Goal: Task Accomplishment & Management: Manage account settings

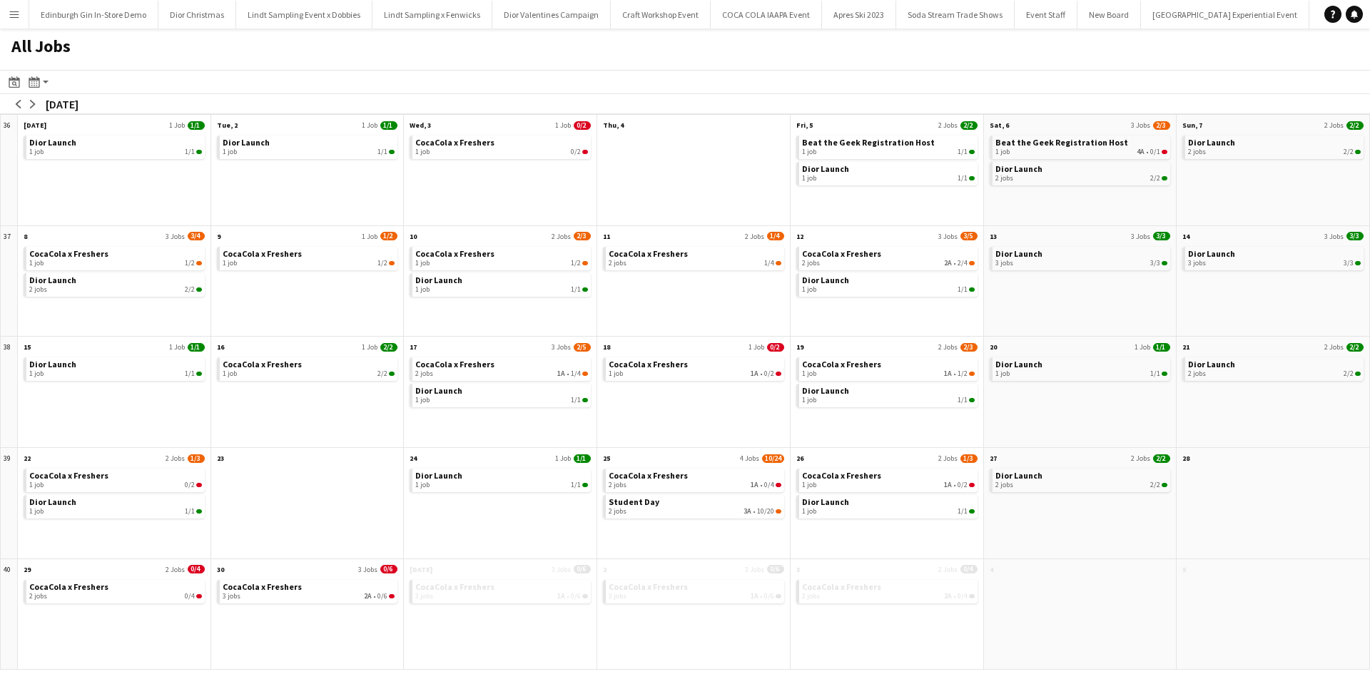
scroll to position [0, 13647]
click at [8, 19] on button "Menu" at bounding box center [14, 14] width 29 height 29
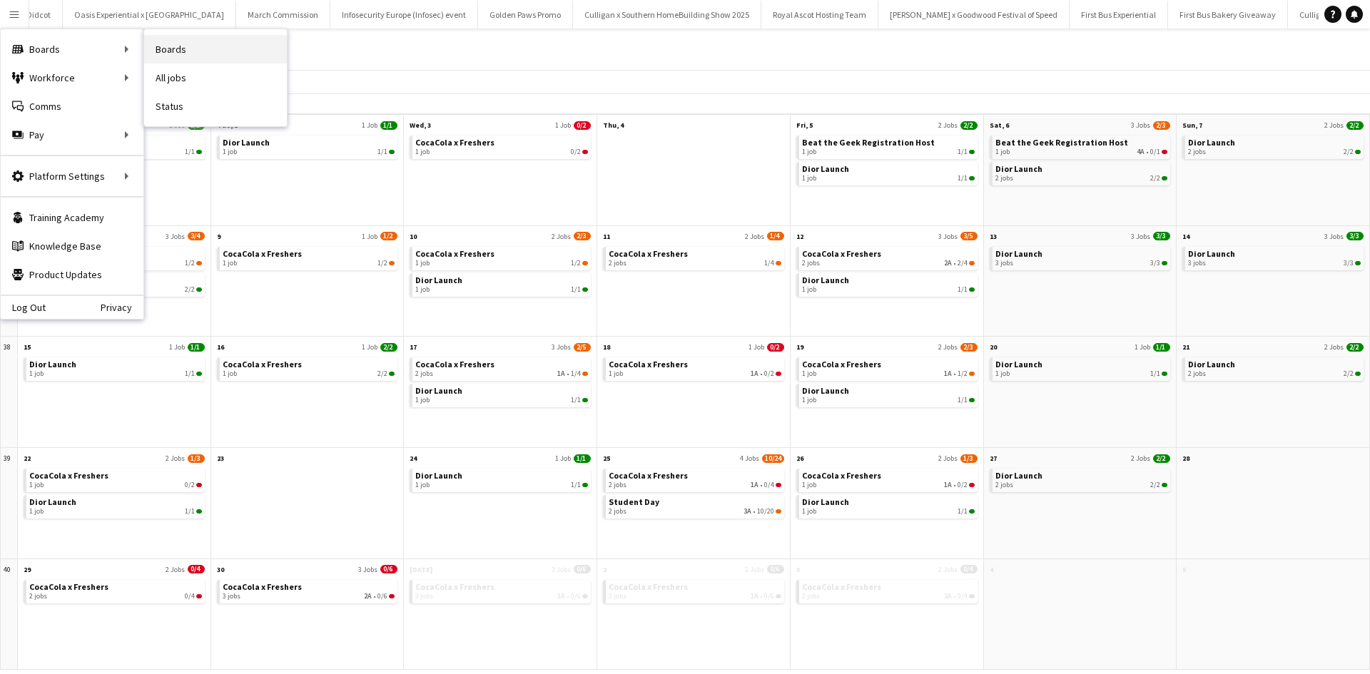
click at [173, 44] on link "Boards" at bounding box center [215, 49] width 143 height 29
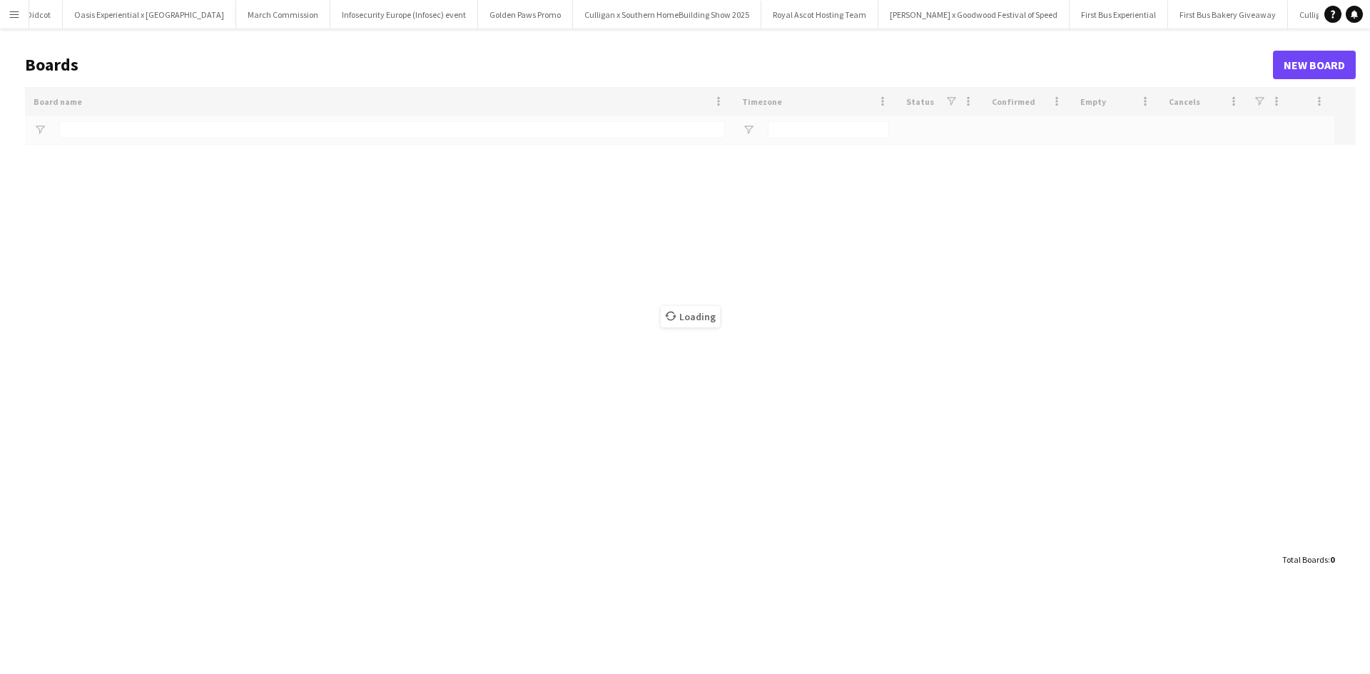
type input "**********"
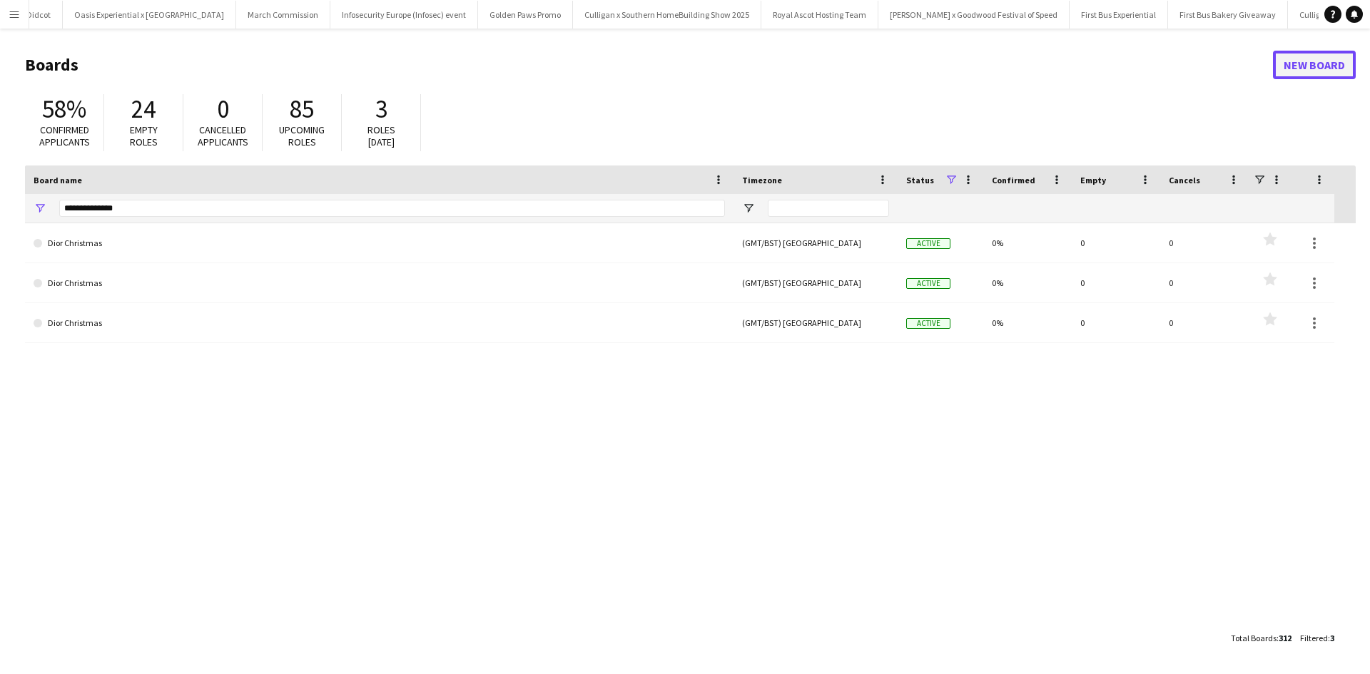
click at [1322, 69] on link "New Board" at bounding box center [1314, 65] width 83 height 29
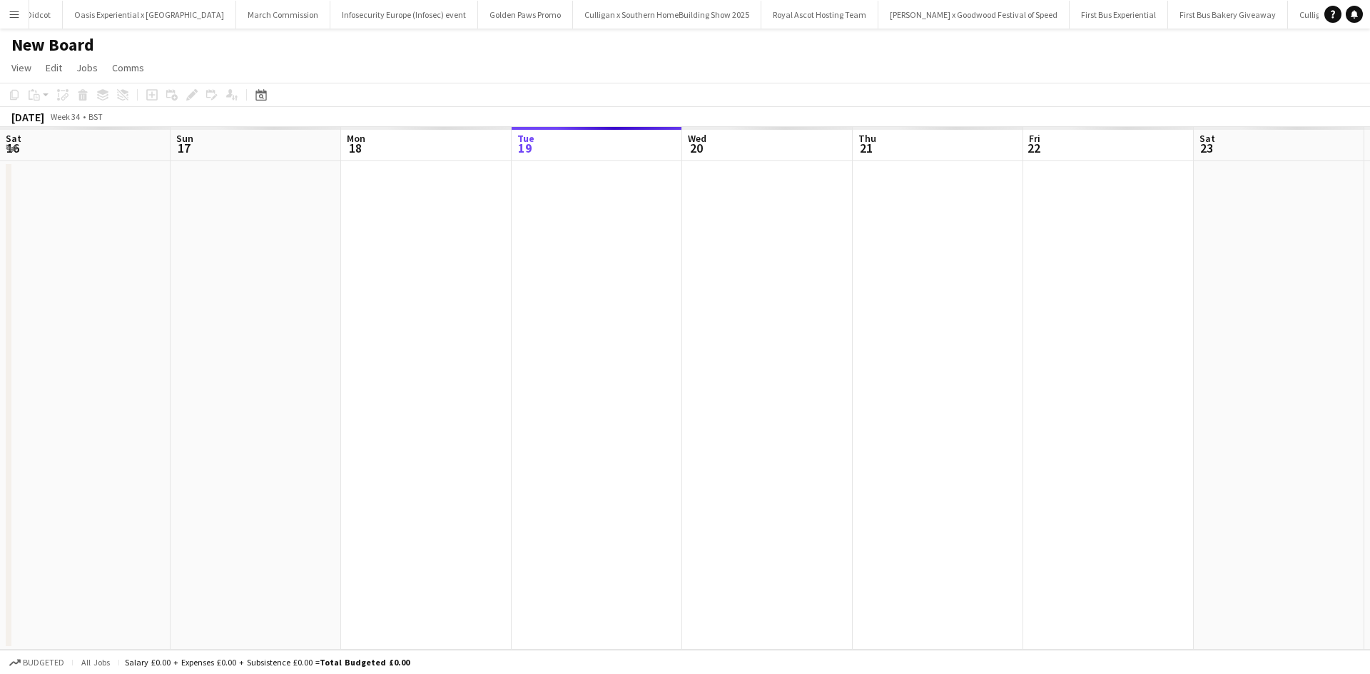
scroll to position [0, 341]
click at [36, 38] on h1 "New Board" at bounding box center [52, 44] width 83 height 21
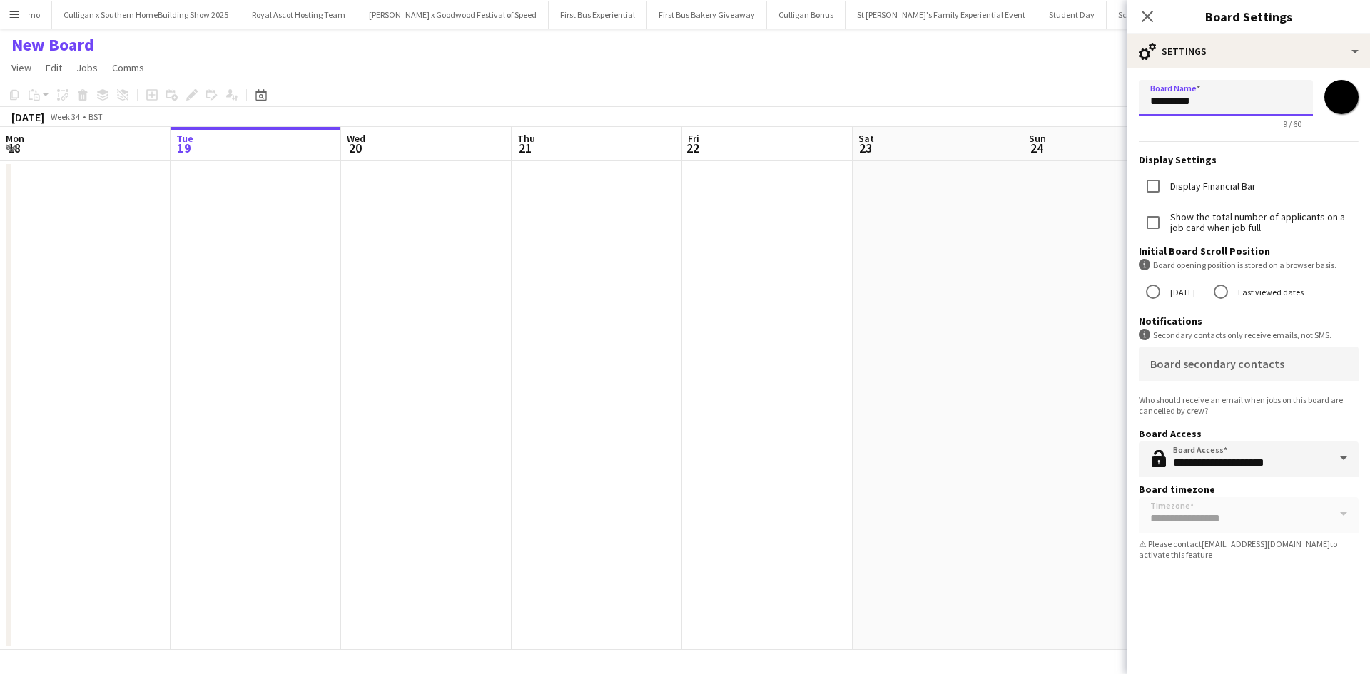
drag, startPoint x: 1224, startPoint y: 99, endPoint x: 1142, endPoint y: 98, distance: 82.0
click at [1142, 98] on input "*********" at bounding box center [1226, 98] width 174 height 36
type input "**********"
click at [1148, 14] on icon "Close pop-in" at bounding box center [1147, 16] width 14 height 14
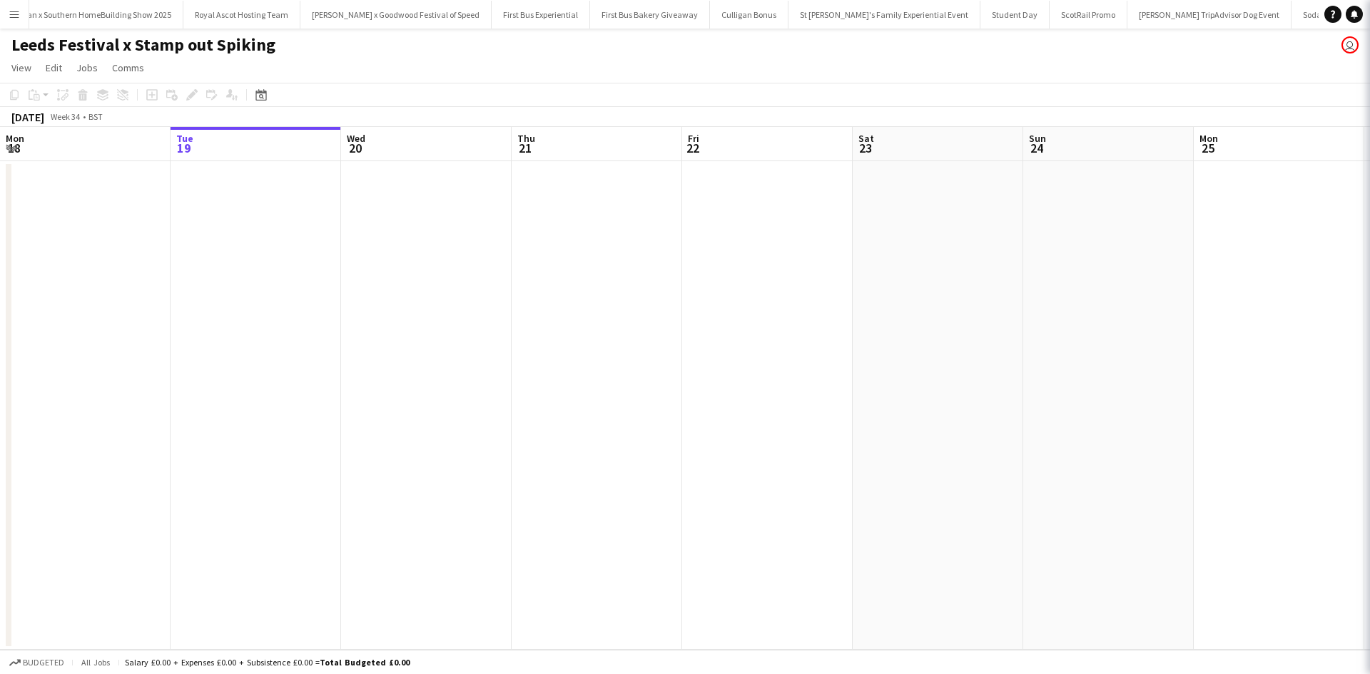
scroll to position [0, 14236]
drag, startPoint x: 648, startPoint y: 205, endPoint x: 636, endPoint y: 206, distance: 12.1
click at [648, 206] on app-date-cell at bounding box center [597, 405] width 171 height 489
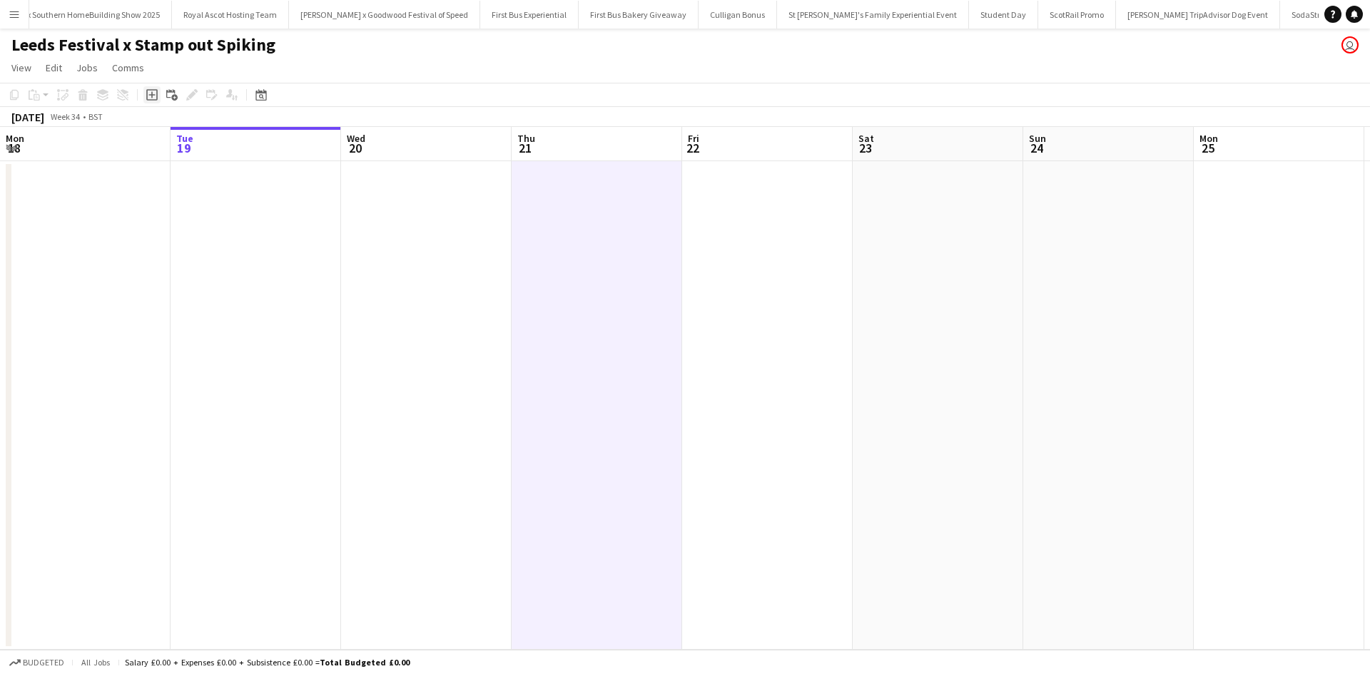
click at [153, 96] on icon at bounding box center [151, 95] width 6 height 6
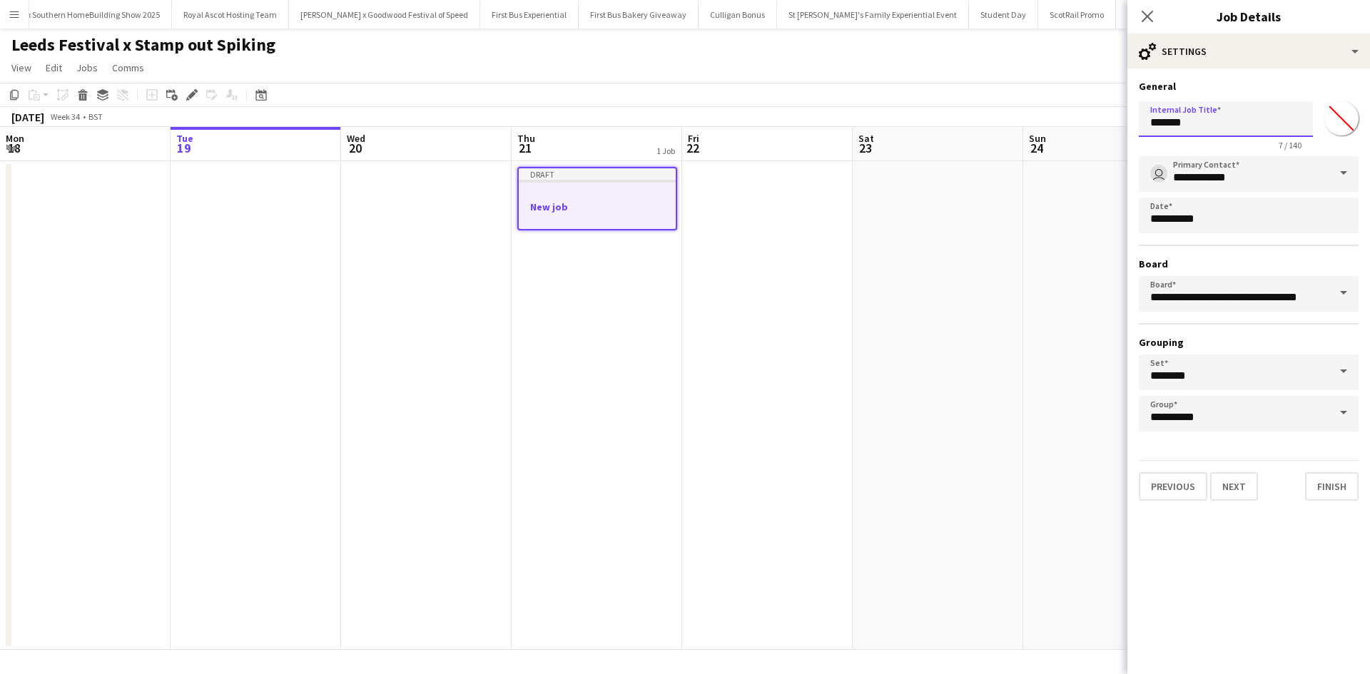
drag, startPoint x: 1204, startPoint y: 119, endPoint x: 1137, endPoint y: 118, distance: 66.4
click at [1137, 118] on form "**********" at bounding box center [1248, 290] width 243 height 421
drag, startPoint x: 1208, startPoint y: 130, endPoint x: 1145, endPoint y: 123, distance: 63.1
click at [1144, 123] on input "*******" at bounding box center [1226, 119] width 174 height 36
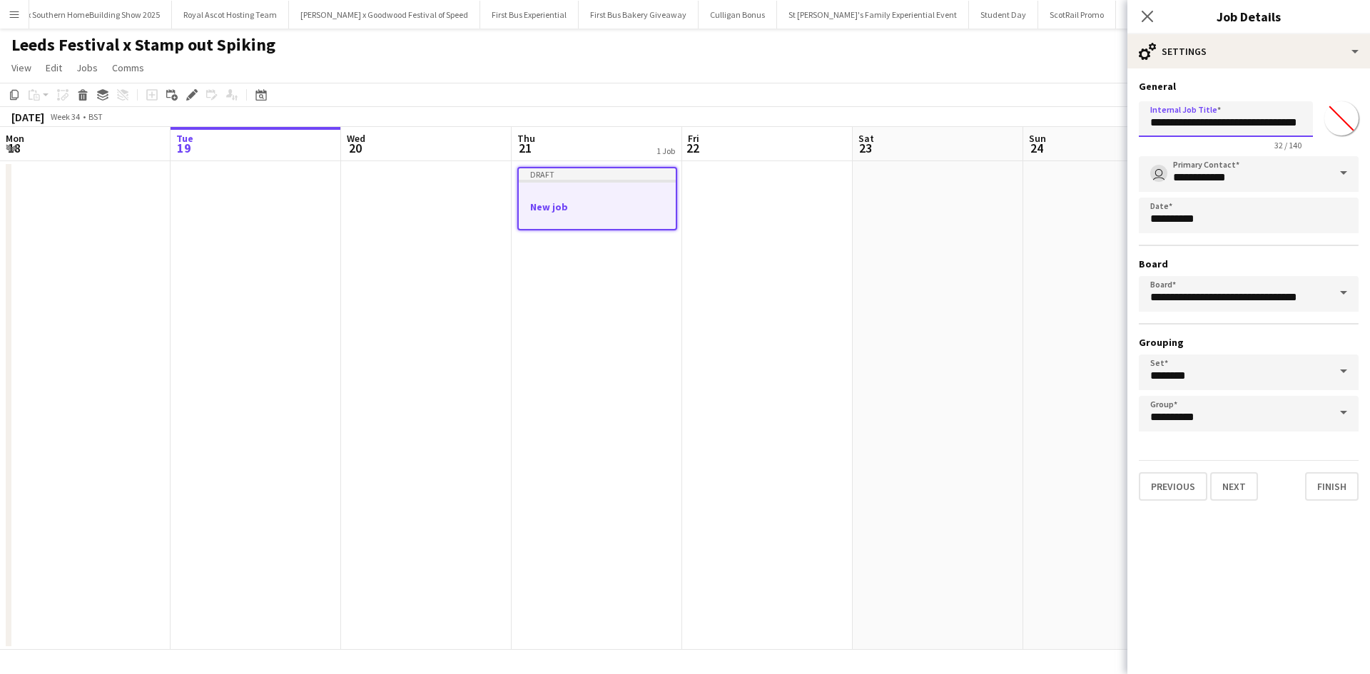
scroll to position [0, 12]
type input "**********"
click at [1234, 480] on button "Next" at bounding box center [1234, 486] width 48 height 29
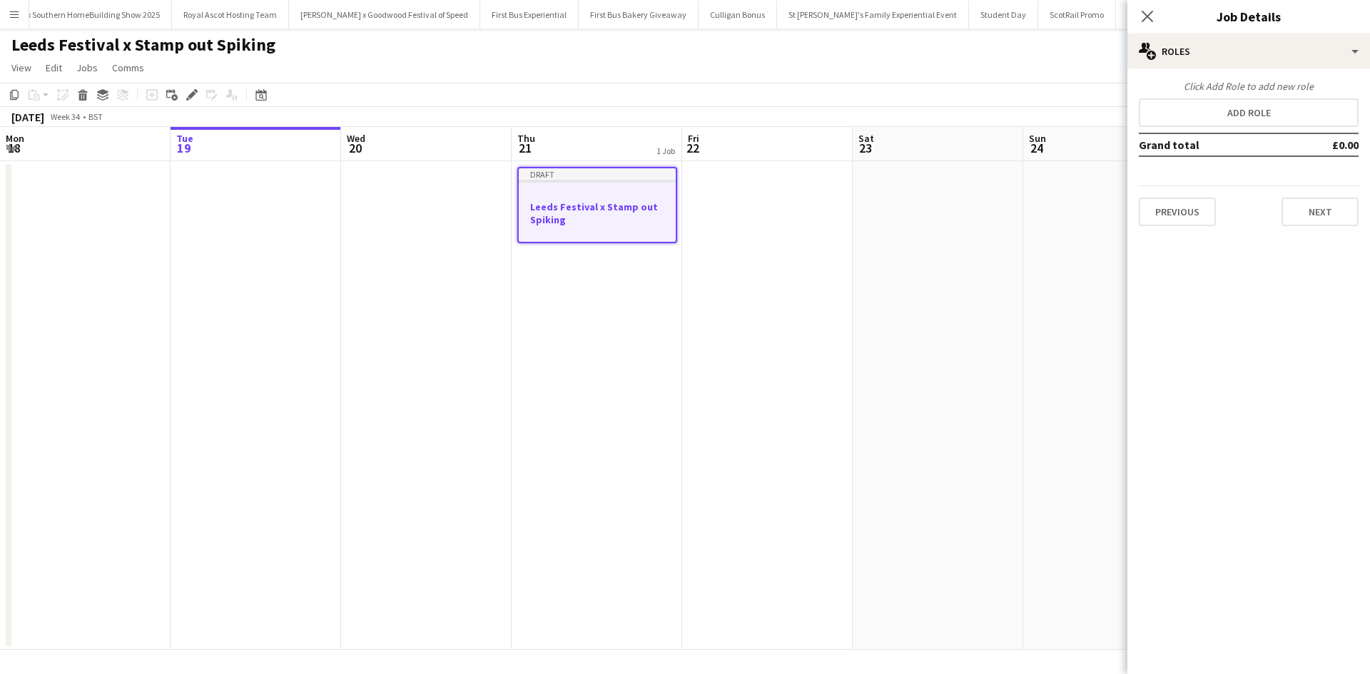
scroll to position [0, 0]
click at [1225, 106] on button "Add role" at bounding box center [1249, 112] width 220 height 29
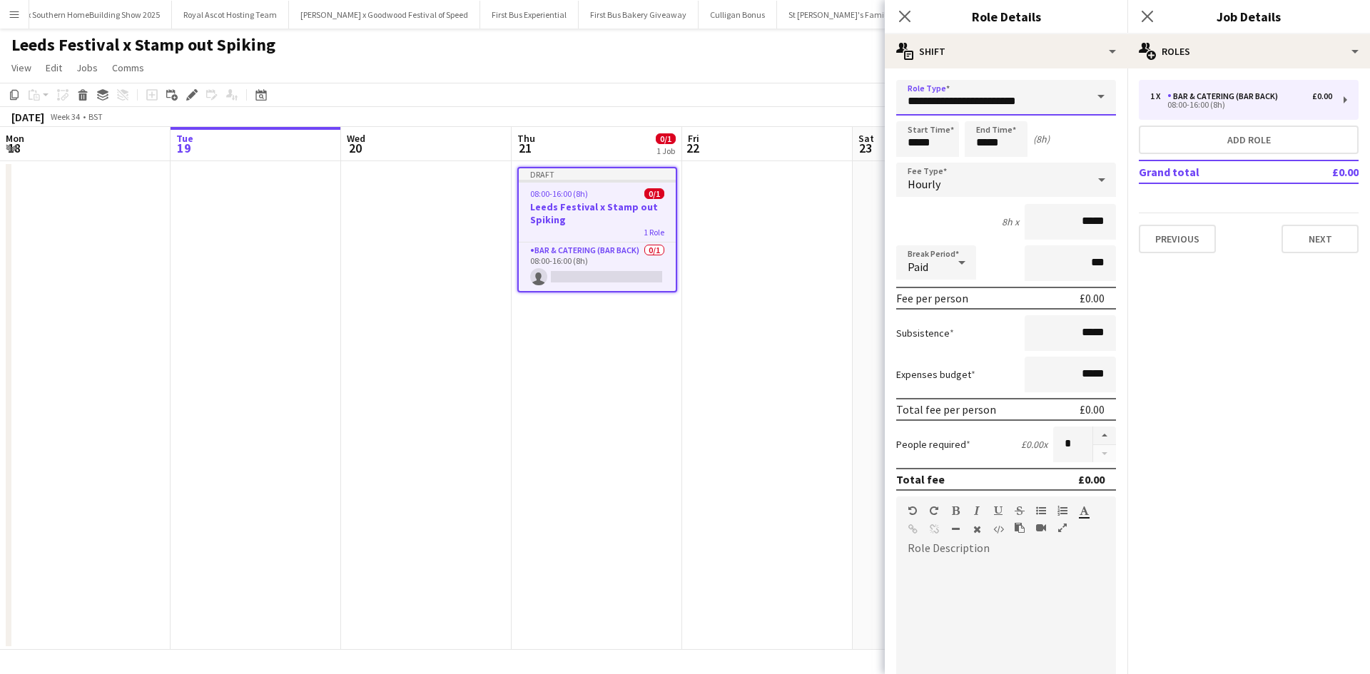
drag, startPoint x: 1034, startPoint y: 107, endPoint x: 903, endPoint y: 100, distance: 130.8
click at [903, 100] on input "**********" at bounding box center [1006, 98] width 220 height 36
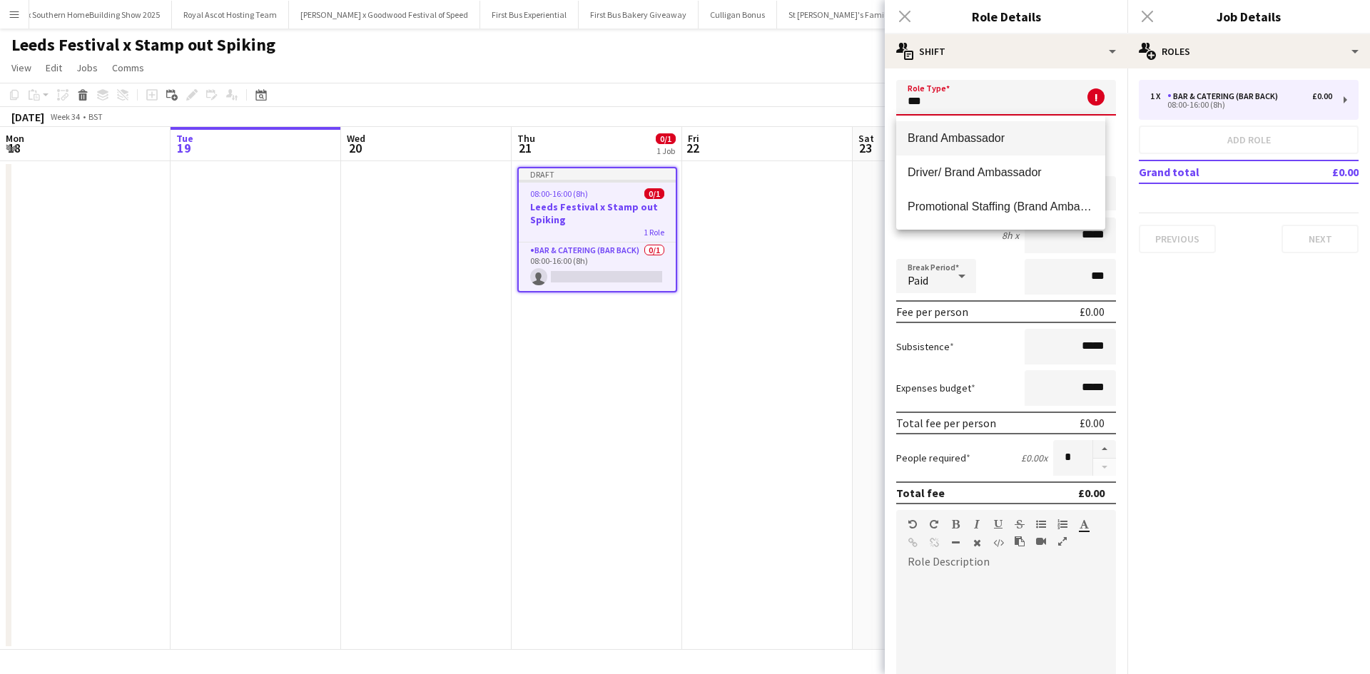
click at [927, 133] on span "Brand Ambassador" at bounding box center [1000, 138] width 186 height 14
type input "**********"
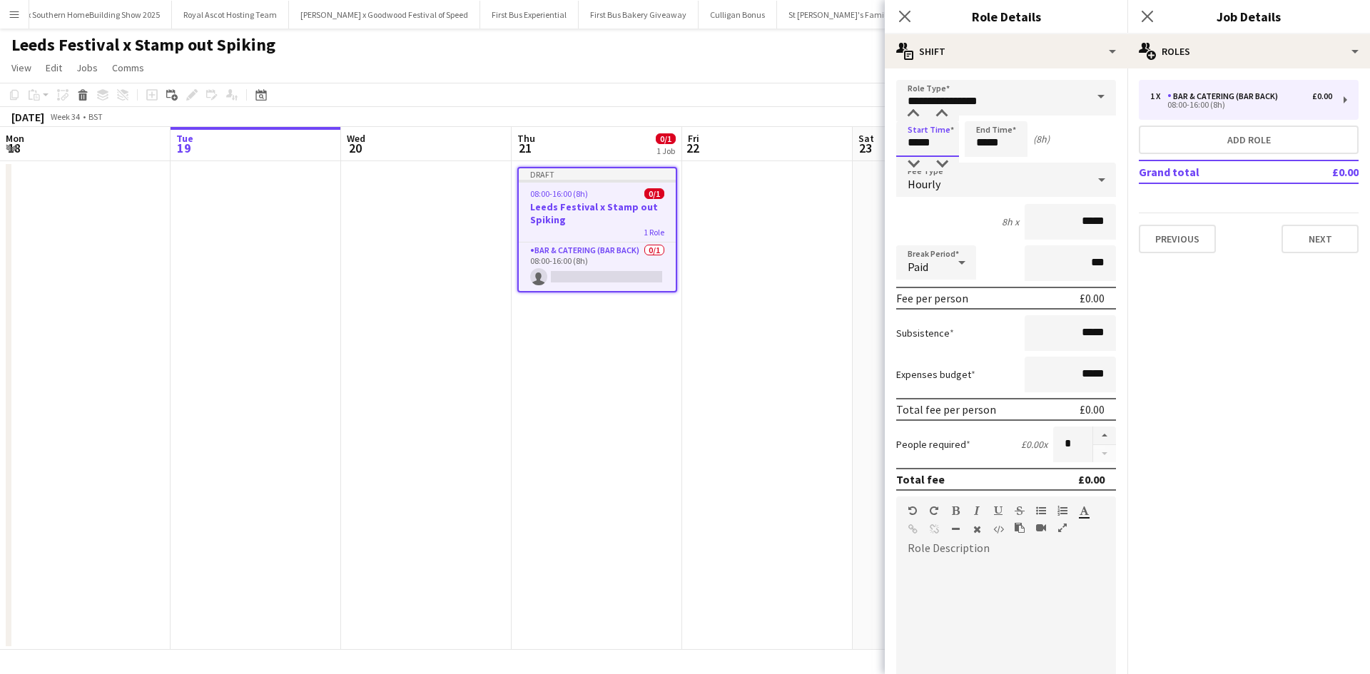
drag, startPoint x: 935, startPoint y: 145, endPoint x: 897, endPoint y: 143, distance: 37.8
click at [897, 143] on input "*****" at bounding box center [927, 139] width 63 height 36
type input "*****"
click at [1074, 219] on input "*****" at bounding box center [1069, 222] width 91 height 36
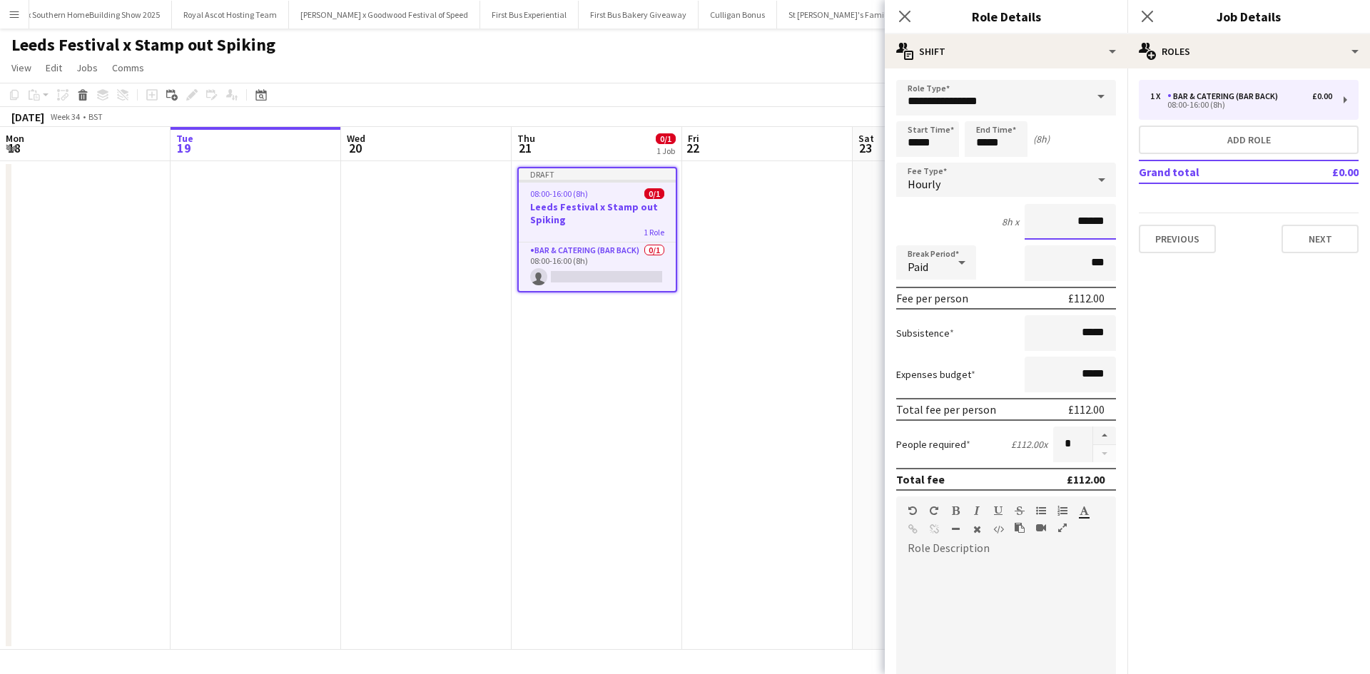
type input "******"
click at [832, 382] on app-date-cell at bounding box center [767, 405] width 171 height 489
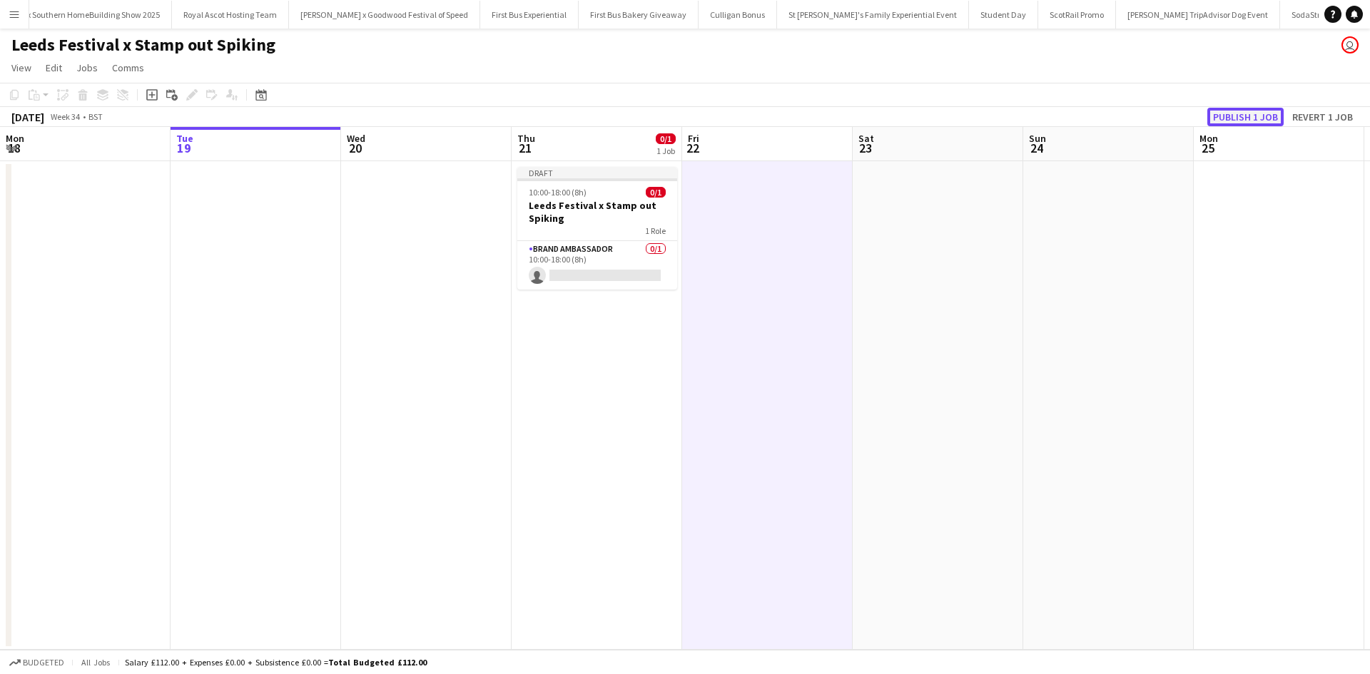
click at [1253, 116] on button "Publish 1 job" at bounding box center [1245, 117] width 76 height 19
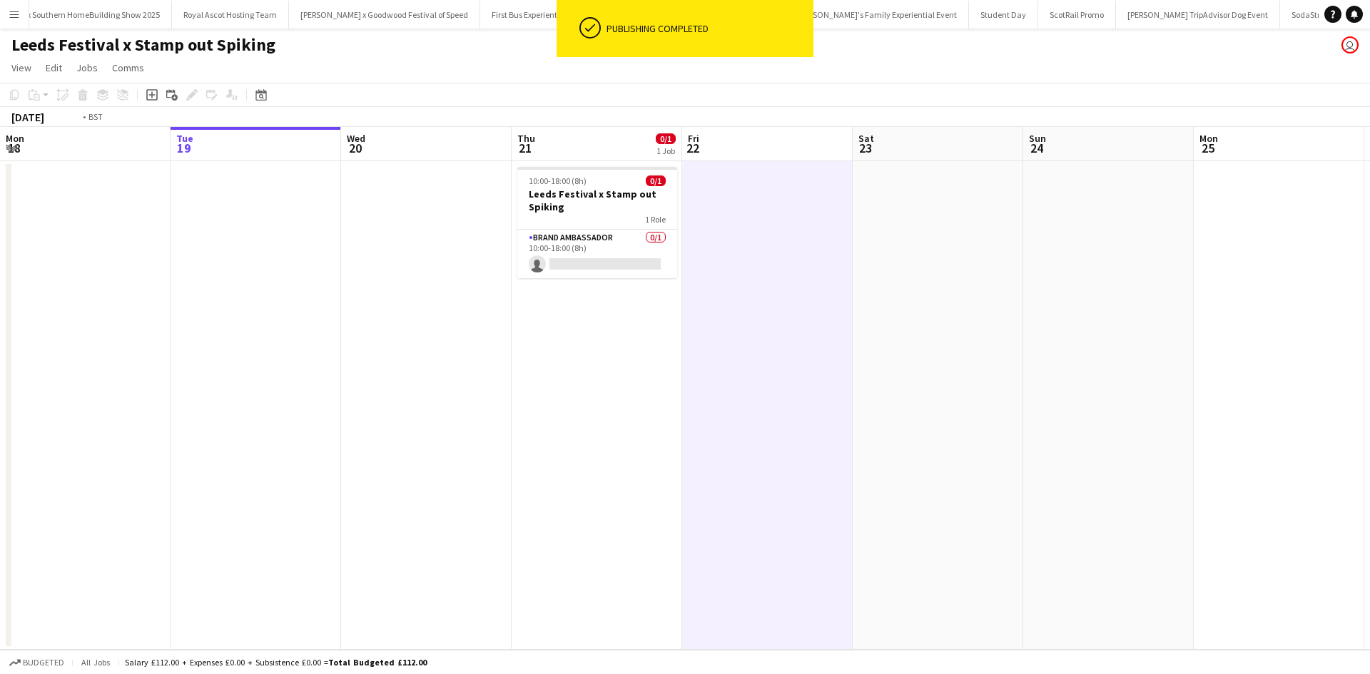
drag, startPoint x: 602, startPoint y: 210, endPoint x: 688, endPoint y: 207, distance: 85.7
click at [603, 211] on h3 "Leeds Festival x Stamp out Spiking" at bounding box center [597, 201] width 160 height 26
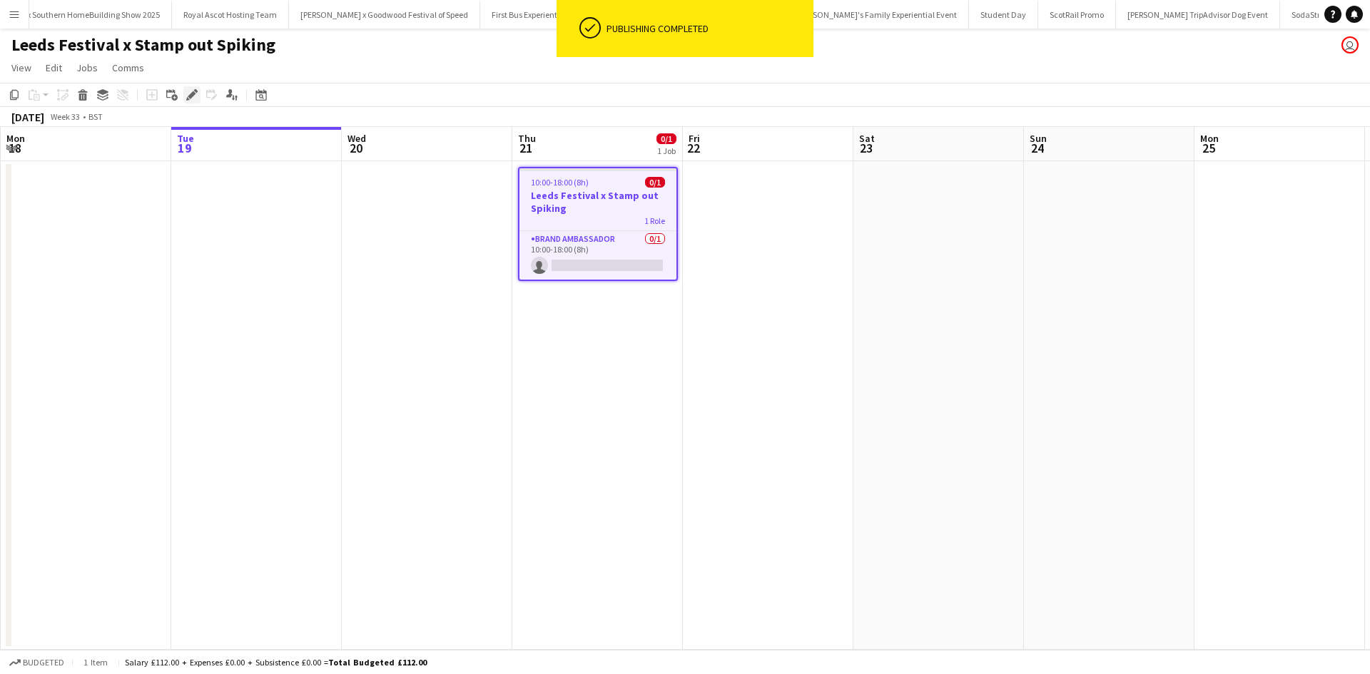
click at [190, 92] on icon "Edit" at bounding box center [191, 94] width 11 height 11
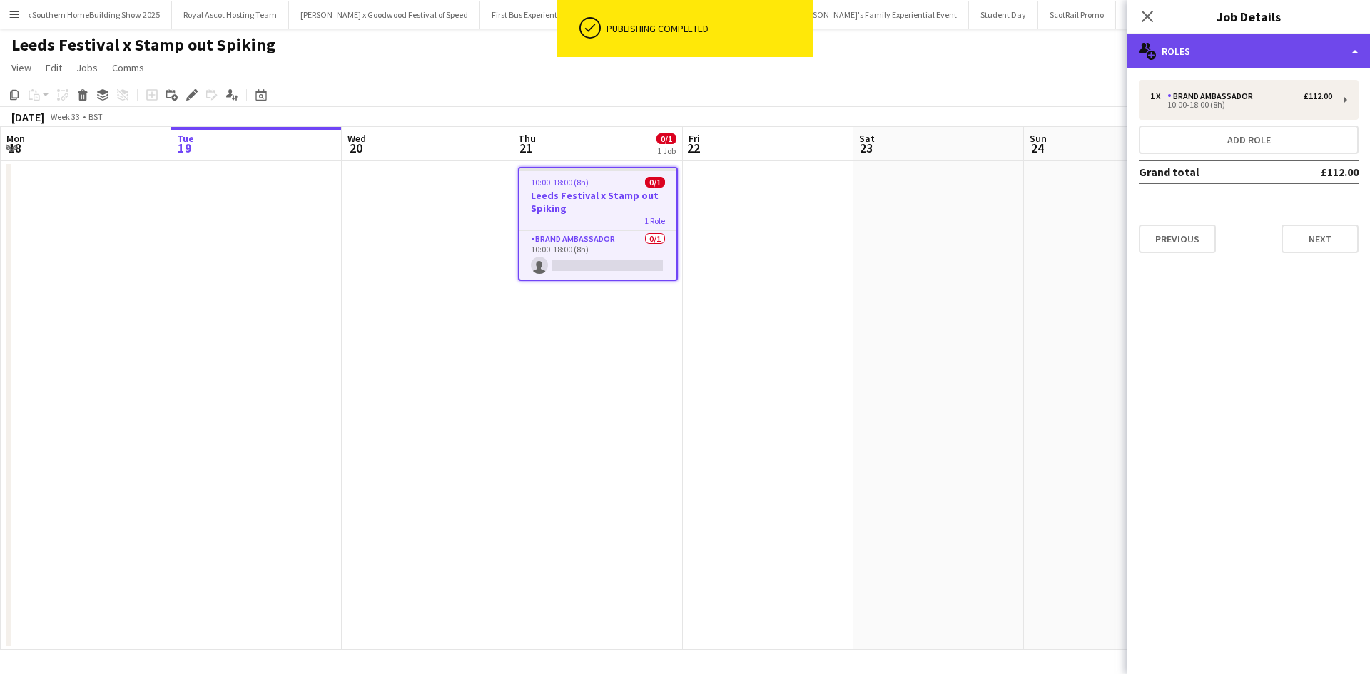
click at [1240, 51] on div "multiple-users-add Roles" at bounding box center [1248, 51] width 243 height 34
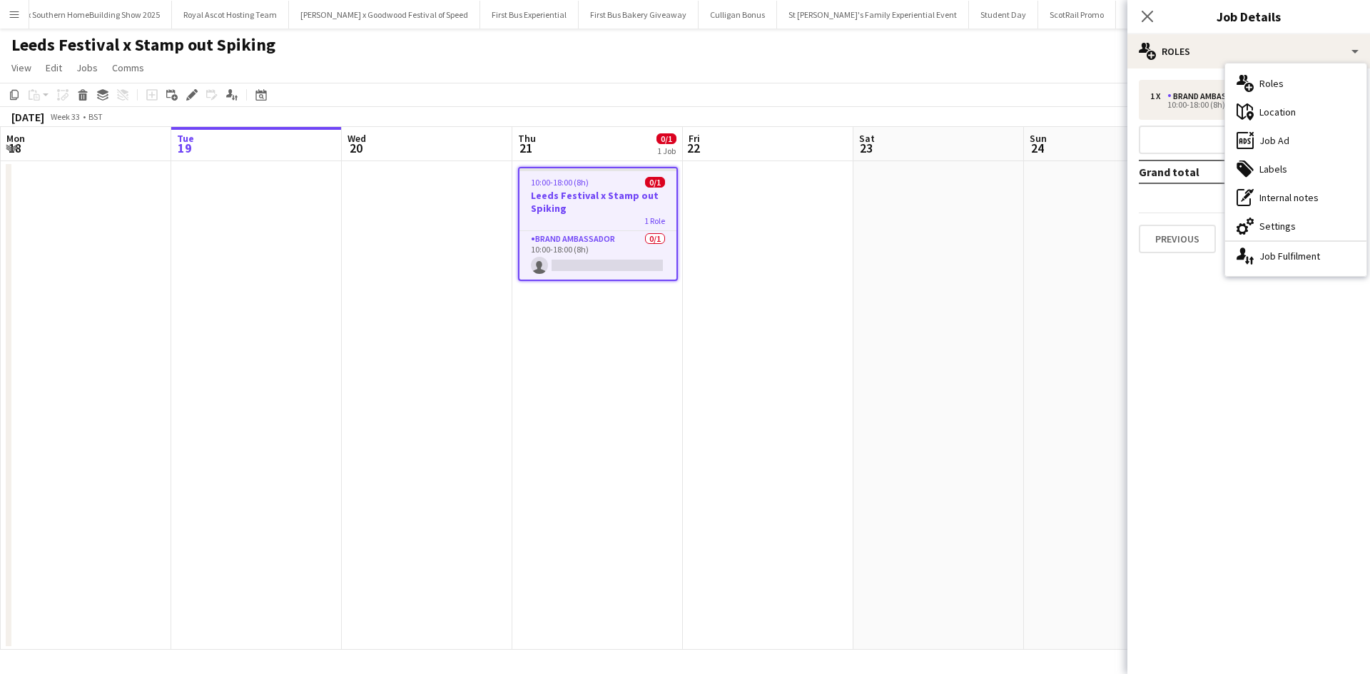
click at [1311, 106] on div "maps-pin-1 Location" at bounding box center [1295, 112] width 141 height 29
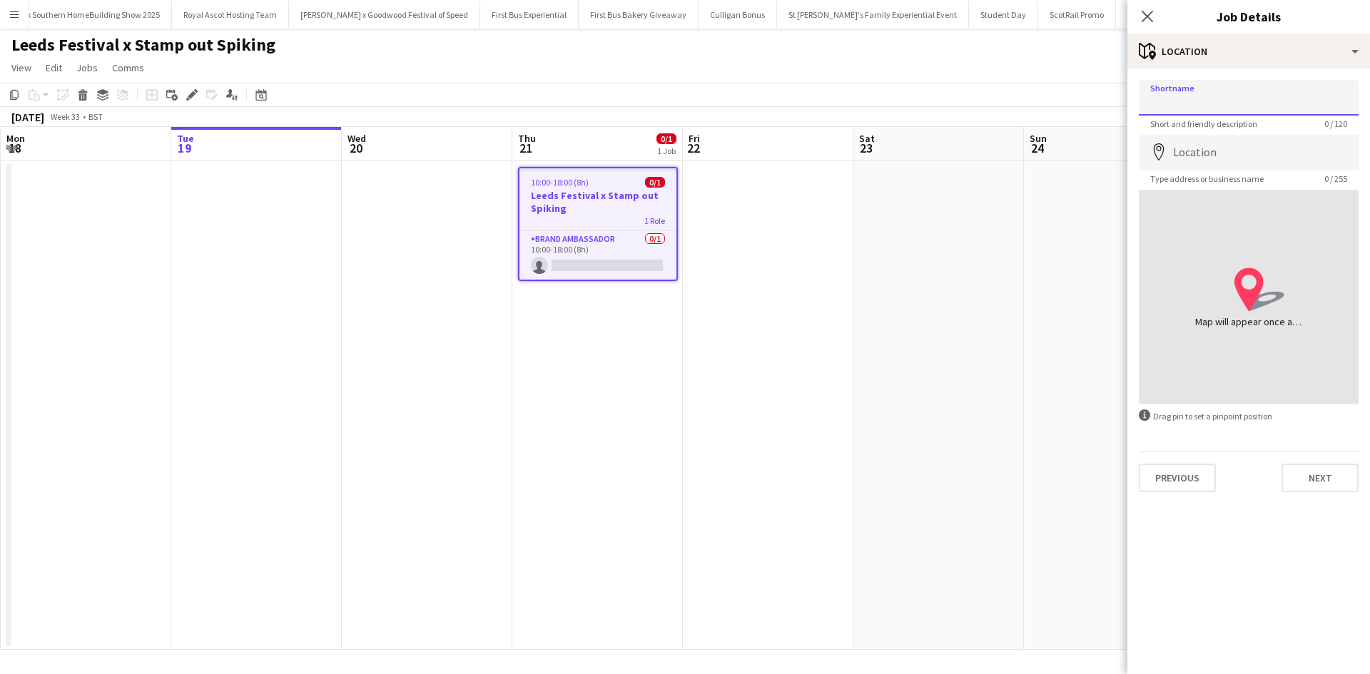
click at [1273, 102] on input "Shortname" at bounding box center [1249, 98] width 220 height 36
type input "**********"
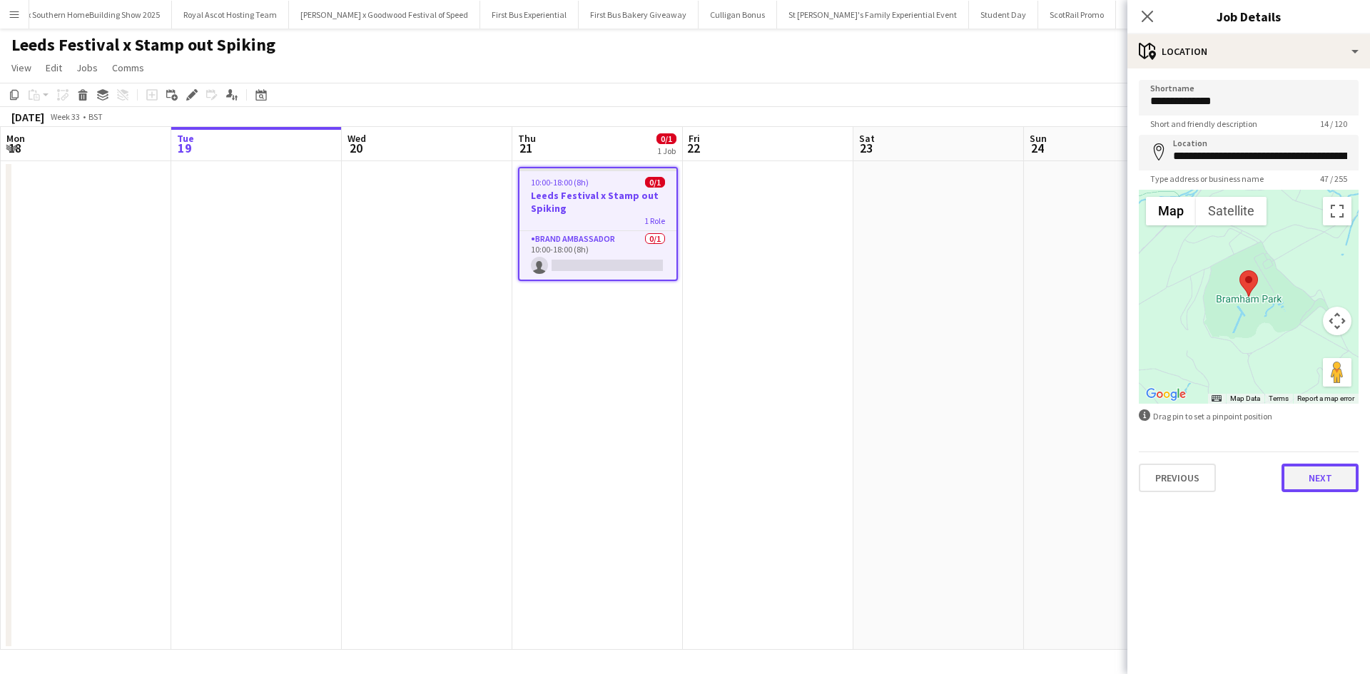
click at [1333, 483] on button "Next" at bounding box center [1319, 478] width 77 height 29
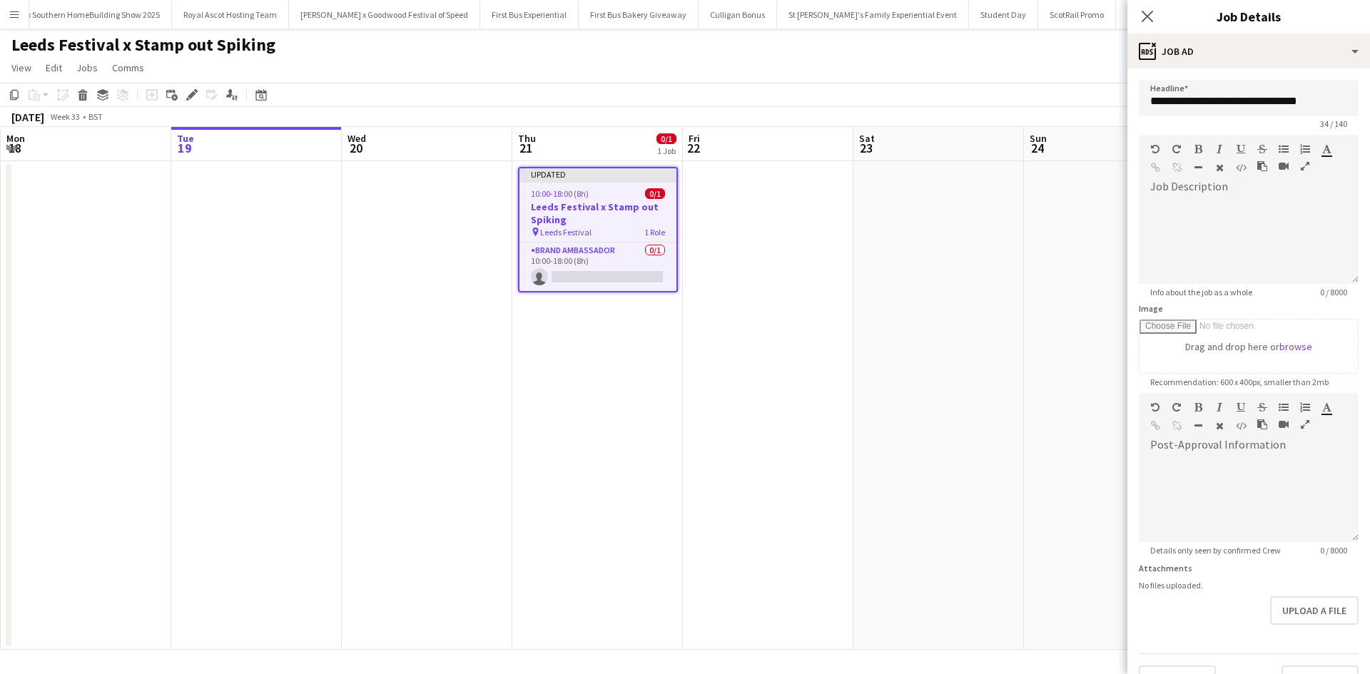
click at [975, 467] on app-date-cell at bounding box center [938, 405] width 171 height 489
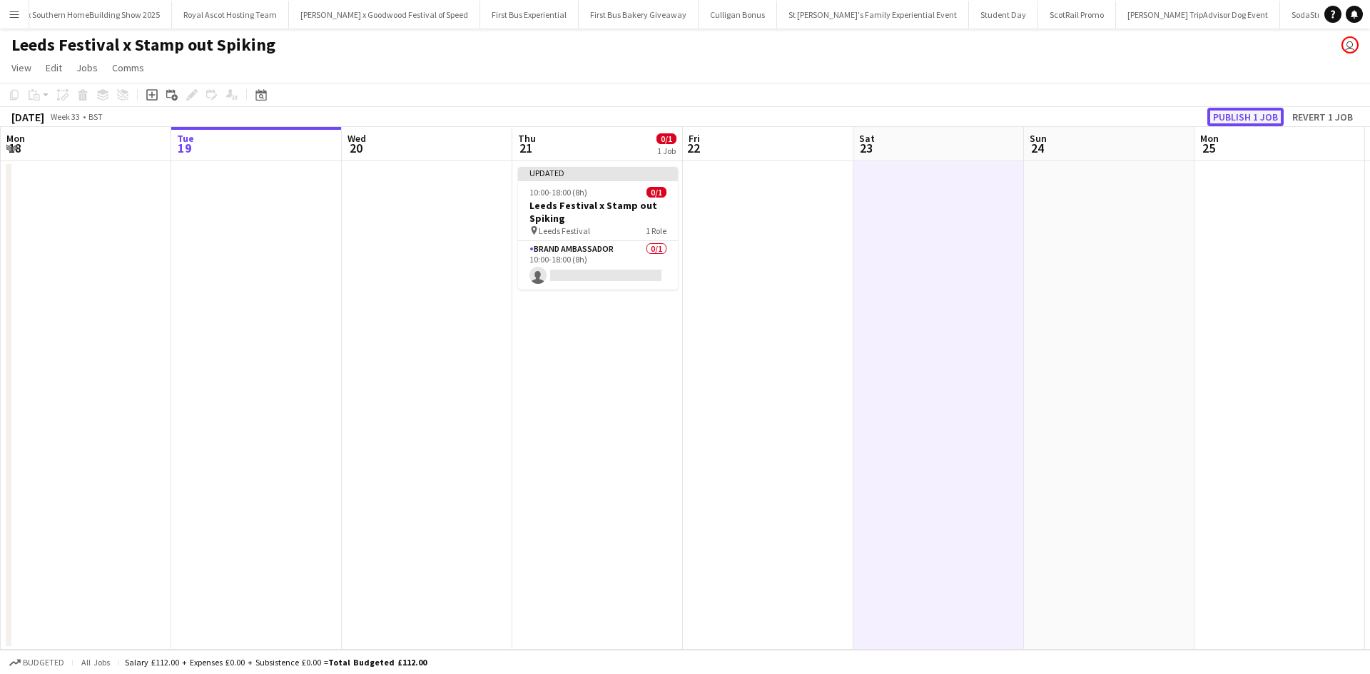
click at [1242, 118] on button "Publish 1 job" at bounding box center [1245, 117] width 76 height 19
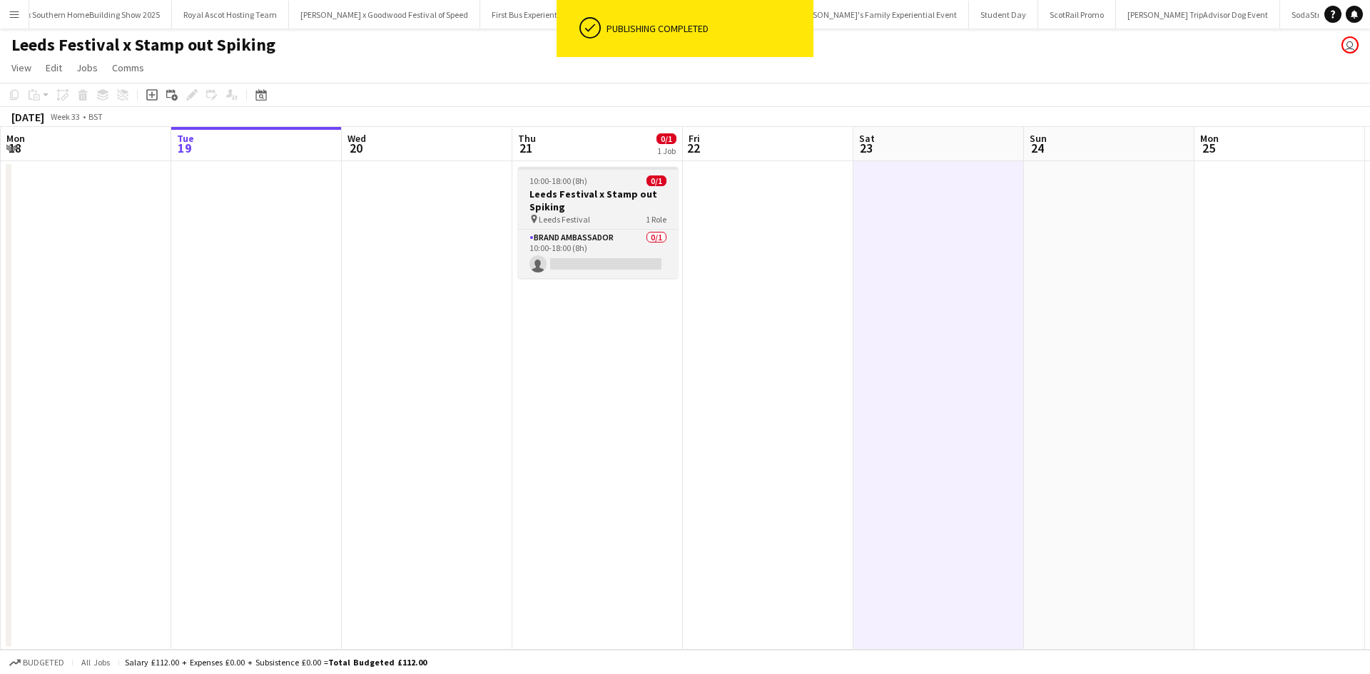
click at [605, 180] on div "10:00-18:00 (8h) 0/1" at bounding box center [598, 181] width 160 height 11
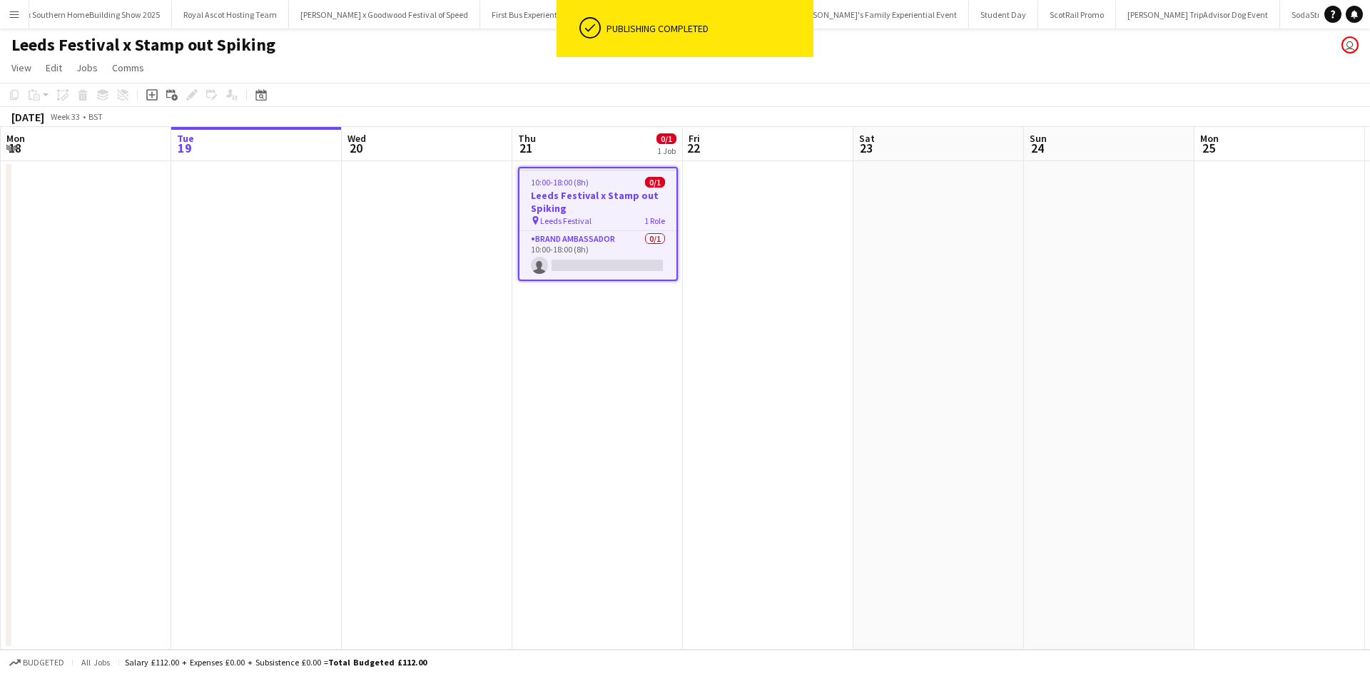
scroll to position [0, 340]
drag, startPoint x: 14, startPoint y: 98, endPoint x: 44, endPoint y: 98, distance: 30.0
click at [15, 100] on icon at bounding box center [14, 95] width 9 height 10
click at [708, 188] on app-date-cell at bounding box center [768, 405] width 171 height 489
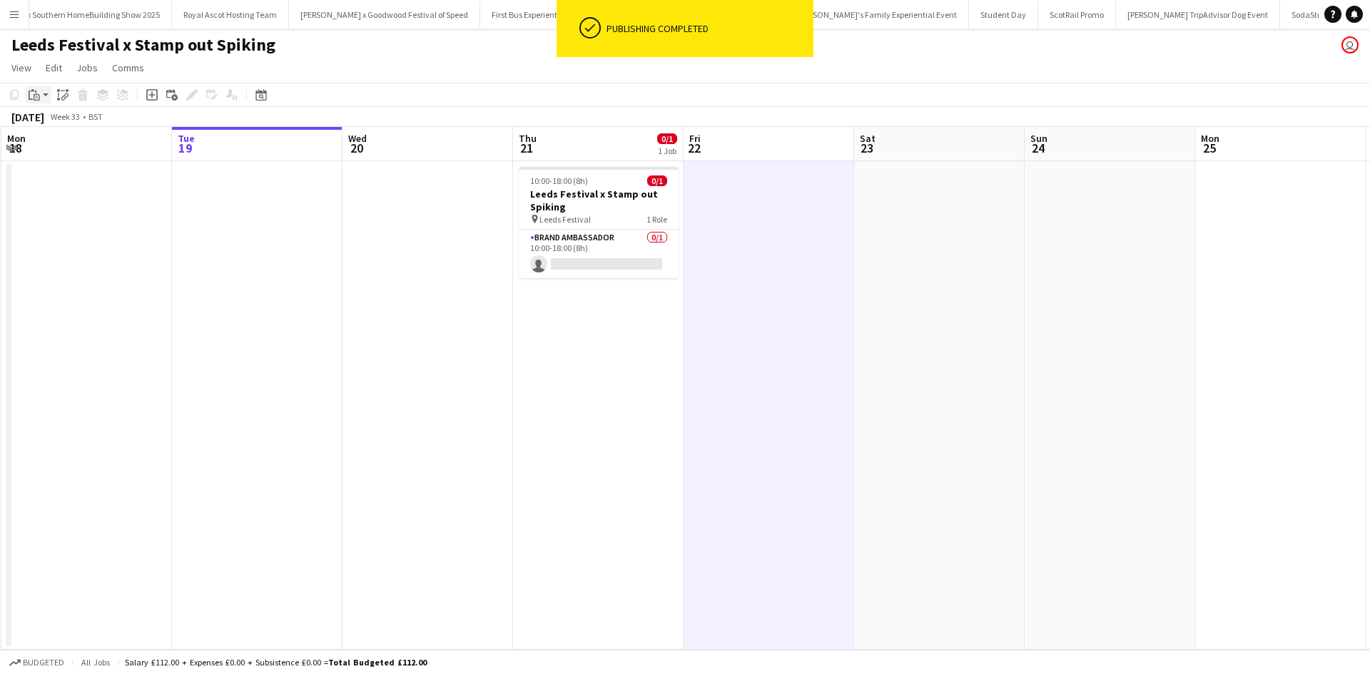
click at [31, 96] on icon "Paste" at bounding box center [34, 94] width 11 height 11
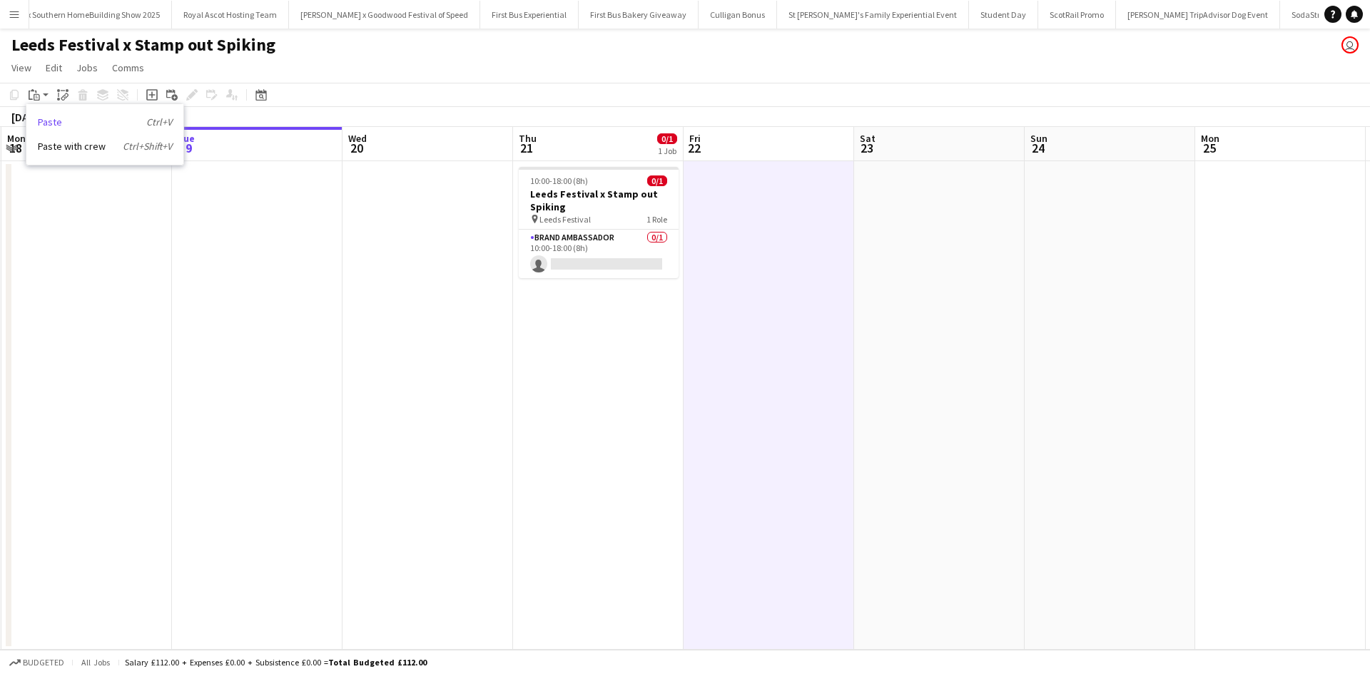
click at [66, 121] on link "Paste Ctrl+V" at bounding box center [105, 122] width 134 height 13
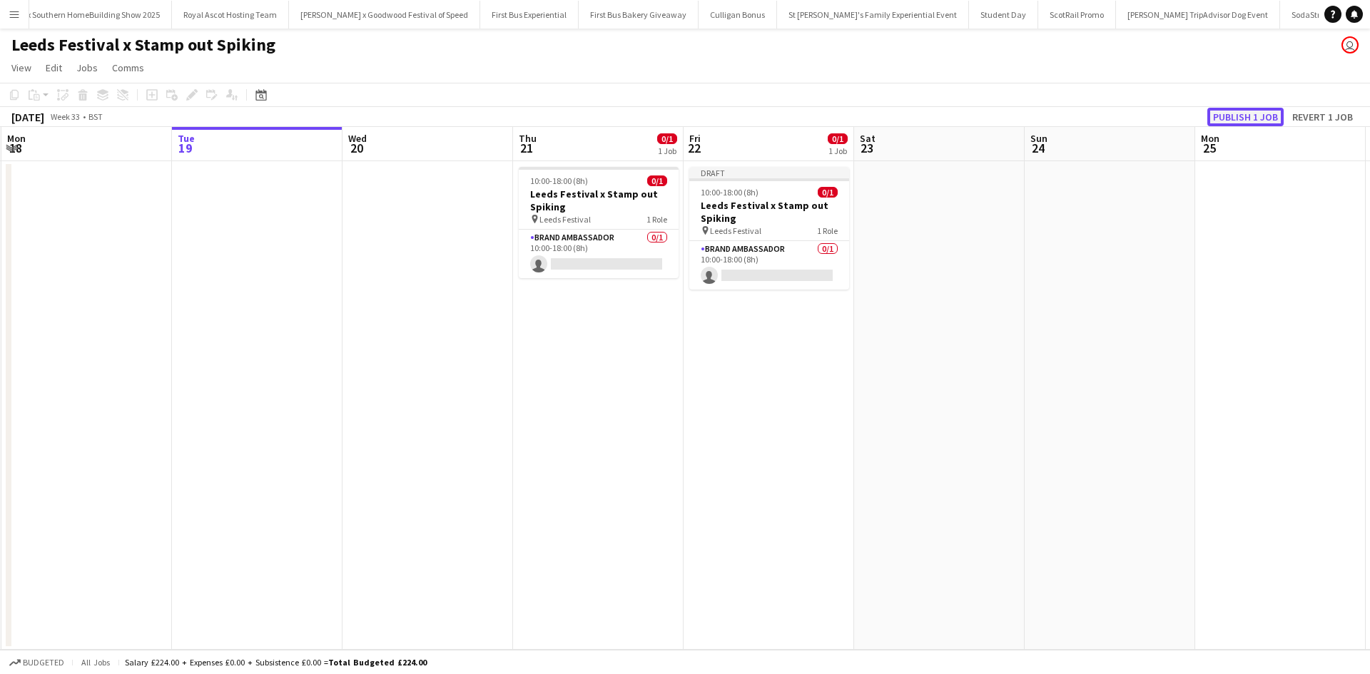
click at [1264, 121] on button "Publish 1 job" at bounding box center [1245, 117] width 76 height 19
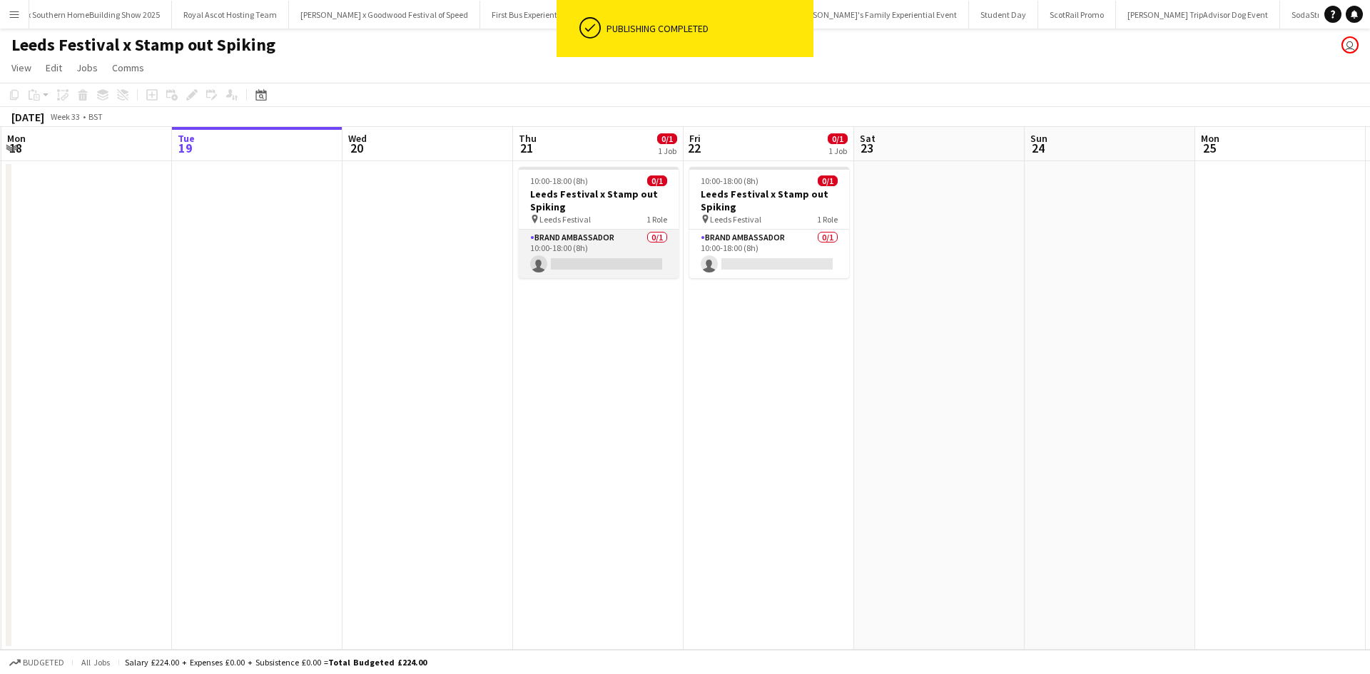
click at [630, 273] on app-card-role "Brand Ambassador 0/1 10:00-18:00 (8h) single-neutral-actions" at bounding box center [599, 254] width 160 height 49
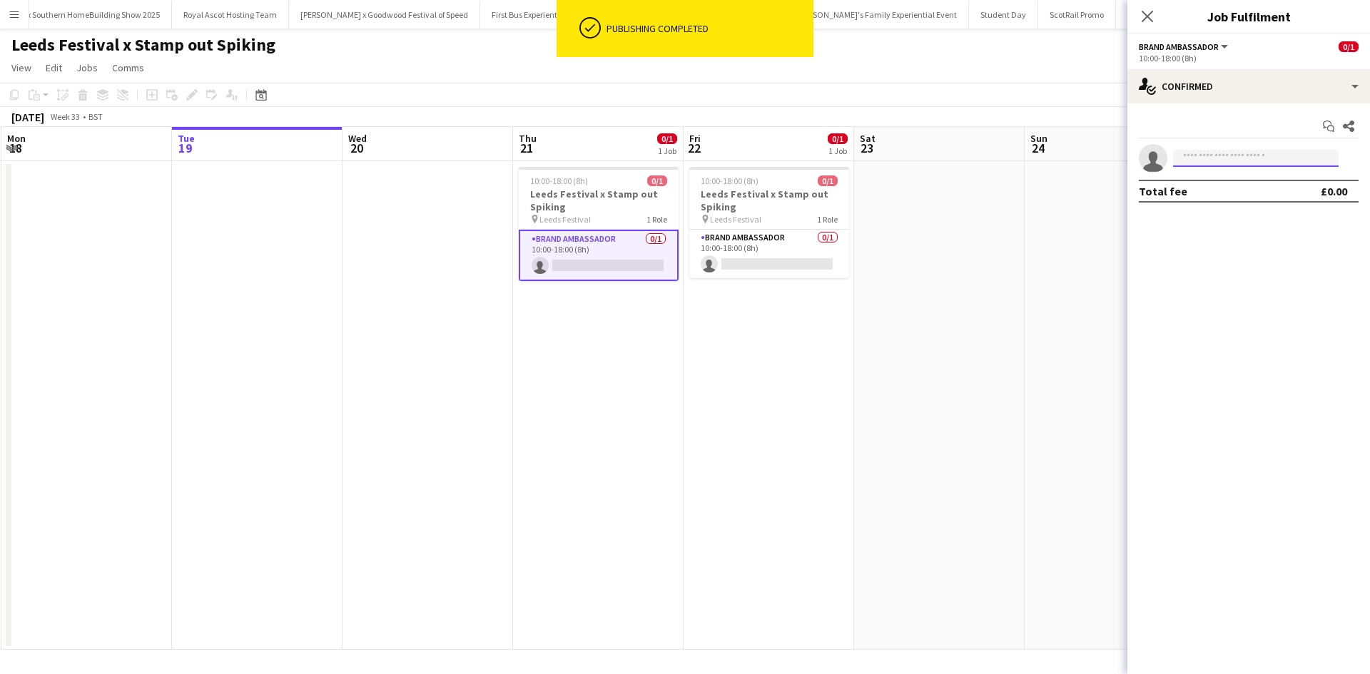
click at [1267, 159] on input at bounding box center [1256, 158] width 166 height 17
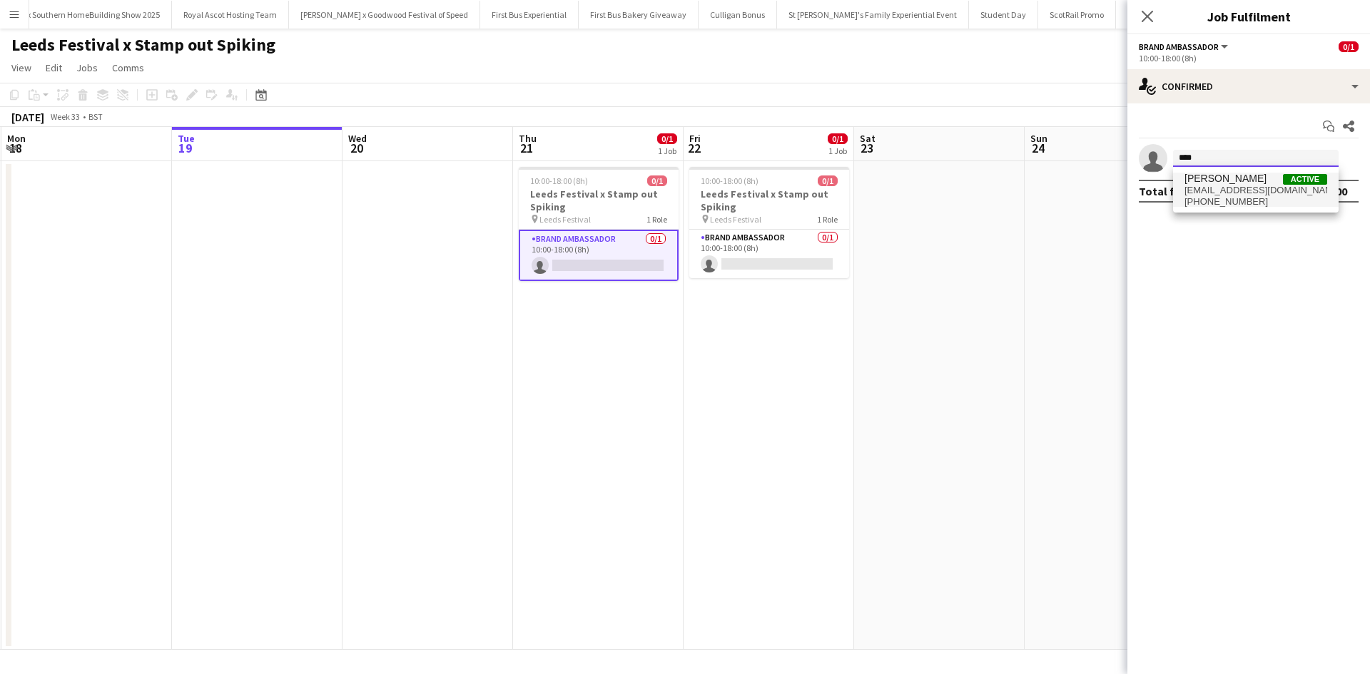
type input "****"
click at [1254, 183] on span "Luke Peters Active" at bounding box center [1255, 179] width 143 height 12
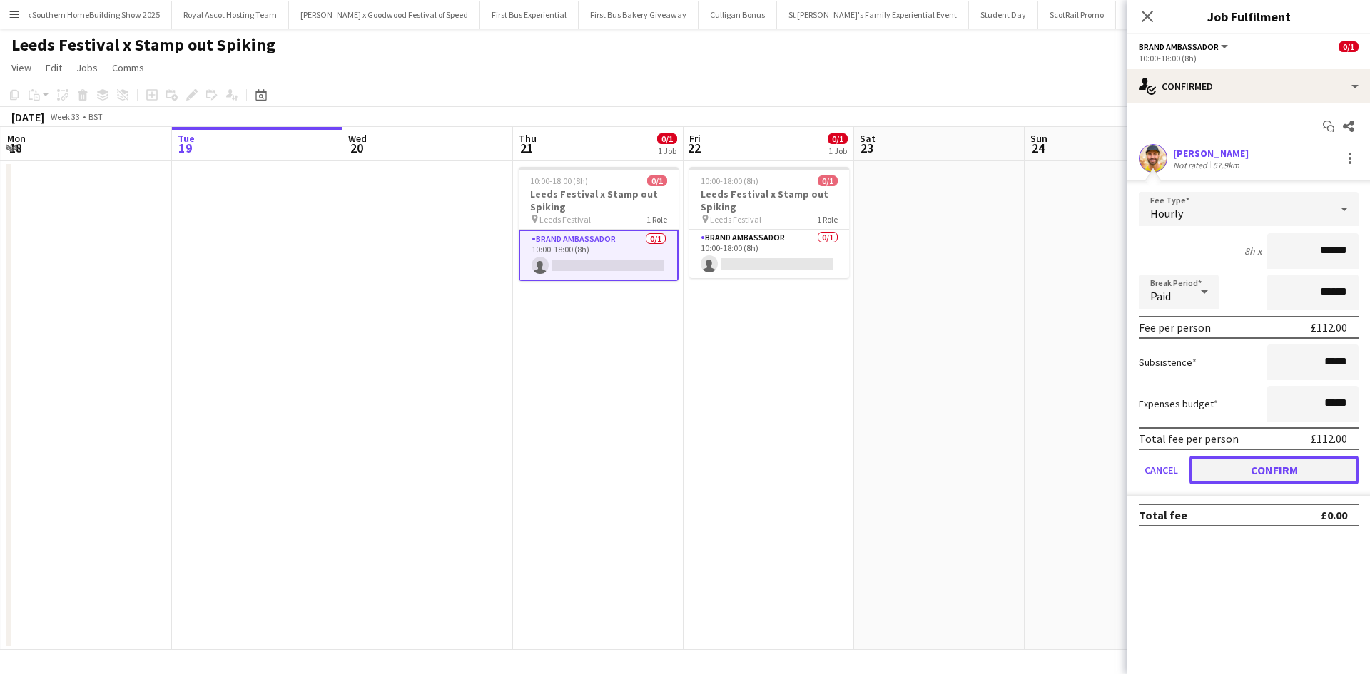
click at [1301, 469] on button "Confirm" at bounding box center [1273, 470] width 169 height 29
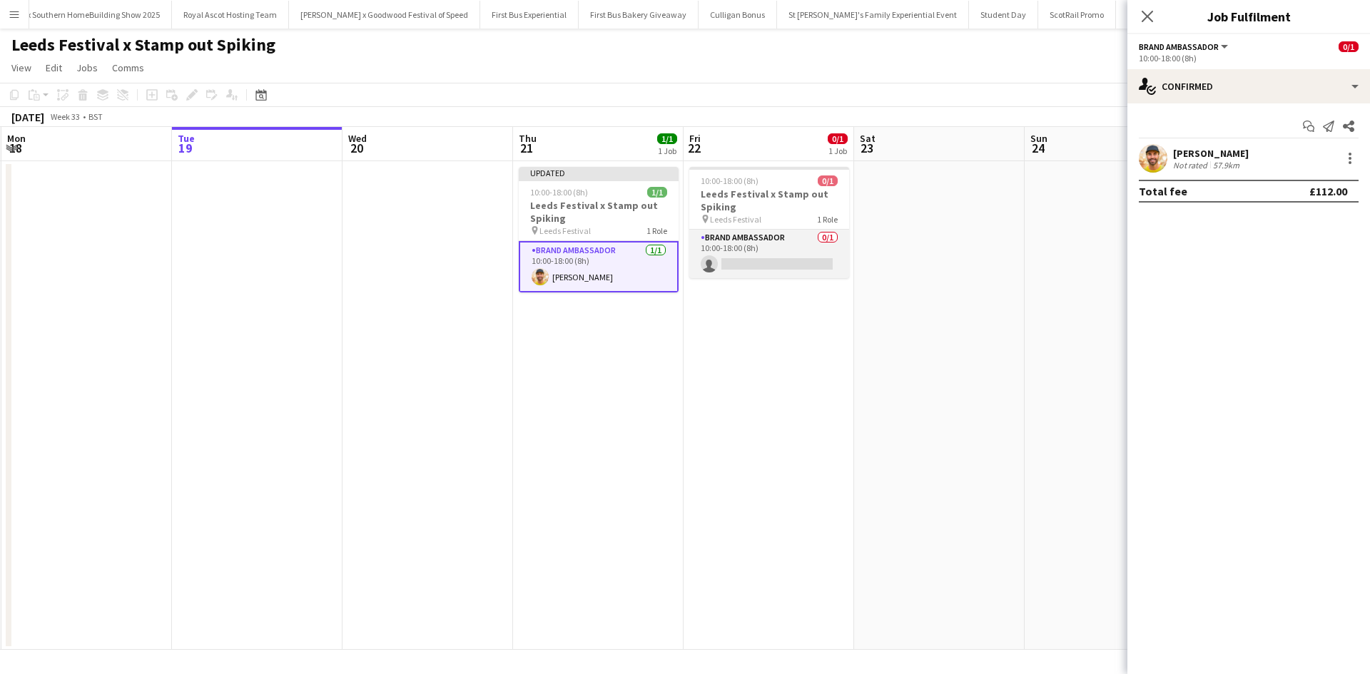
click at [789, 262] on app-card-role "Brand Ambassador 0/1 10:00-18:00 (8h) single-neutral-actions" at bounding box center [769, 254] width 160 height 49
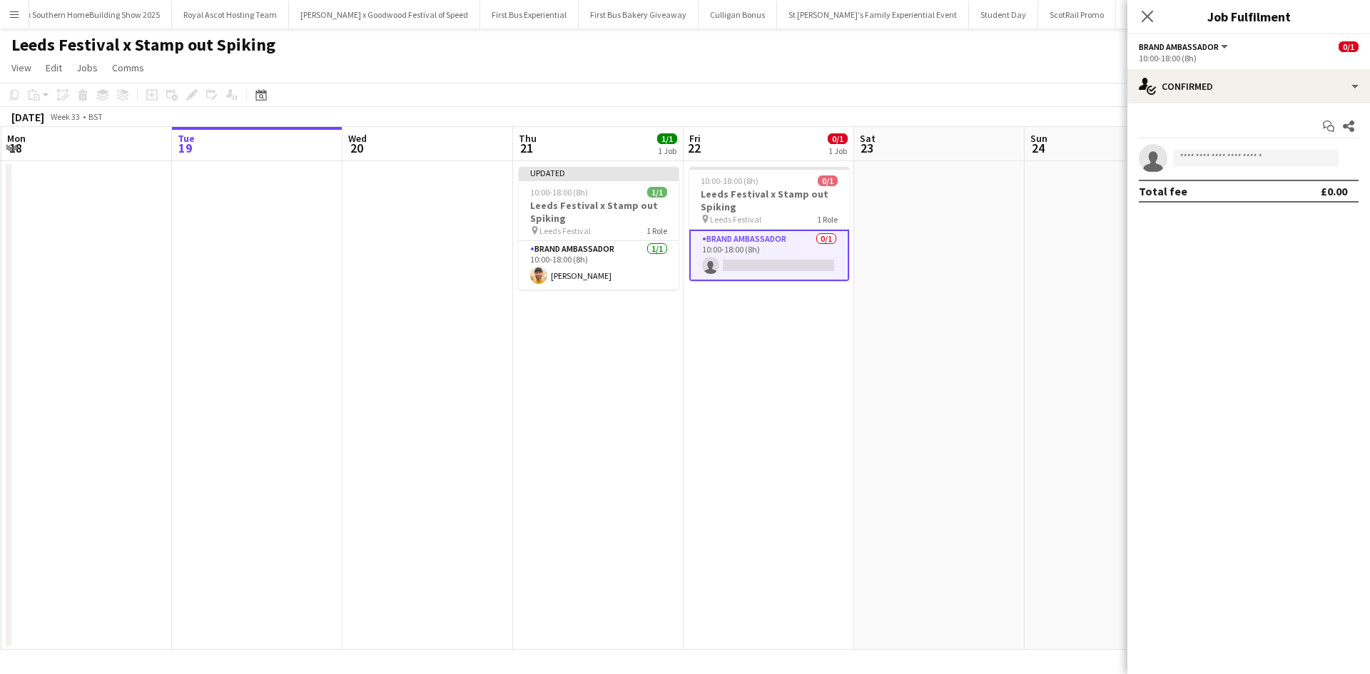
click at [1218, 146] on app-invite-slot "single-neutral-actions" at bounding box center [1248, 158] width 243 height 29
click at [1222, 155] on input at bounding box center [1256, 158] width 166 height 17
type input "******"
click at [1231, 185] on span "mrlukejamespeters@gmail.com" at bounding box center [1255, 190] width 143 height 11
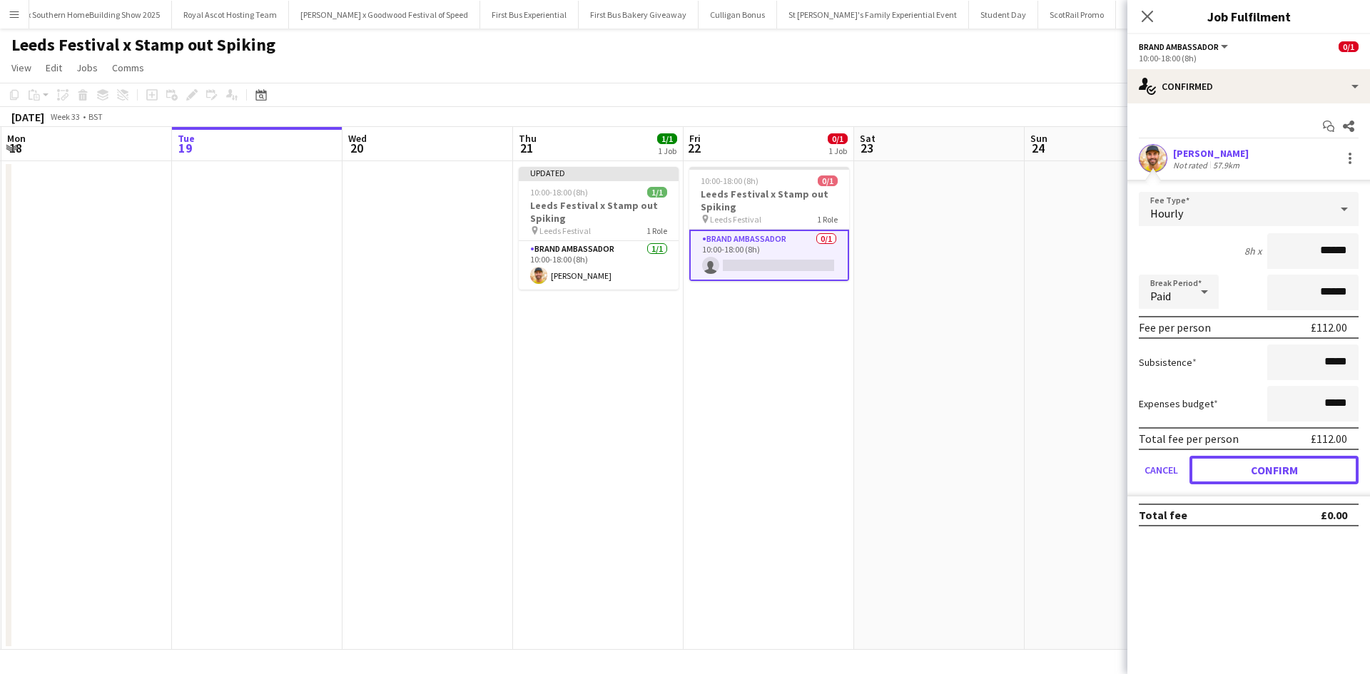
click at [1275, 462] on button "Confirm" at bounding box center [1273, 470] width 169 height 29
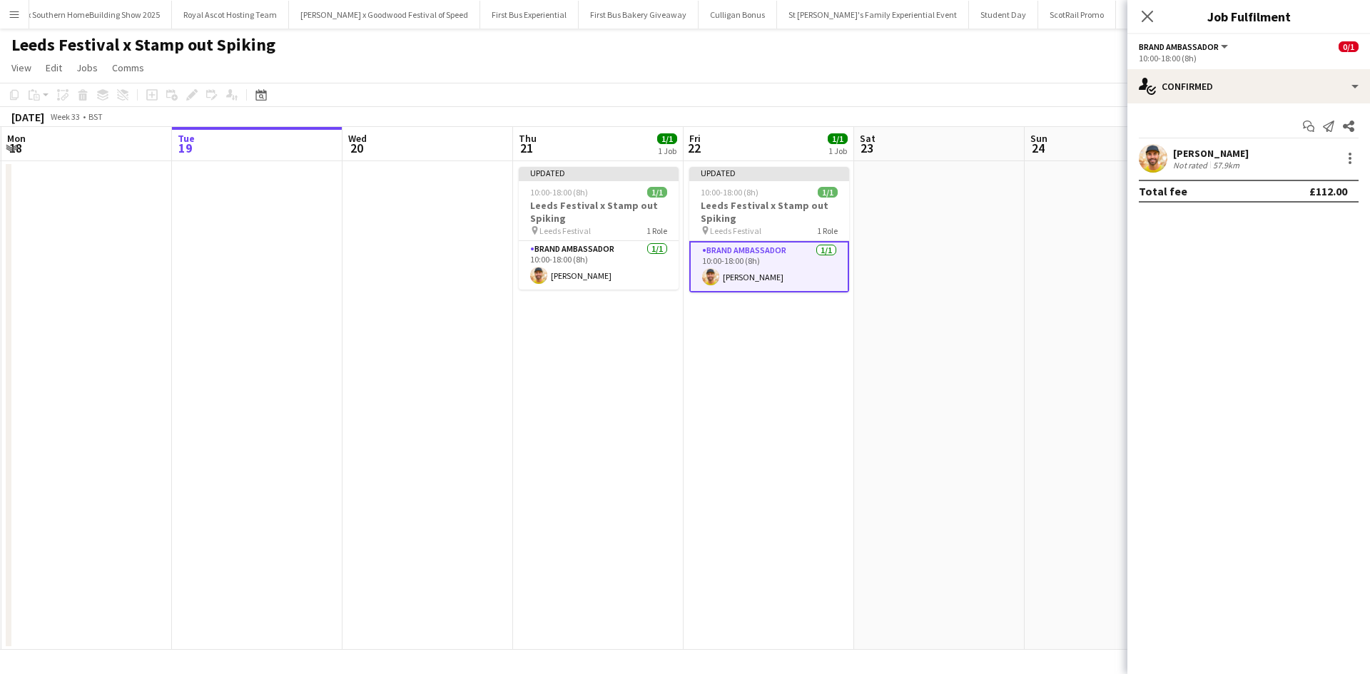
click at [1102, 449] on app-date-cell at bounding box center [1109, 405] width 171 height 489
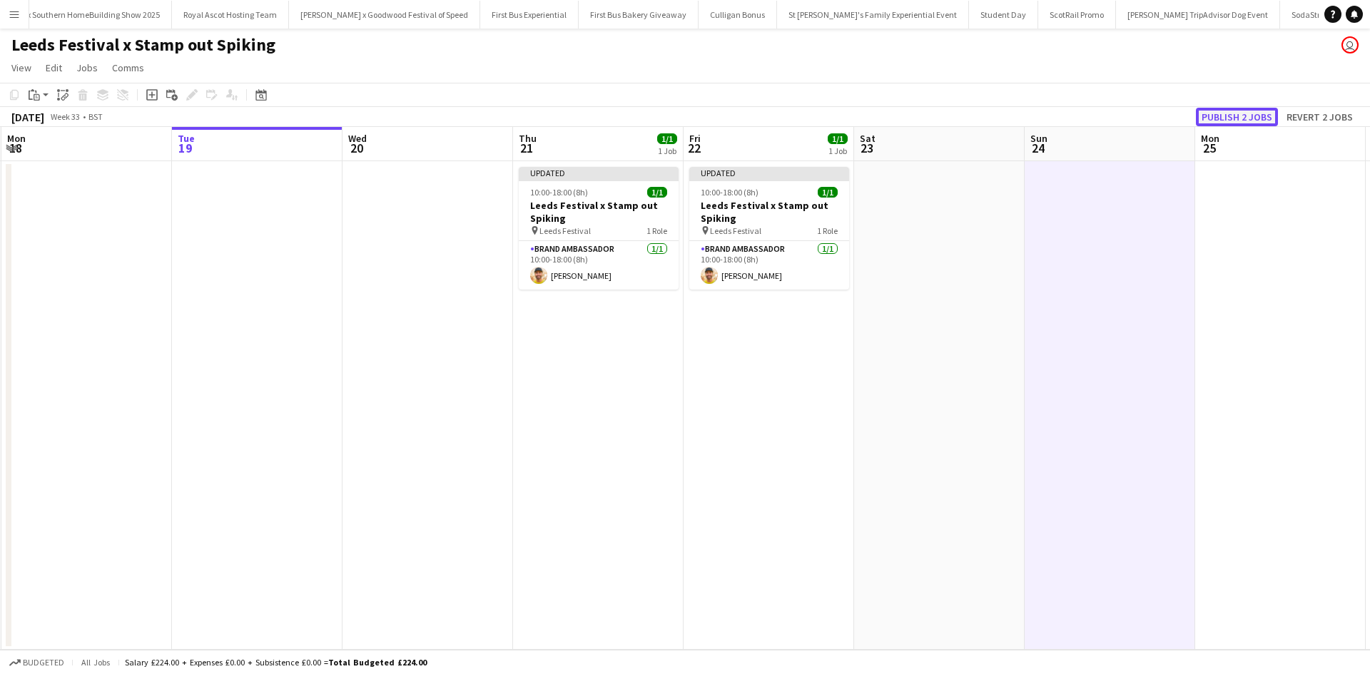
click at [1261, 109] on button "Publish 2 jobs" at bounding box center [1237, 117] width 82 height 19
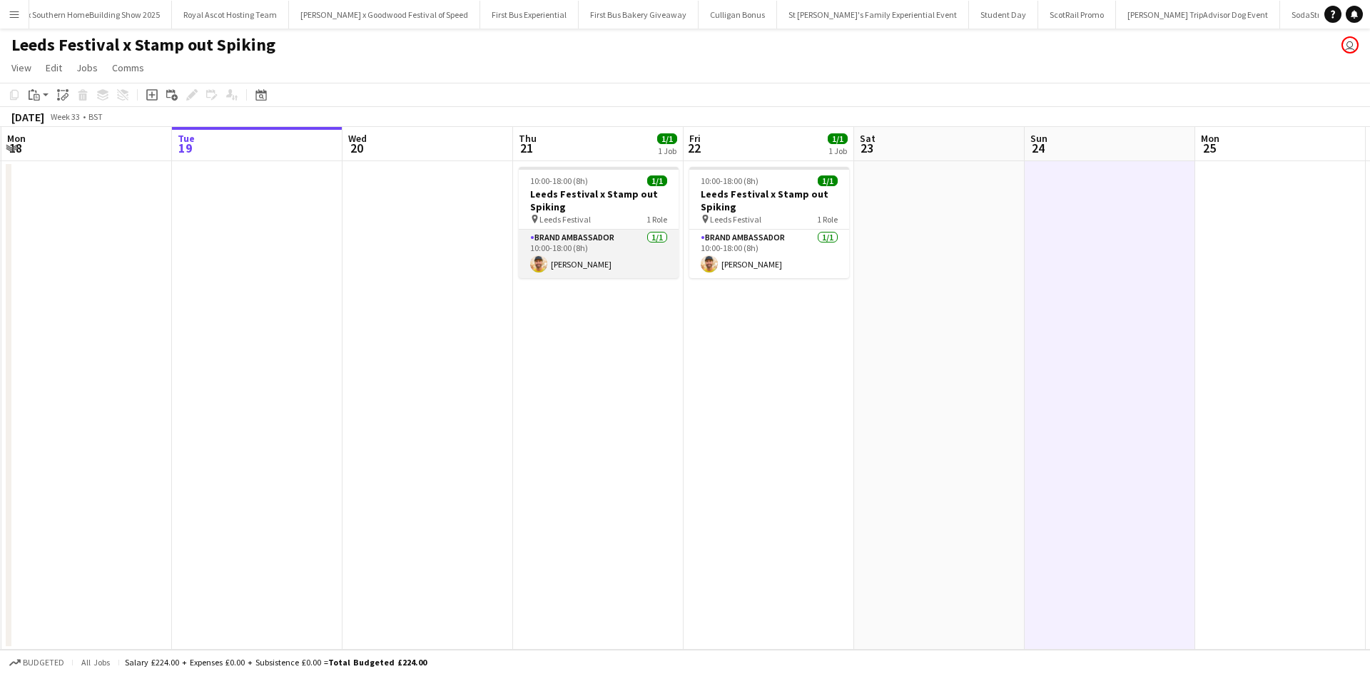
click at [588, 260] on app-card-role "Brand Ambassador 1/1 10:00-18:00 (8h) Luke Peters" at bounding box center [599, 254] width 160 height 49
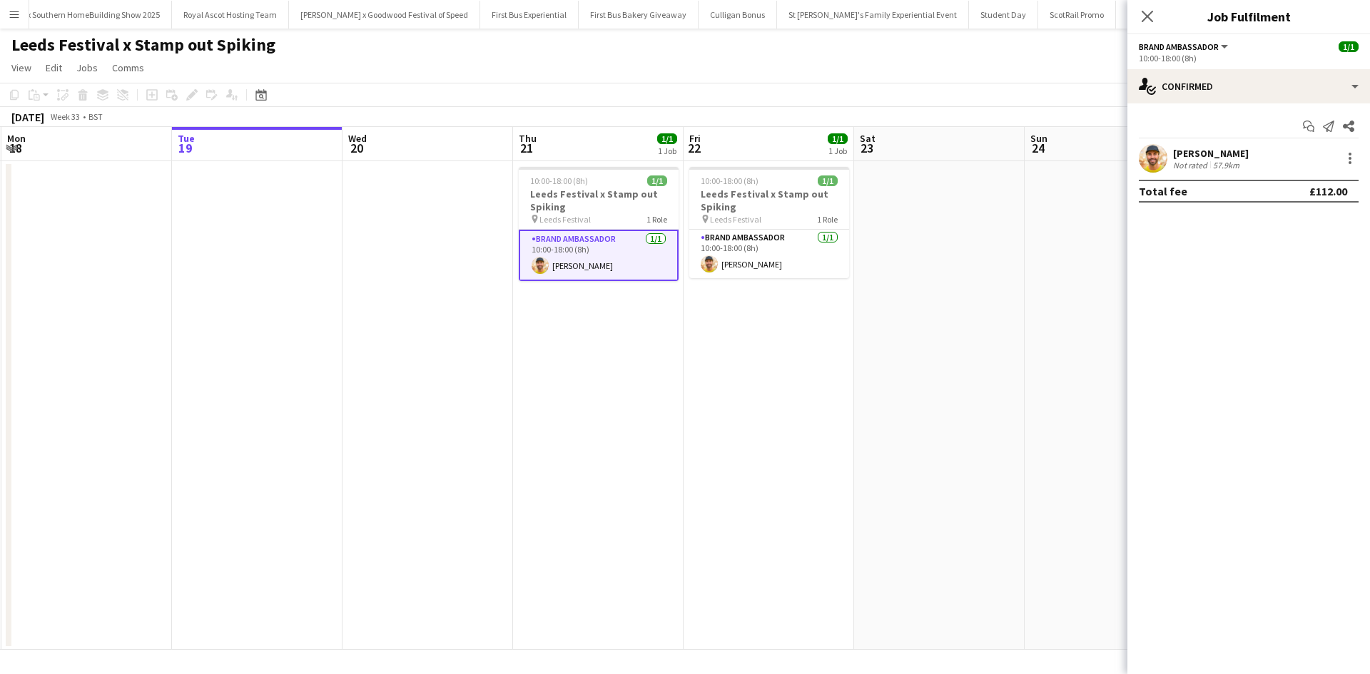
click at [1184, 152] on div "Luke Peters" at bounding box center [1211, 153] width 76 height 13
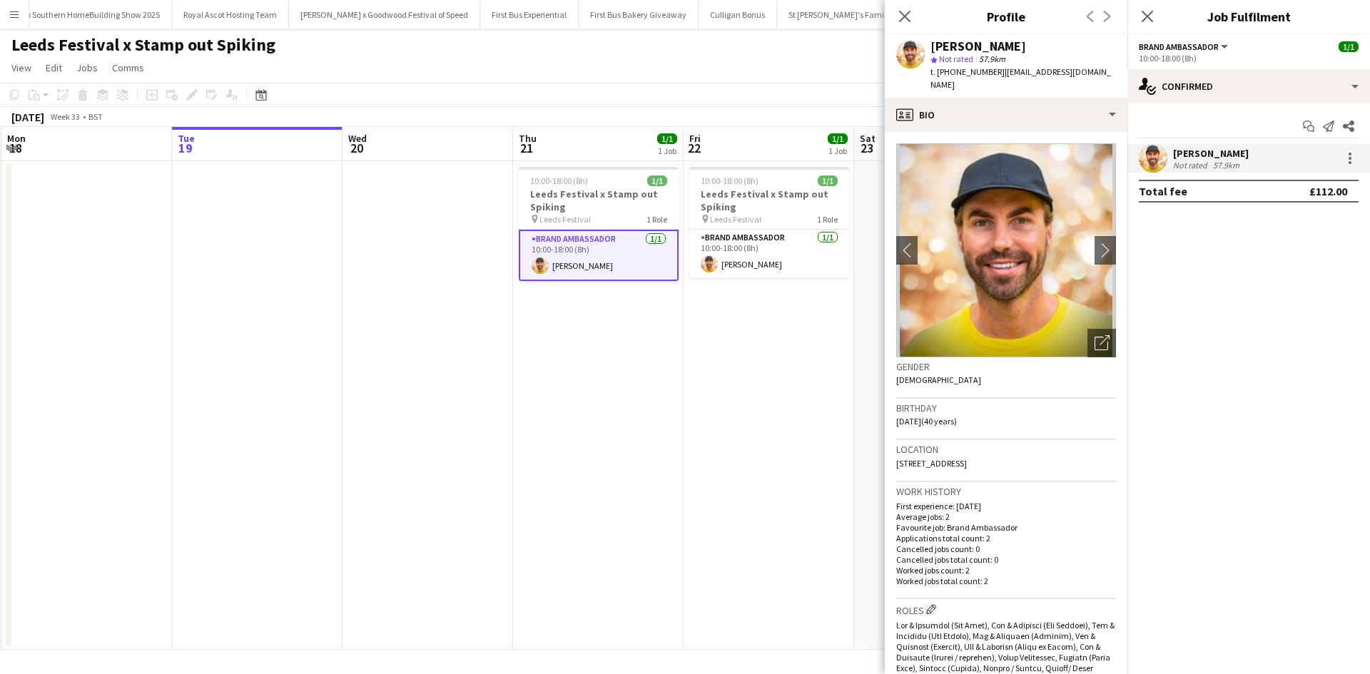
click at [599, 408] on app-date-cell "10:00-18:00 (8h) 1/1 Leeds Festival x Stamp out Spiking pin Leeds Festival 1 Ro…" at bounding box center [598, 405] width 171 height 489
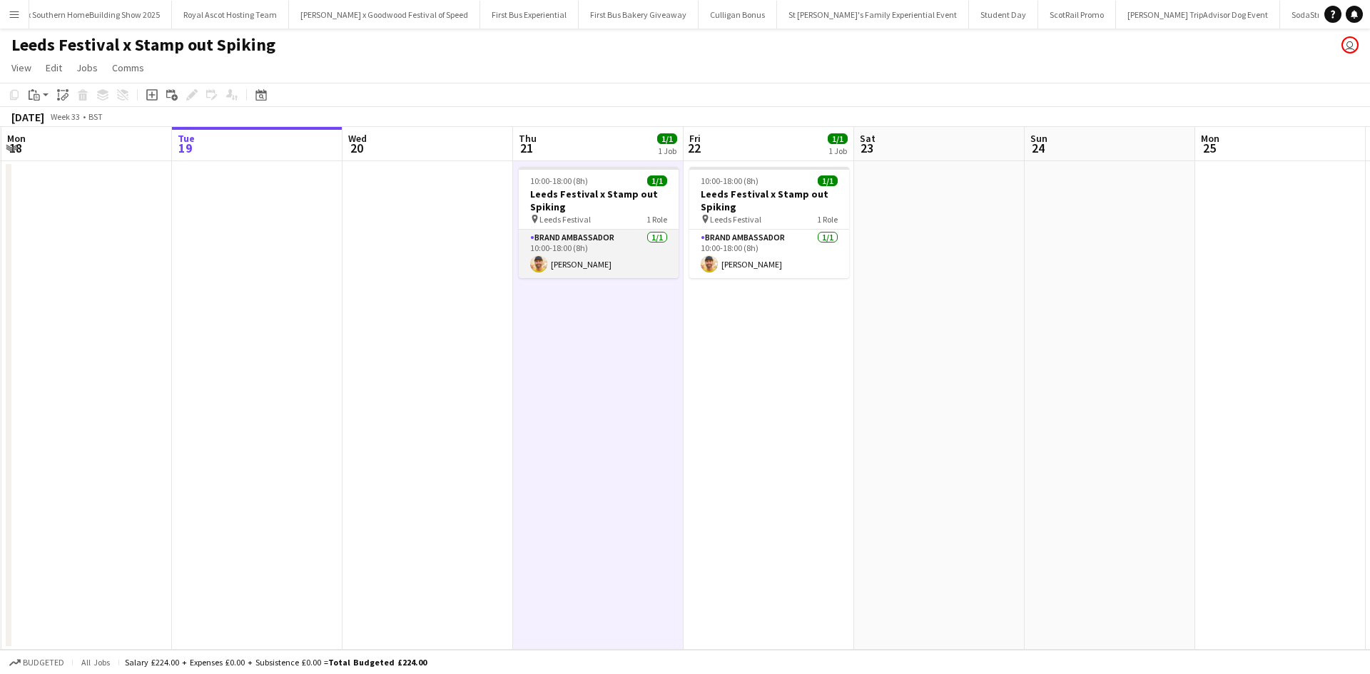
click at [575, 257] on app-card-role "Brand Ambassador 1/1 10:00-18:00 (8h) Luke Peters" at bounding box center [599, 254] width 160 height 49
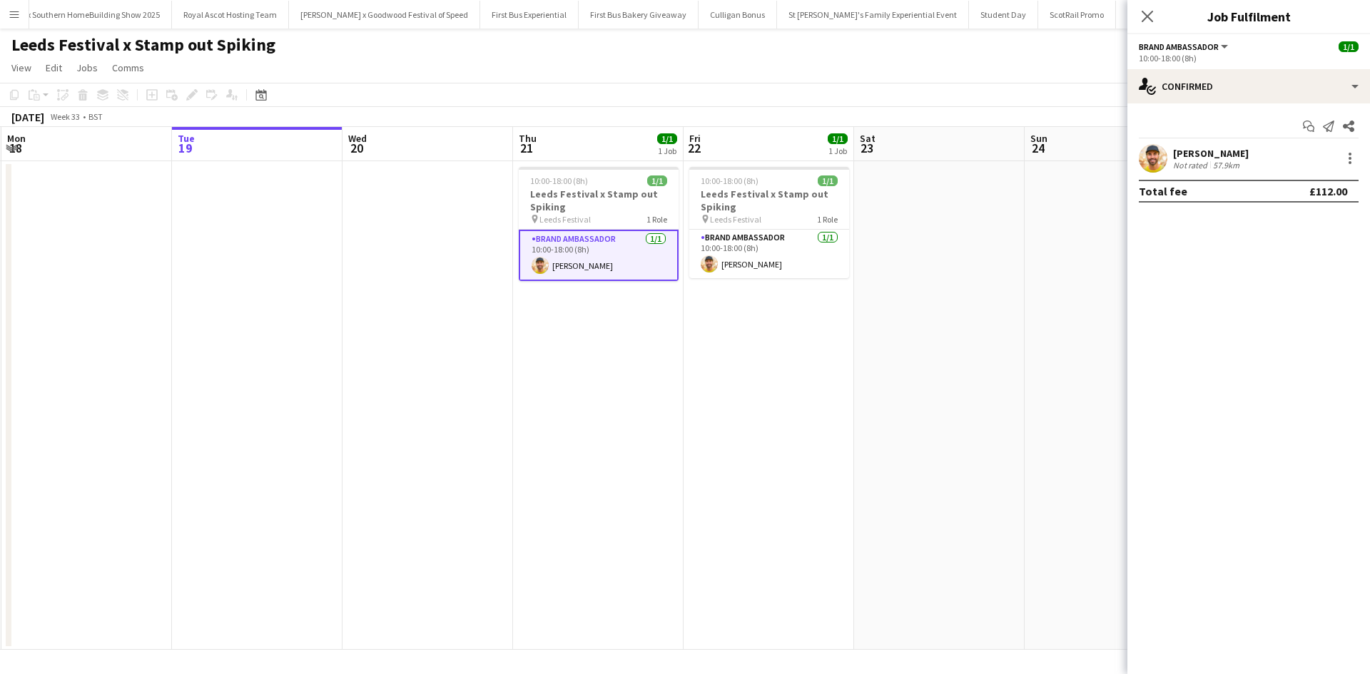
click at [1210, 153] on div "Luke Peters" at bounding box center [1211, 153] width 76 height 13
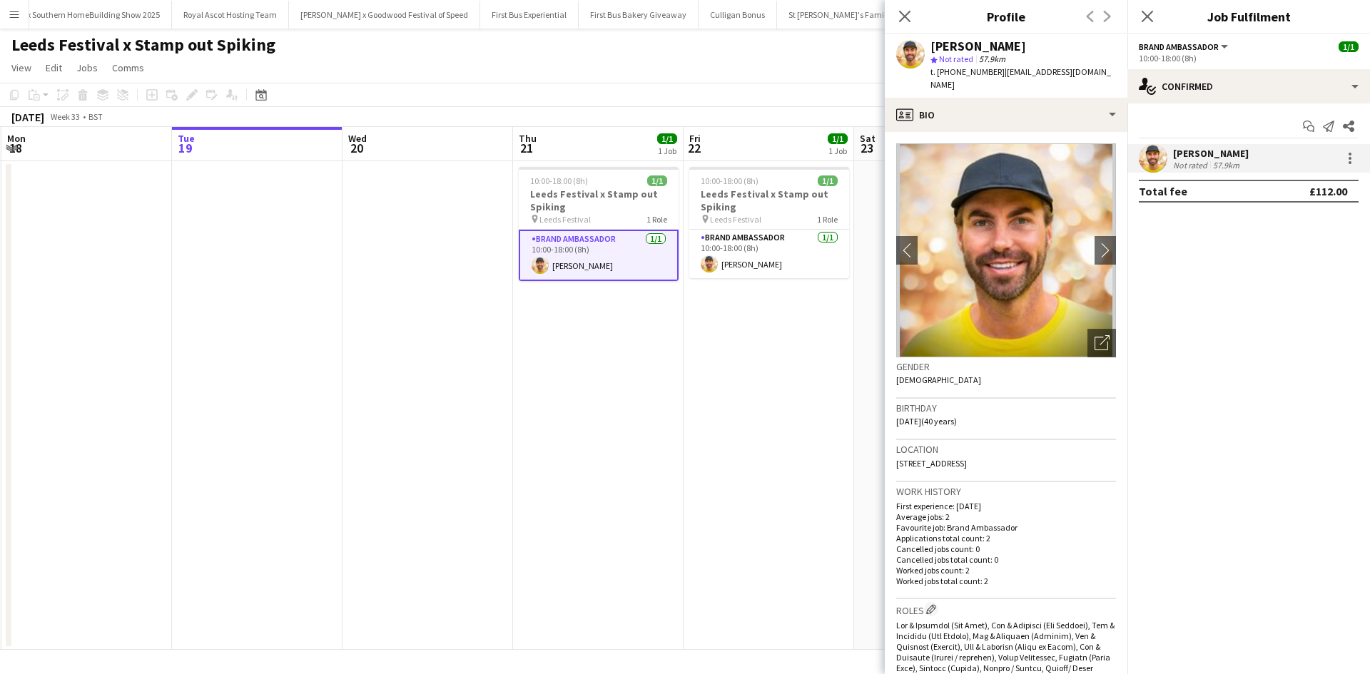
drag, startPoint x: 949, startPoint y: 71, endPoint x: 997, endPoint y: 70, distance: 48.5
click at [997, 70] on span "t. +4407879447730" at bounding box center [967, 71] width 74 height 11
copy span "07879447730"
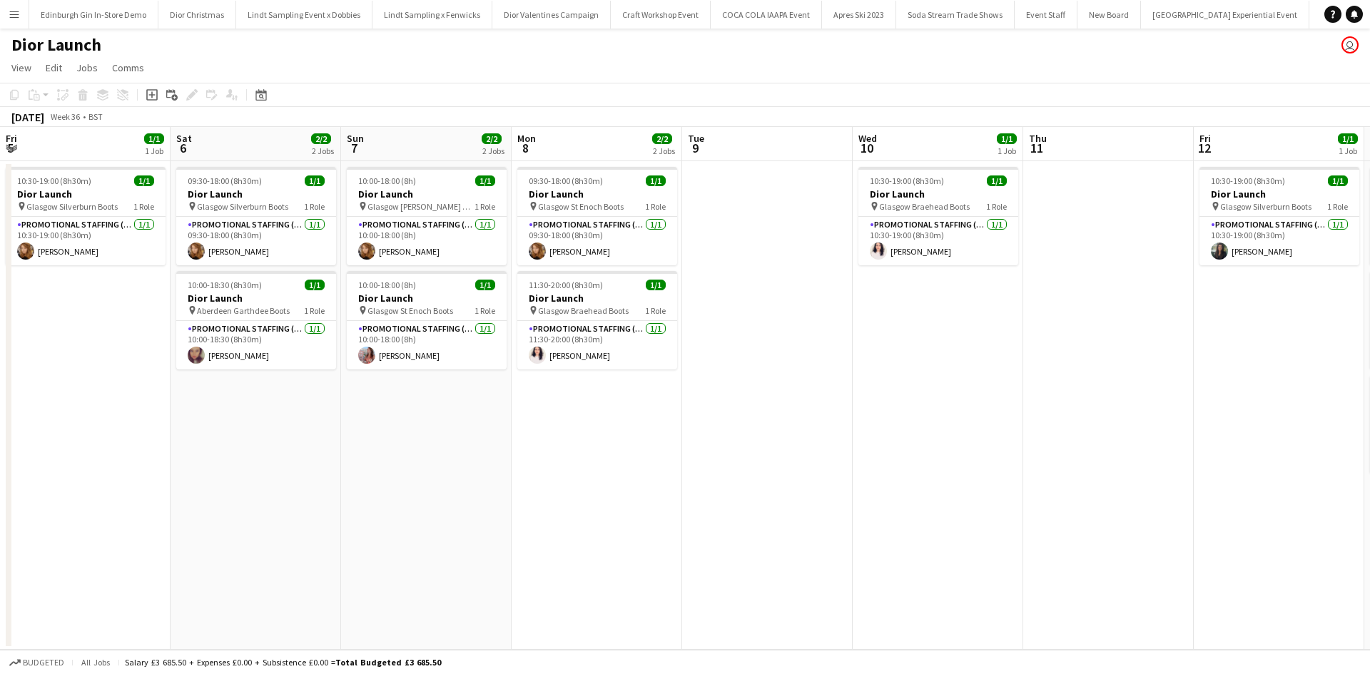
scroll to position [0, 408]
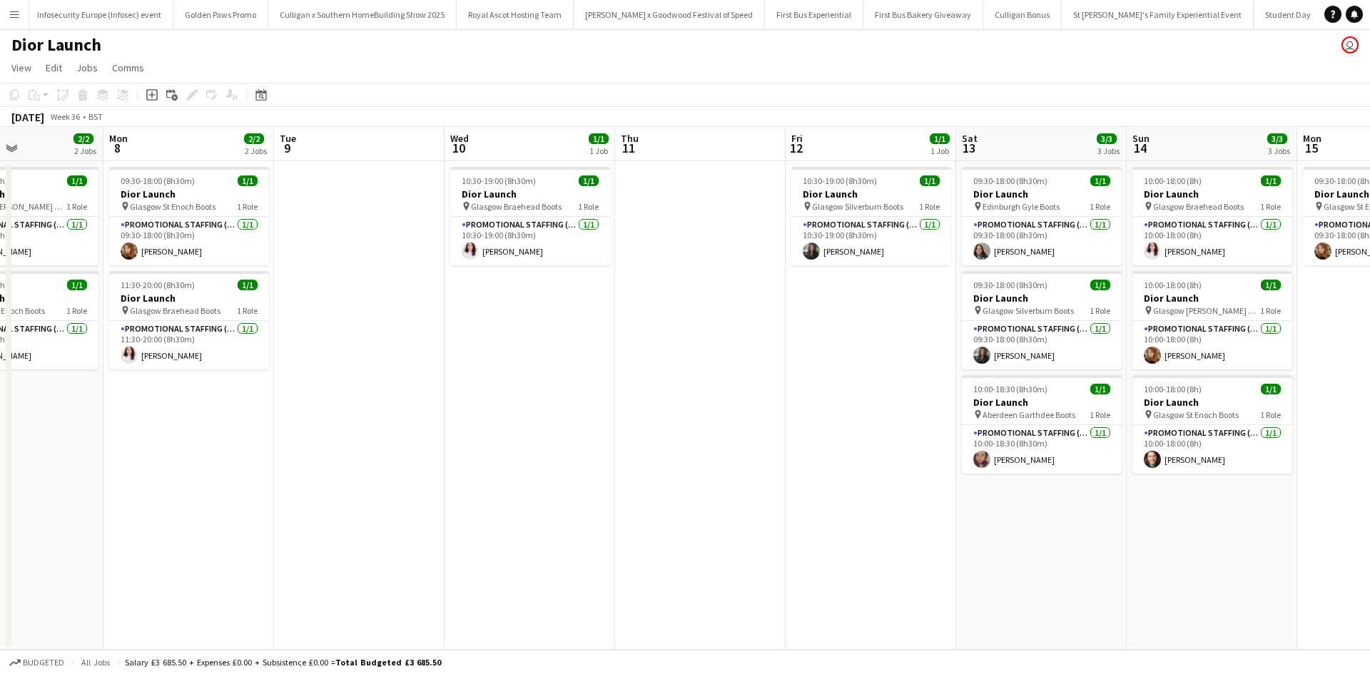
click at [6, 16] on button "Menu" at bounding box center [14, 14] width 29 height 29
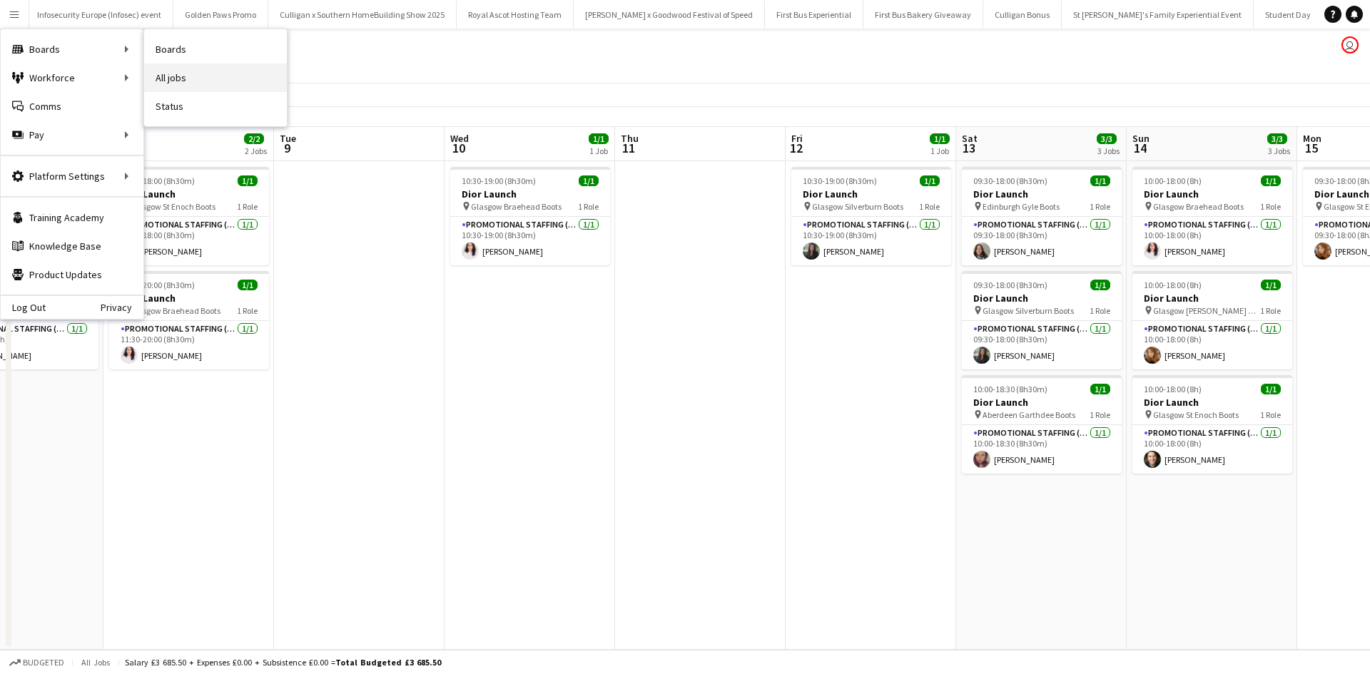
click at [192, 87] on link "All jobs" at bounding box center [215, 77] width 143 height 29
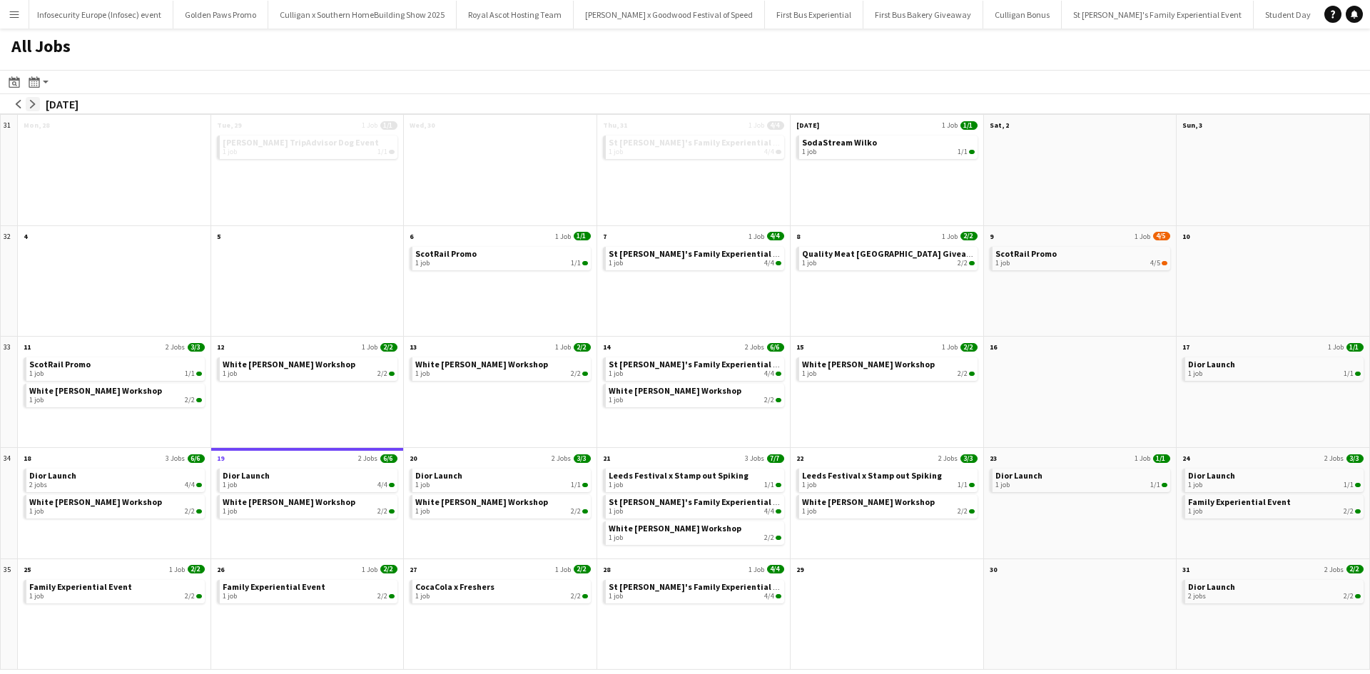
click at [36, 101] on app-icon "arrow-right" at bounding box center [33, 104] width 9 height 9
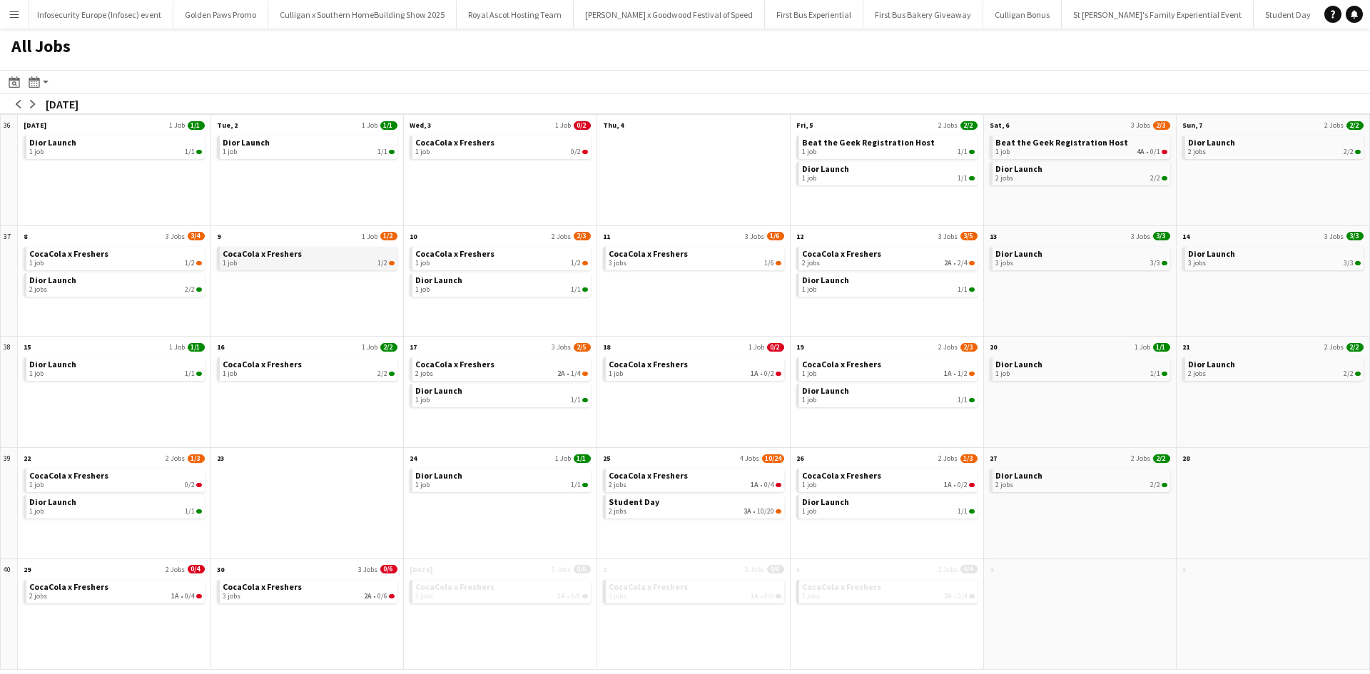
click at [327, 263] on div "1 job 1/2" at bounding box center [309, 263] width 173 height 9
click at [13, 106] on button "arrow-left" at bounding box center [18, 104] width 14 height 14
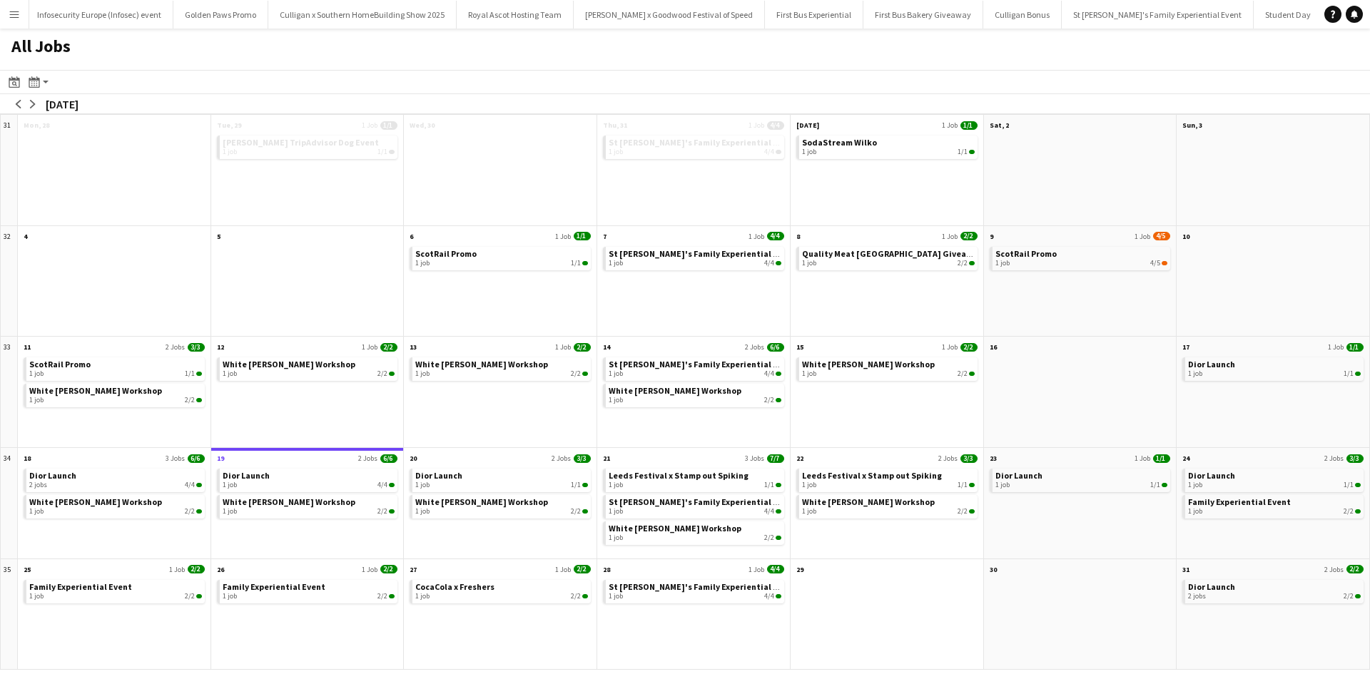
click at [14, 14] on app-icon "Menu" at bounding box center [14, 14] width 11 height 11
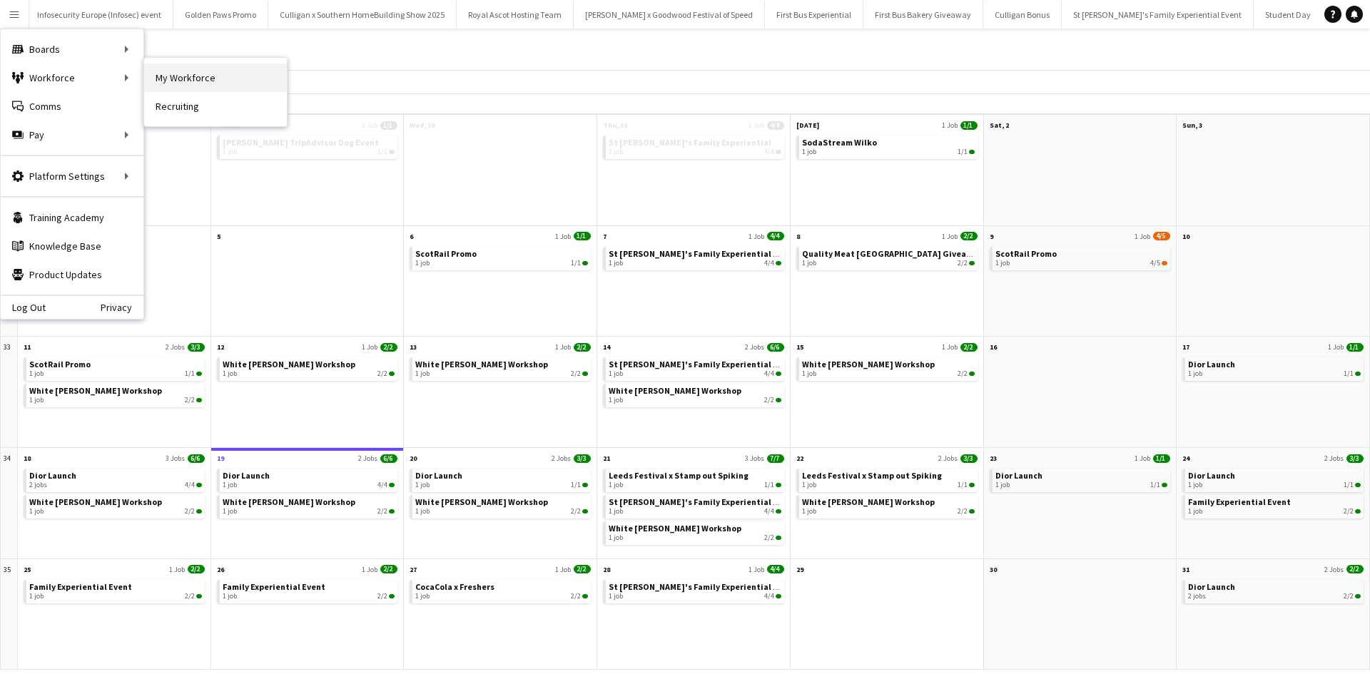
click at [169, 71] on link "My Workforce" at bounding box center [215, 77] width 143 height 29
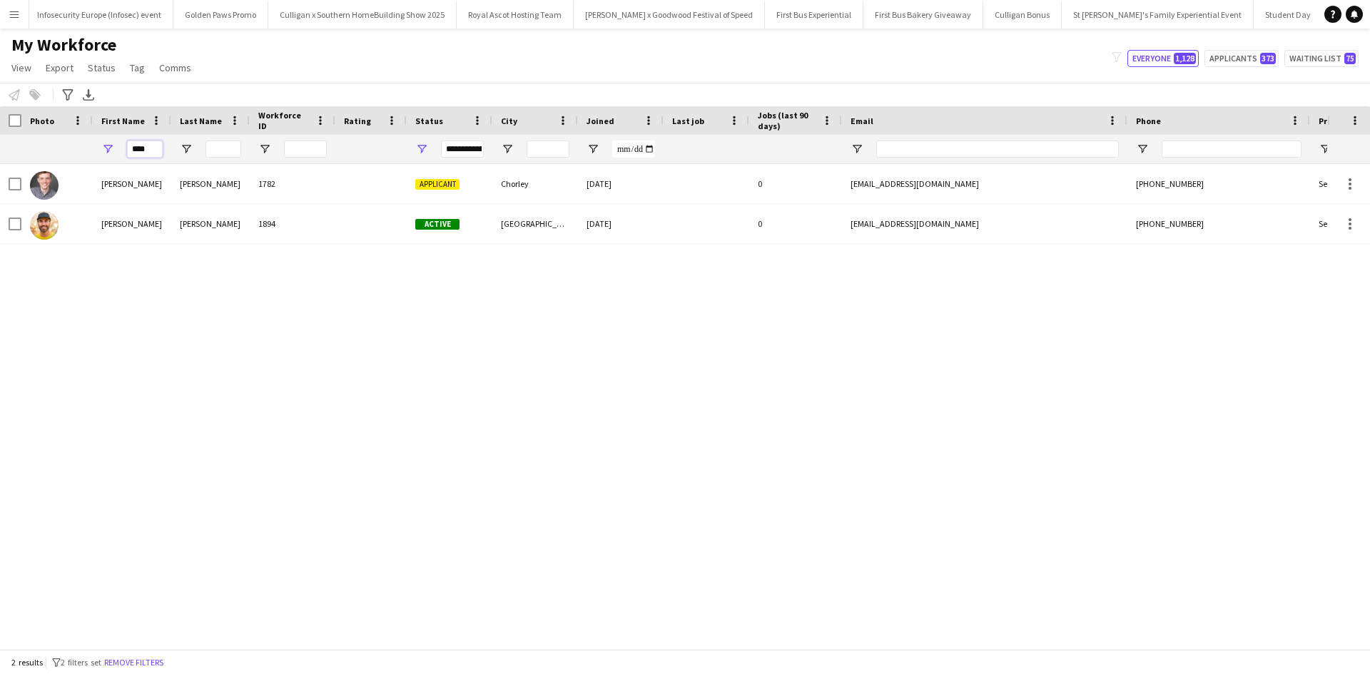
drag, startPoint x: 151, startPoint y: 156, endPoint x: 126, endPoint y: 146, distance: 26.9
click at [126, 146] on div "****" at bounding box center [132, 149] width 78 height 29
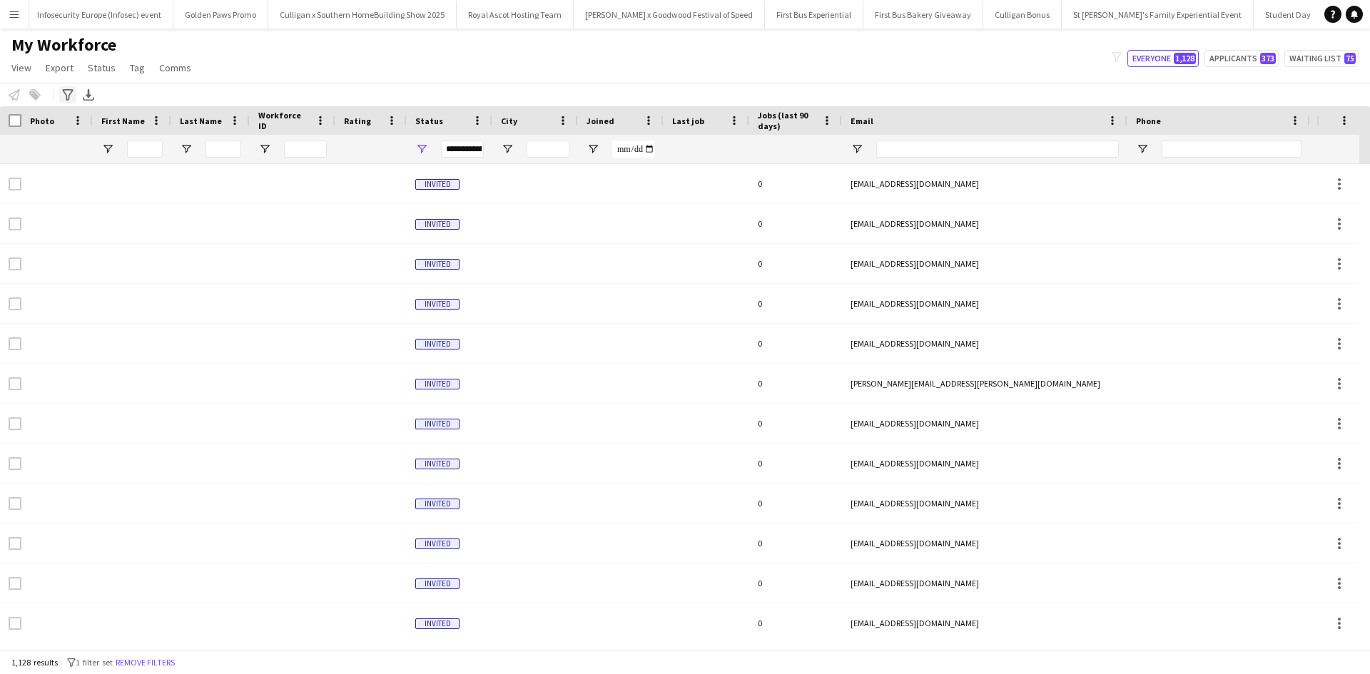
click at [67, 89] on icon "Advanced filters" at bounding box center [67, 94] width 11 height 11
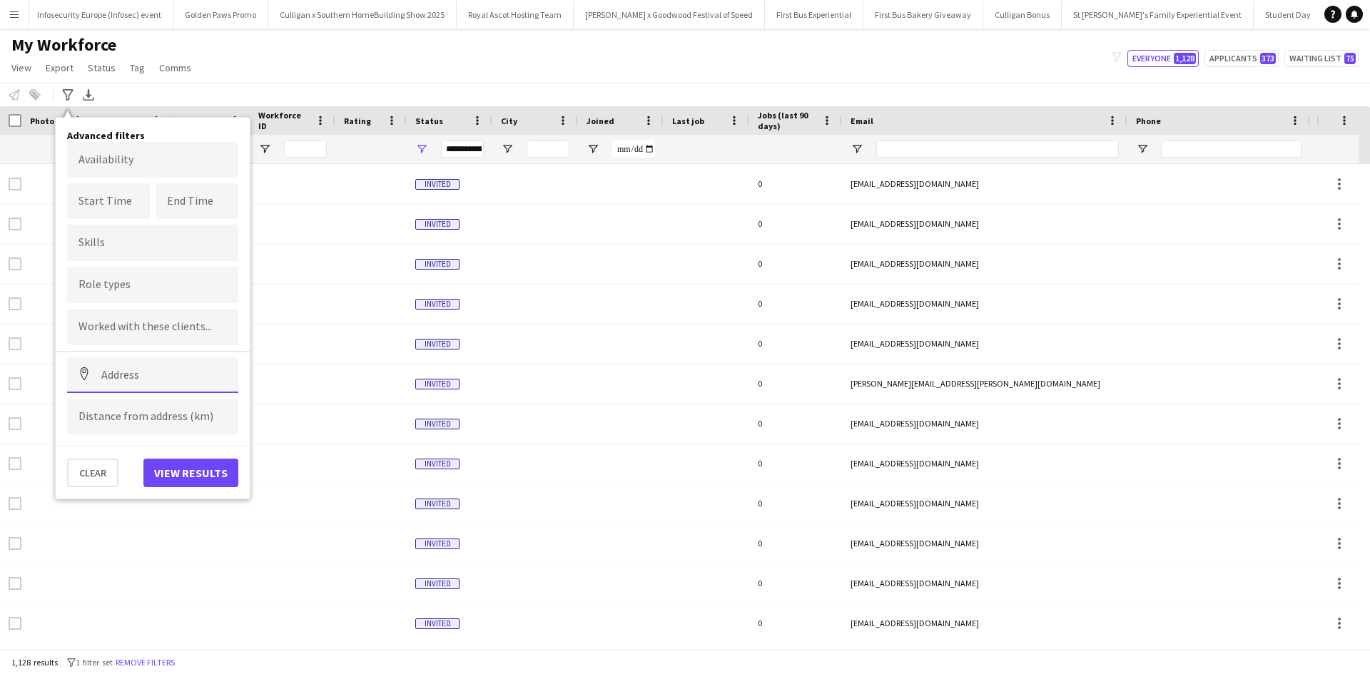
click at [175, 368] on input at bounding box center [152, 375] width 171 height 36
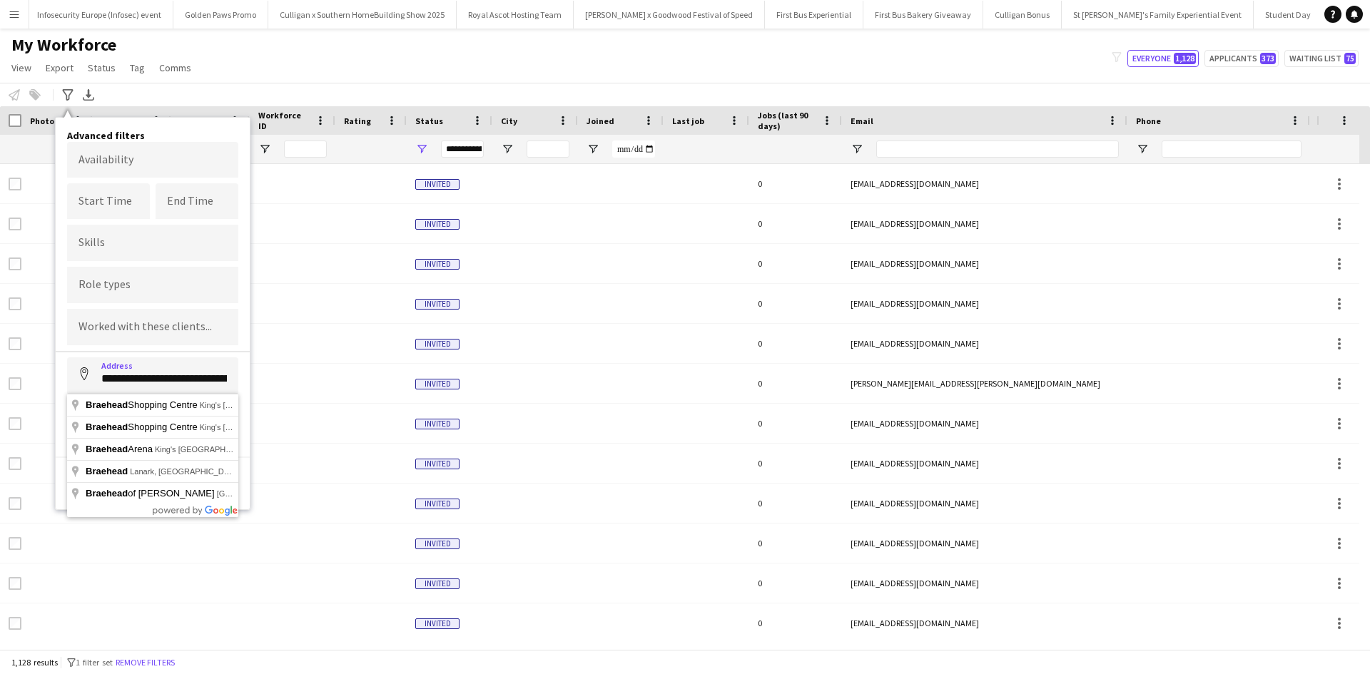
type input "**********"
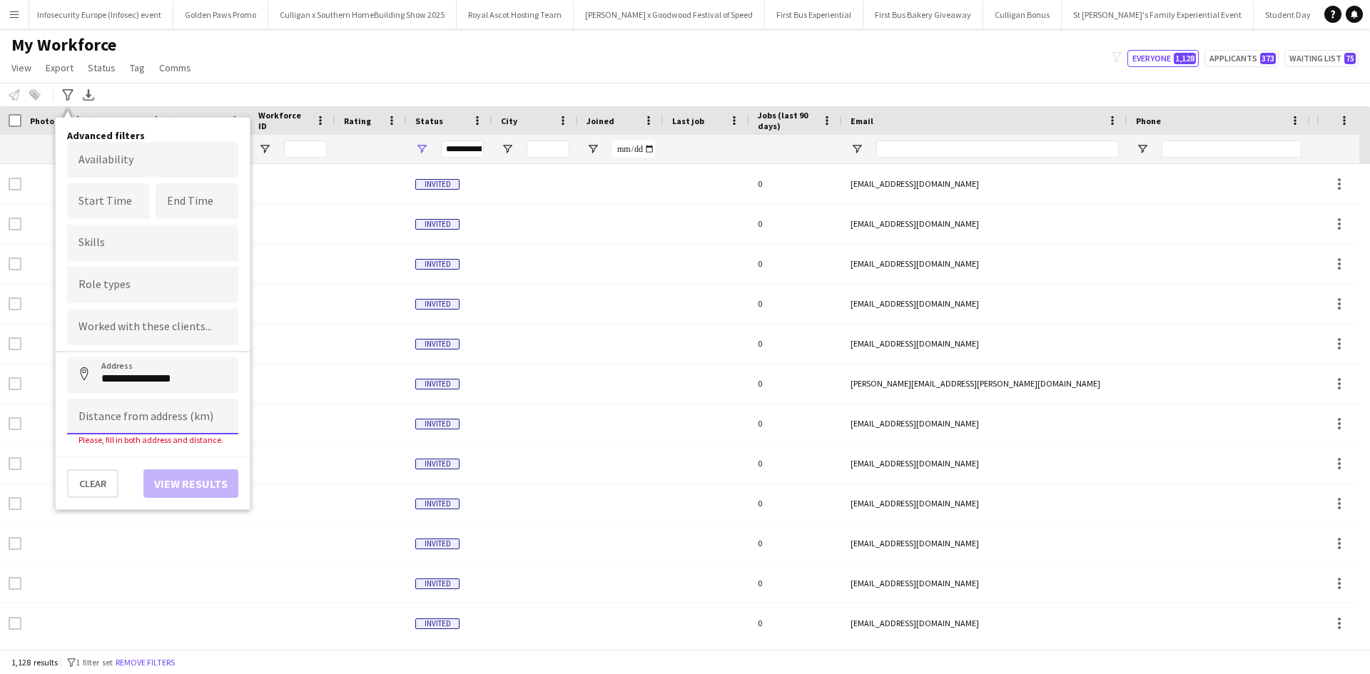
click at [174, 413] on input at bounding box center [152, 417] width 171 height 36
type input "*****"
click button "Address" at bounding box center [84, 374] width 34 height 34
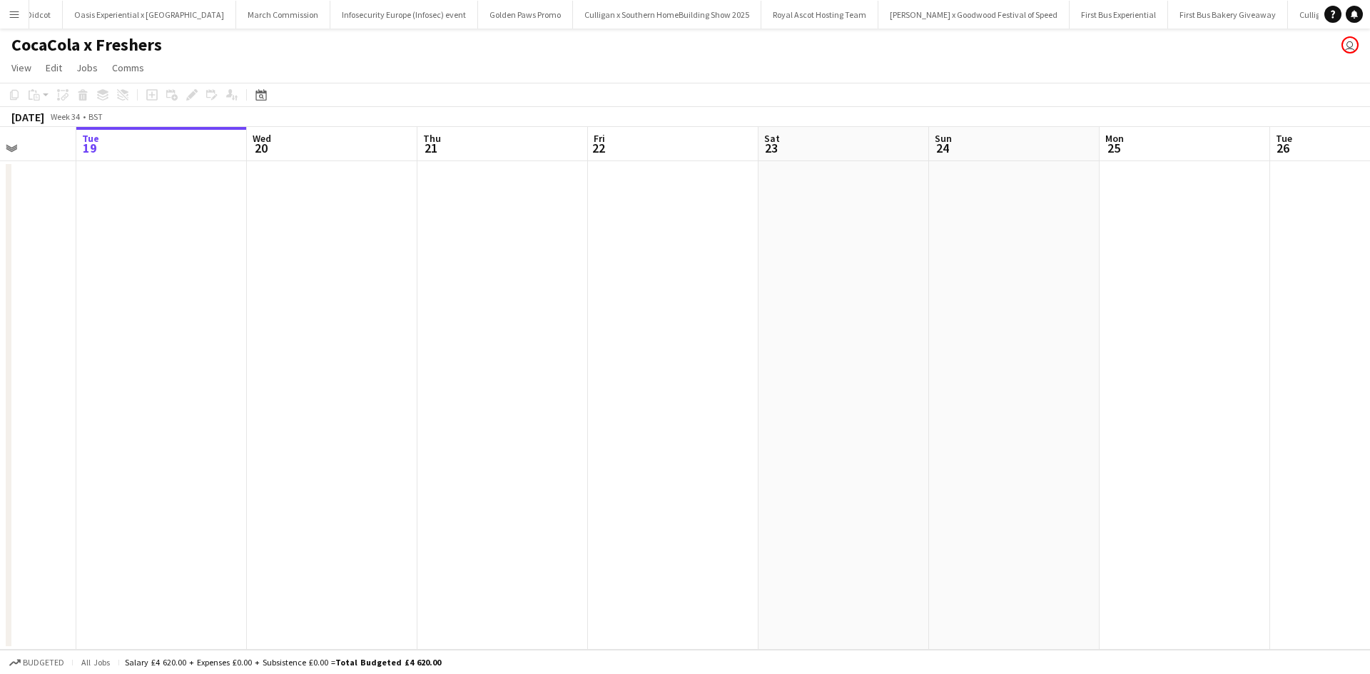
drag, startPoint x: 1000, startPoint y: 372, endPoint x: 149, endPoint y: 320, distance: 852.7
click at [149, 320] on app-calendar-viewport "Sat 16 Sun 17 Mon 18 Tue 19 Wed 20 Thu 21 Fri 22 Sat 23 Sun 24 Mon 25 Tue 26 We…" at bounding box center [685, 388] width 1370 height 523
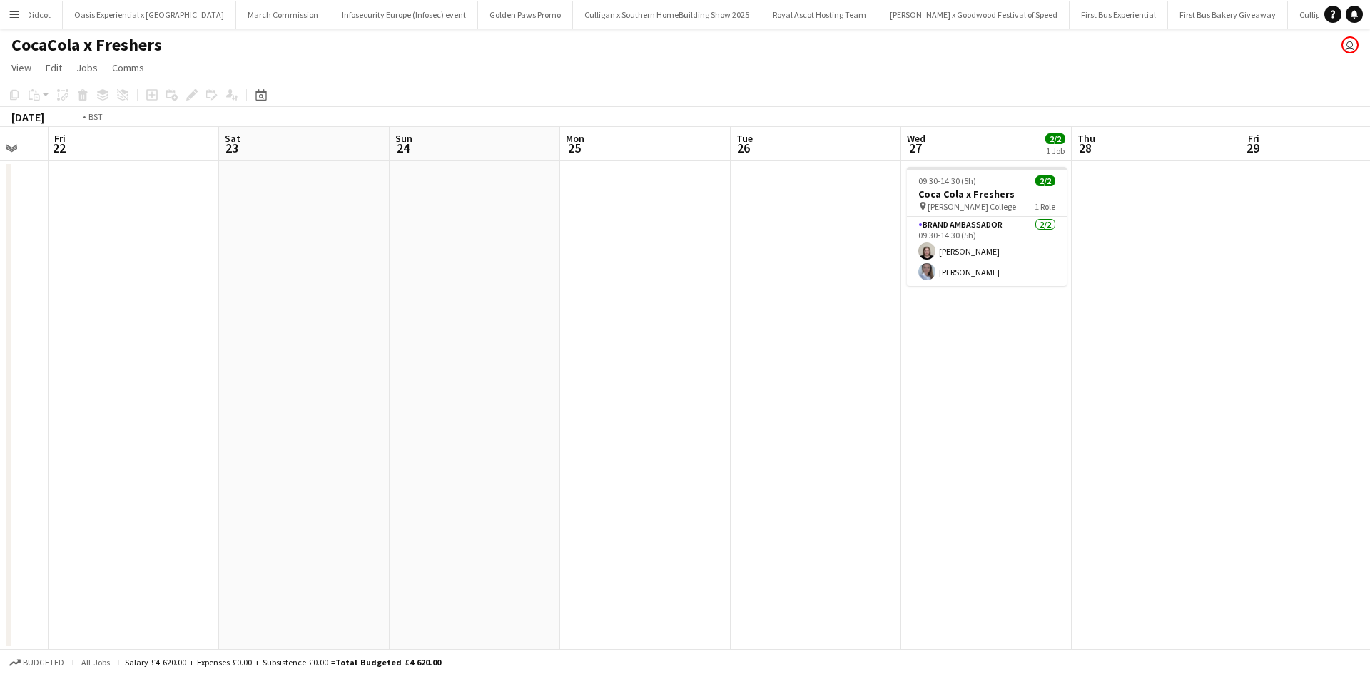
drag, startPoint x: 802, startPoint y: 394, endPoint x: 234, endPoint y: 362, distance: 568.8
click at [234, 362] on app-calendar-viewport "Tue 19 Wed 20 Thu 21 Fri 22 Sat 23 Sun 24 Mon 25 Tue 26 Wed 27 2/2 1 Job Thu 28…" at bounding box center [685, 388] width 1370 height 523
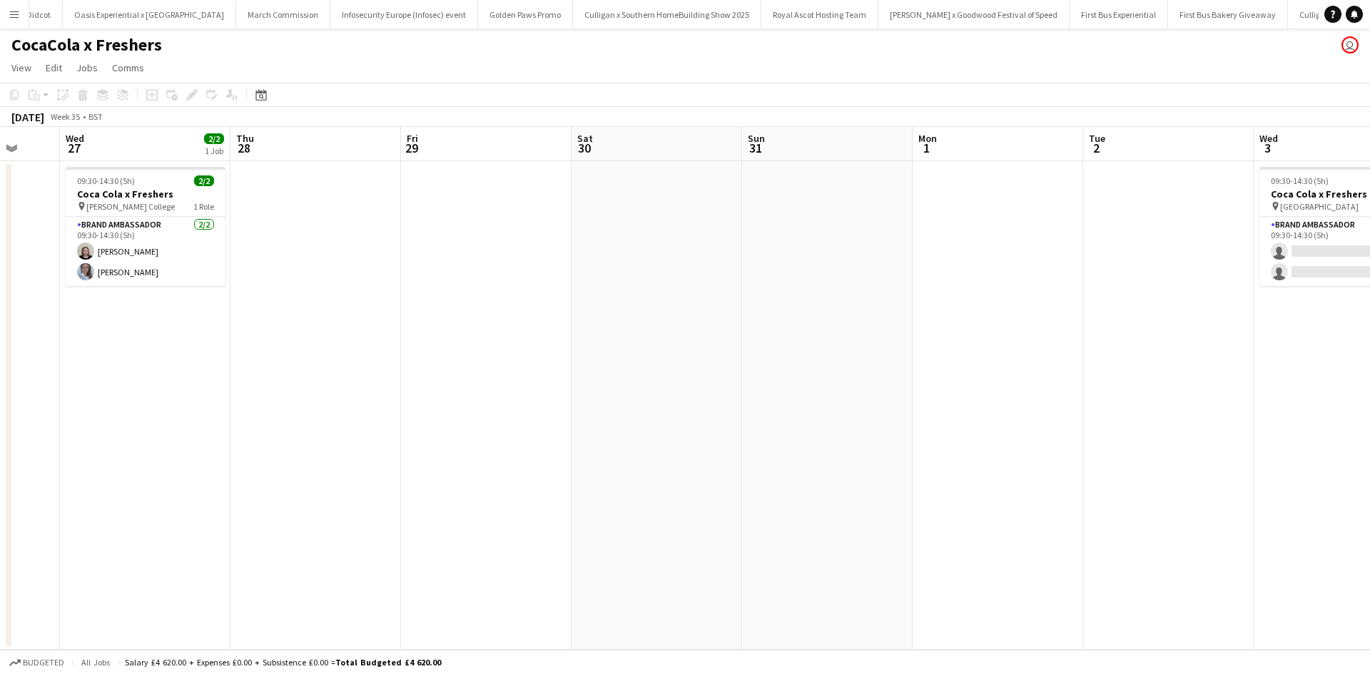
drag, startPoint x: 849, startPoint y: 448, endPoint x: 419, endPoint y: 412, distance: 431.7
click at [410, 414] on app-calendar-viewport "Sat 23 Sun 24 Mon 25 Tue 26 Wed 27 2/2 1 Job Thu 28 Fri 29 Sat 30 Sun 31 Mon 1 …" at bounding box center [685, 388] width 1370 height 523
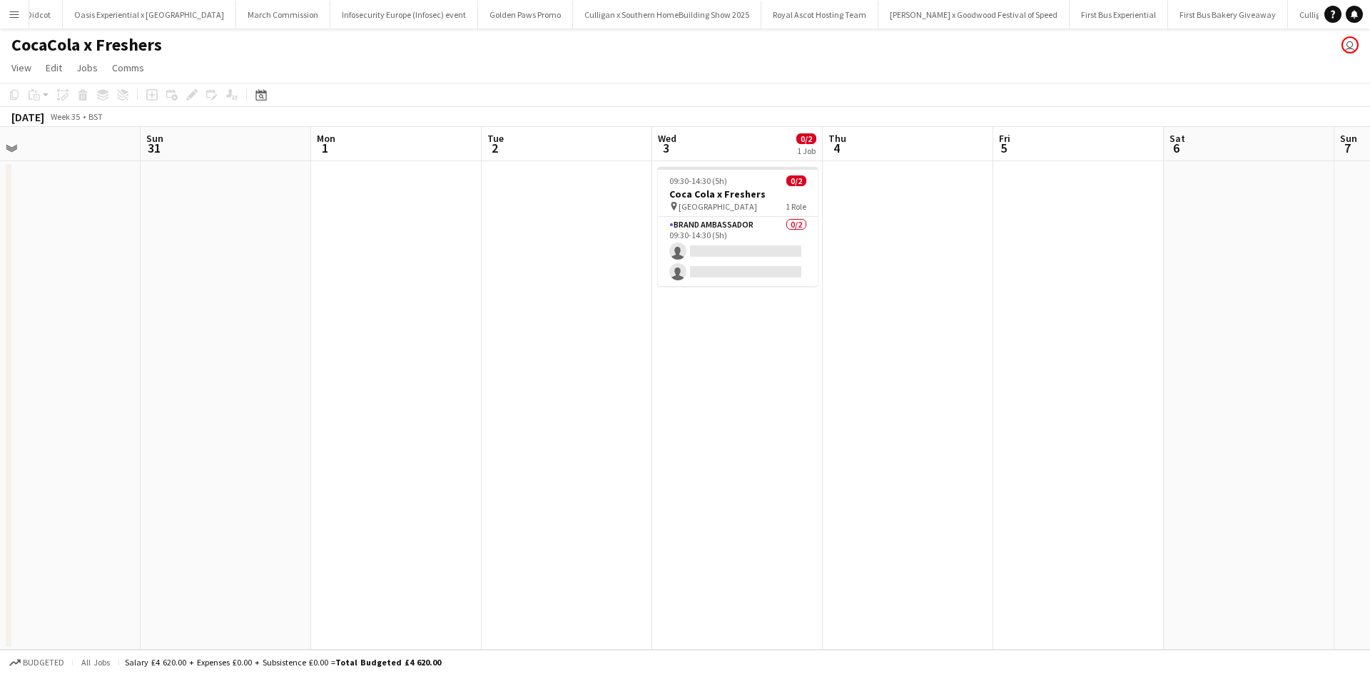
drag, startPoint x: 786, startPoint y: 447, endPoint x: 440, endPoint y: 397, distance: 349.6
click at [436, 400] on app-calendar-viewport "Wed 27 2/2 1 Job Thu 28 Fri 29 Sat 30 Sun 31 Mon 1 Tue 2 Wed 3 0/2 1 Job Thu 4 …" at bounding box center [685, 388] width 1370 height 523
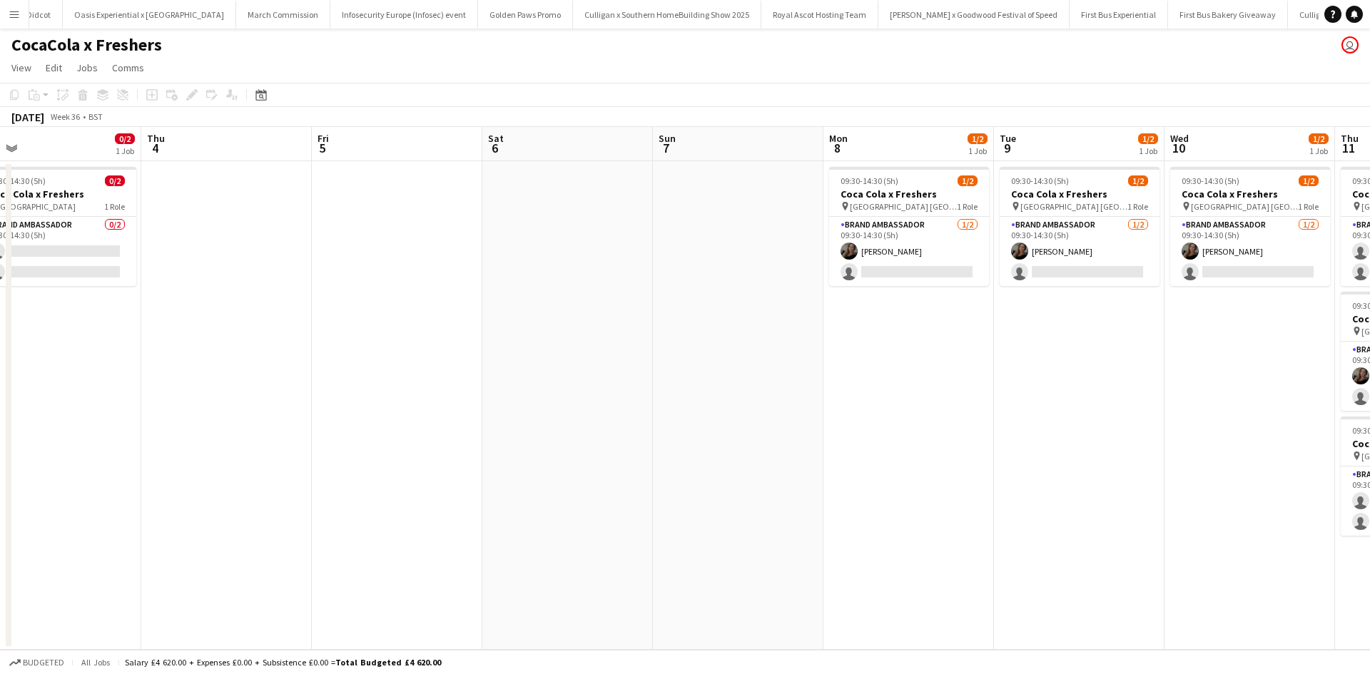
drag, startPoint x: 901, startPoint y: 447, endPoint x: 176, endPoint y: 391, distance: 727.0
click at [176, 391] on app-calendar-viewport "Mon 1 Tue 2 Wed 3 0/2 1 Job Thu 4 Fri 5 Sat 6 Sun 7 Mon 8 1/2 1 Job Tue 9 1/2 1…" at bounding box center [685, 388] width 1370 height 523
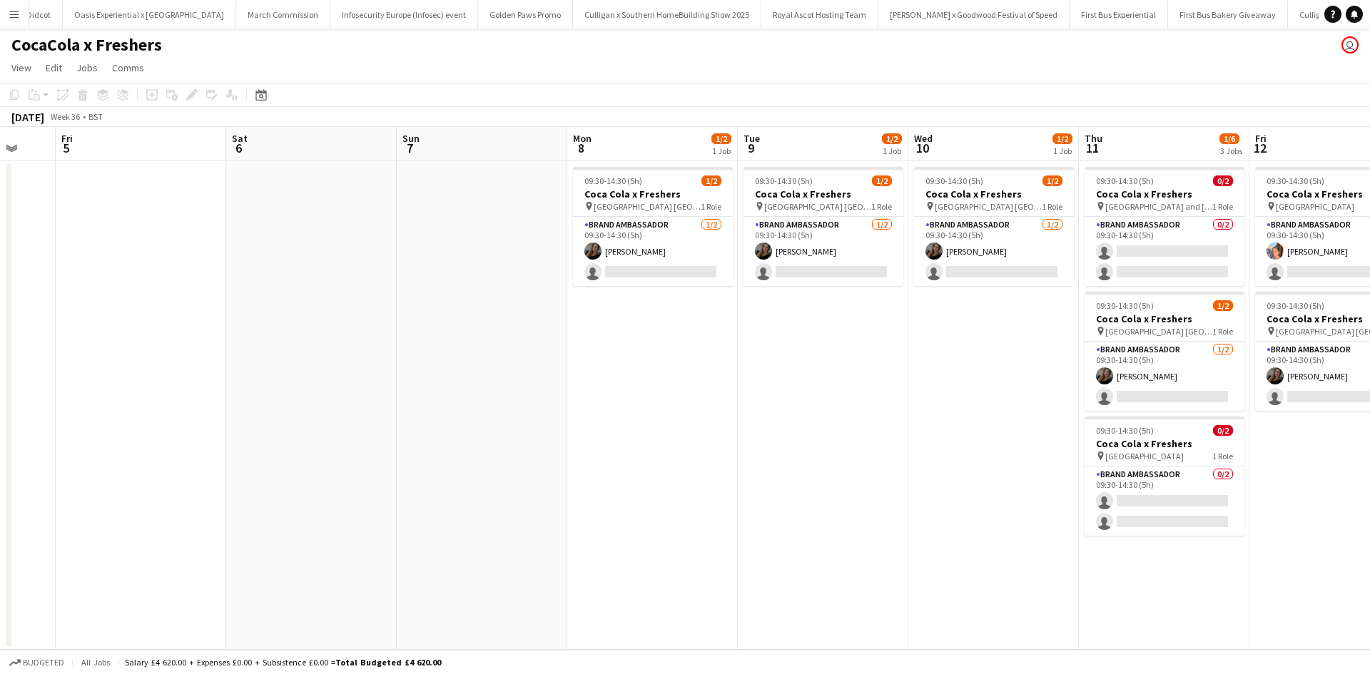
scroll to position [0, 404]
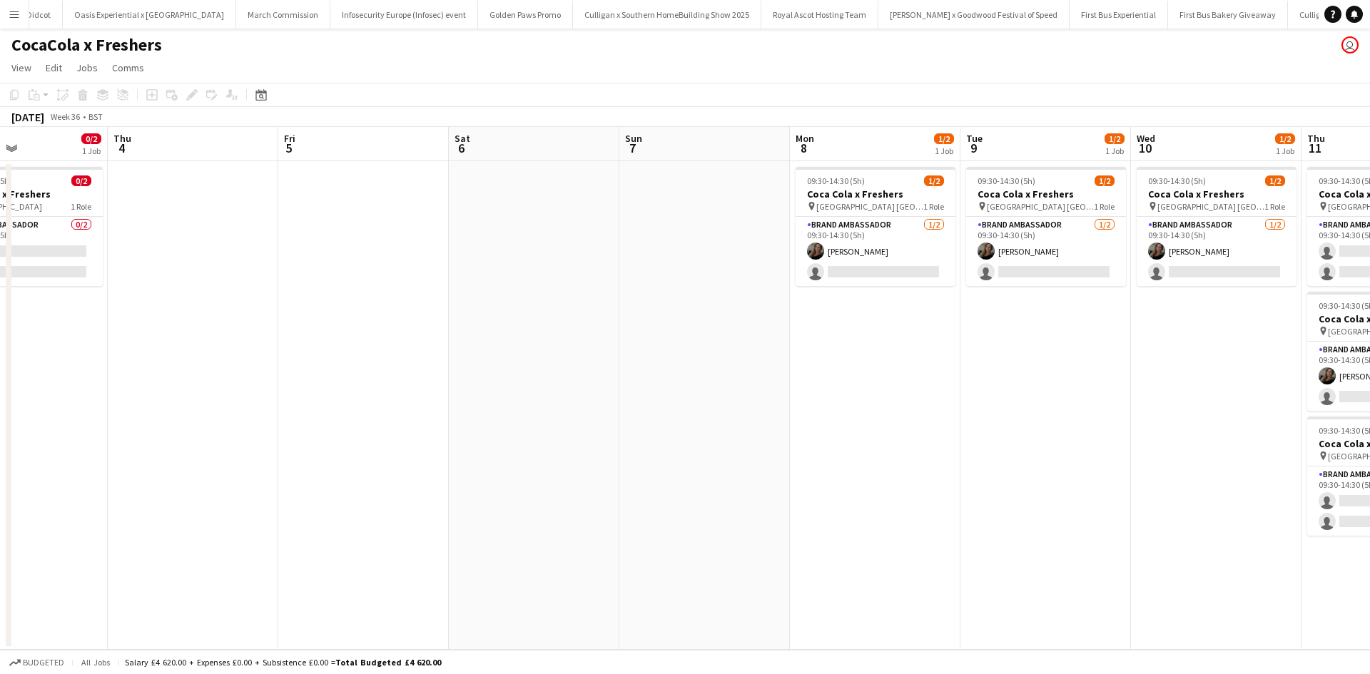
drag, startPoint x: 622, startPoint y: 451, endPoint x: 504, endPoint y: 446, distance: 118.5
click at [504, 446] on app-calendar-viewport "Mon 1 Tue 2 Wed 3 0/2 1 Job Thu 4 Fri 5 Sat 6 Sun 7 Mon 8 1/2 1 Job Tue 9 1/2 1…" at bounding box center [685, 388] width 1370 height 523
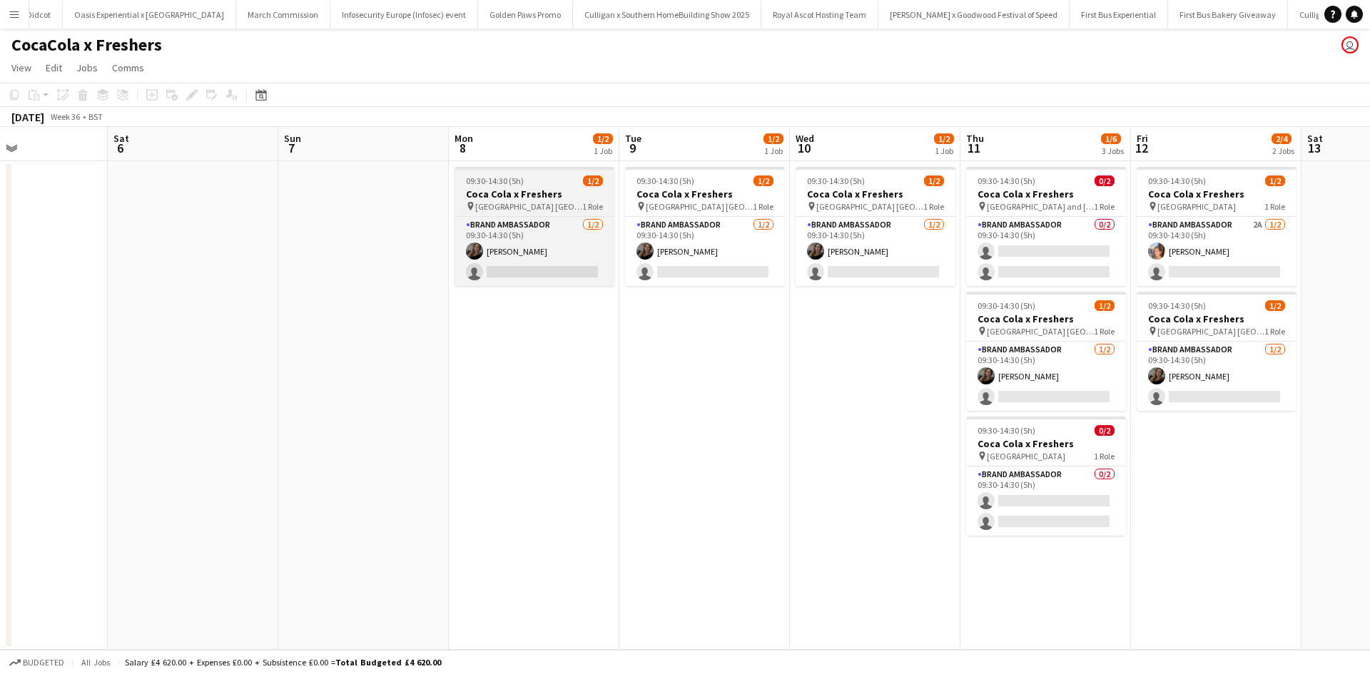
click at [535, 176] on div "09:30-14:30 (5h) 1/2" at bounding box center [534, 181] width 160 height 11
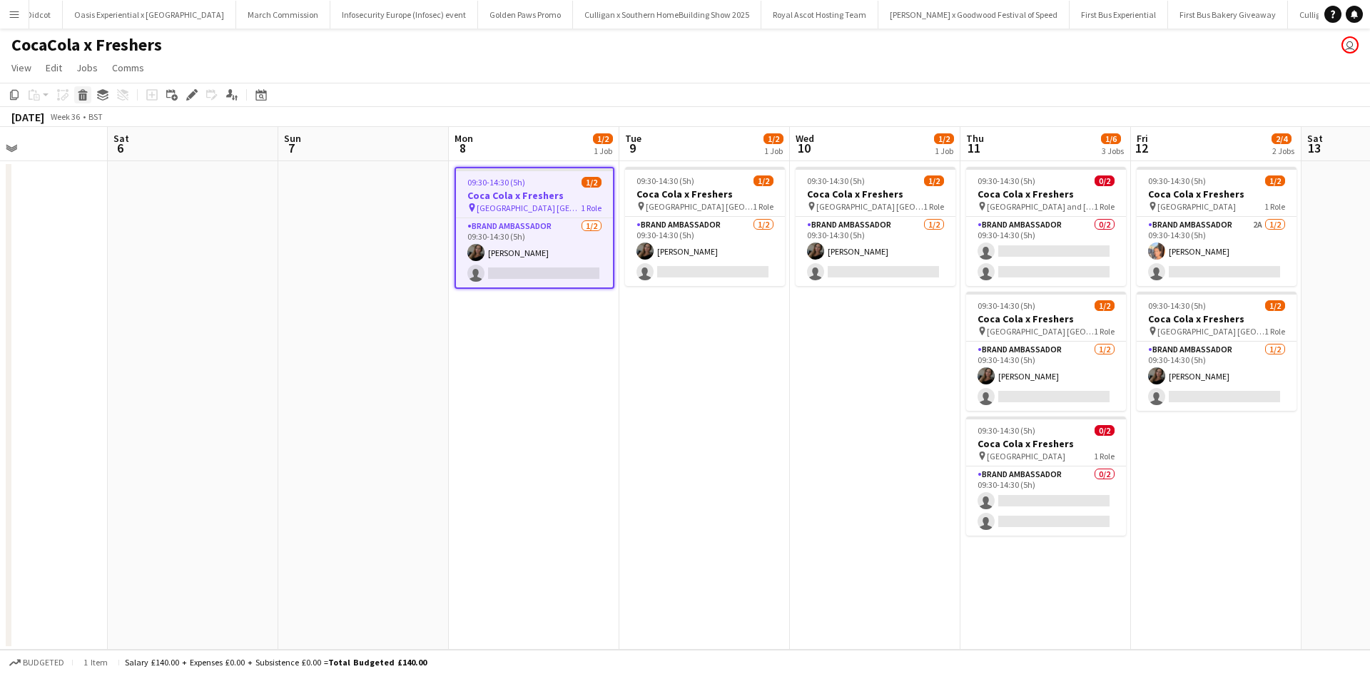
click at [78, 99] on icon "Delete" at bounding box center [82, 94] width 11 height 11
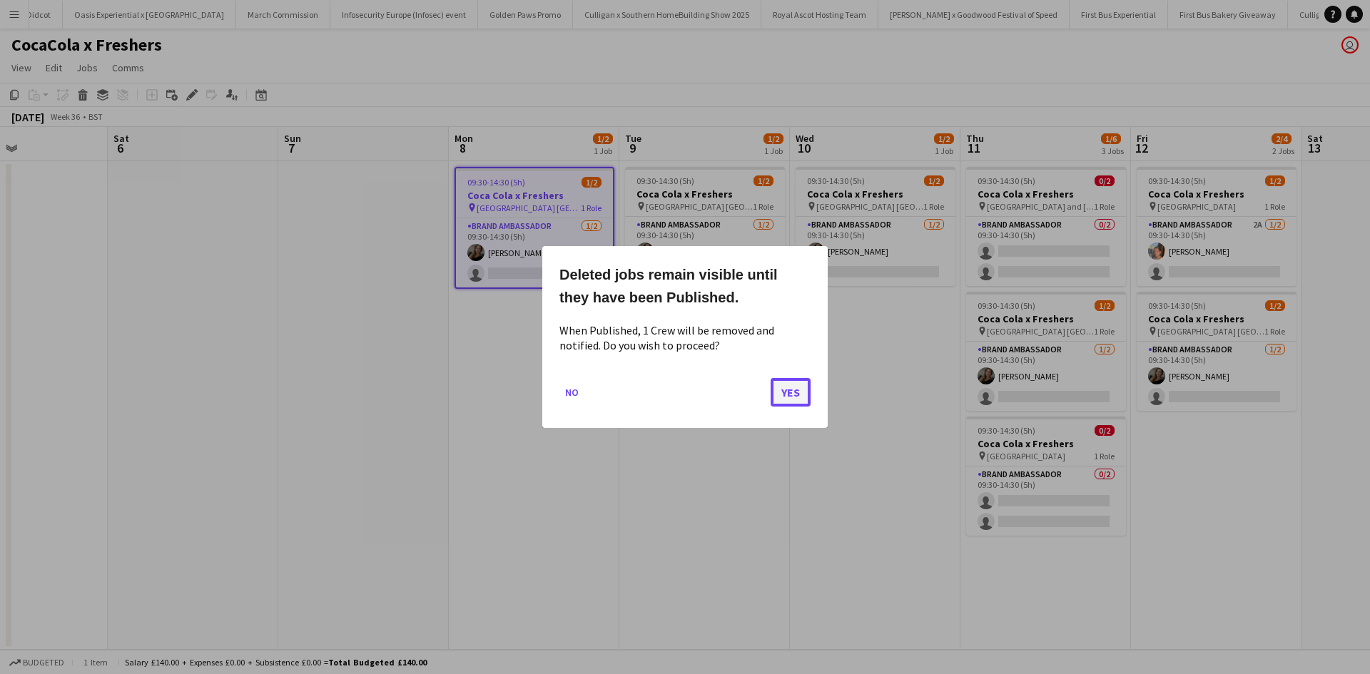
click at [782, 390] on button "Yes" at bounding box center [790, 392] width 40 height 29
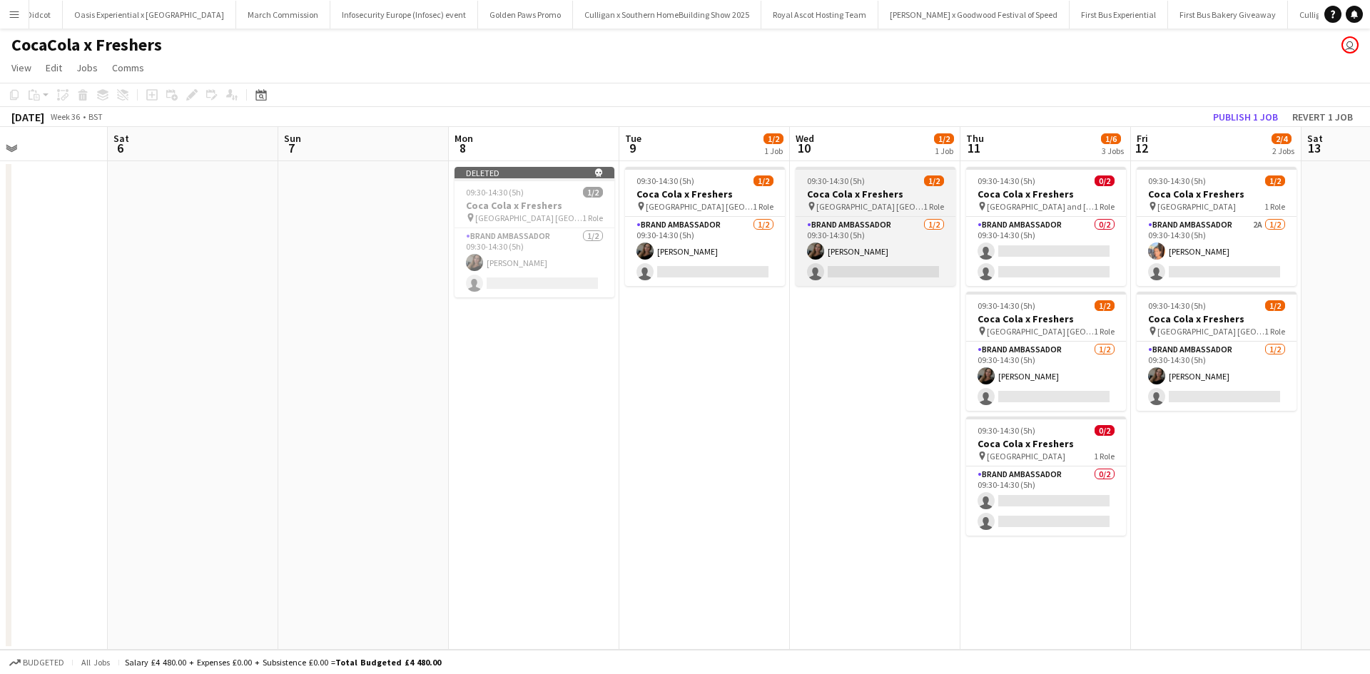
click at [880, 177] on div "09:30-14:30 (5h) 1/2" at bounding box center [875, 181] width 160 height 11
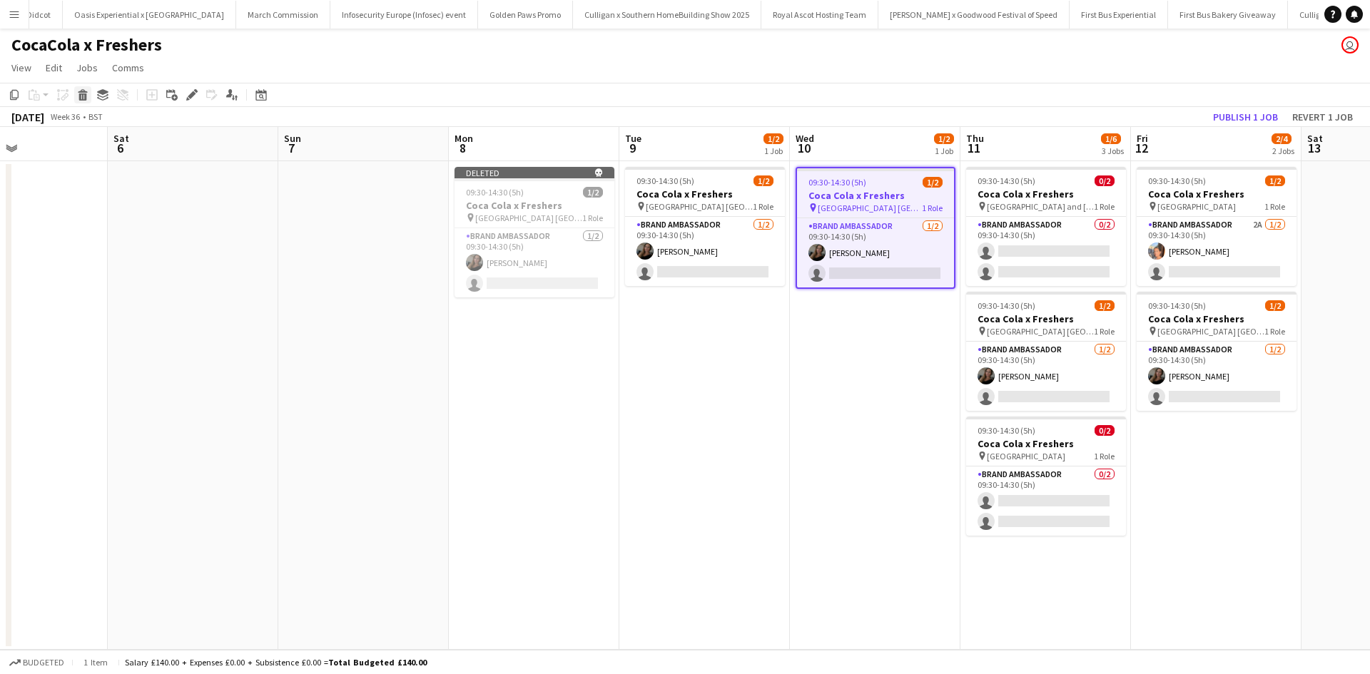
click at [76, 94] on div "Delete" at bounding box center [82, 94] width 17 height 17
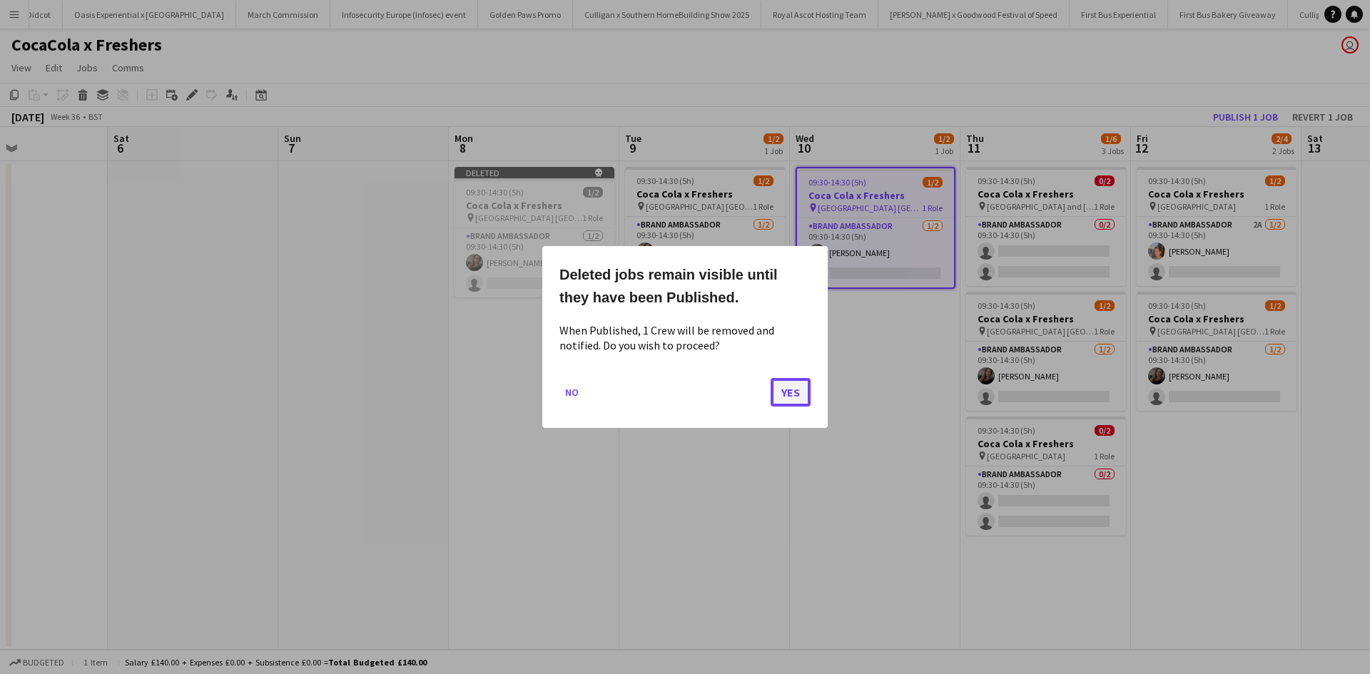
click at [793, 390] on button "Yes" at bounding box center [790, 392] width 40 height 29
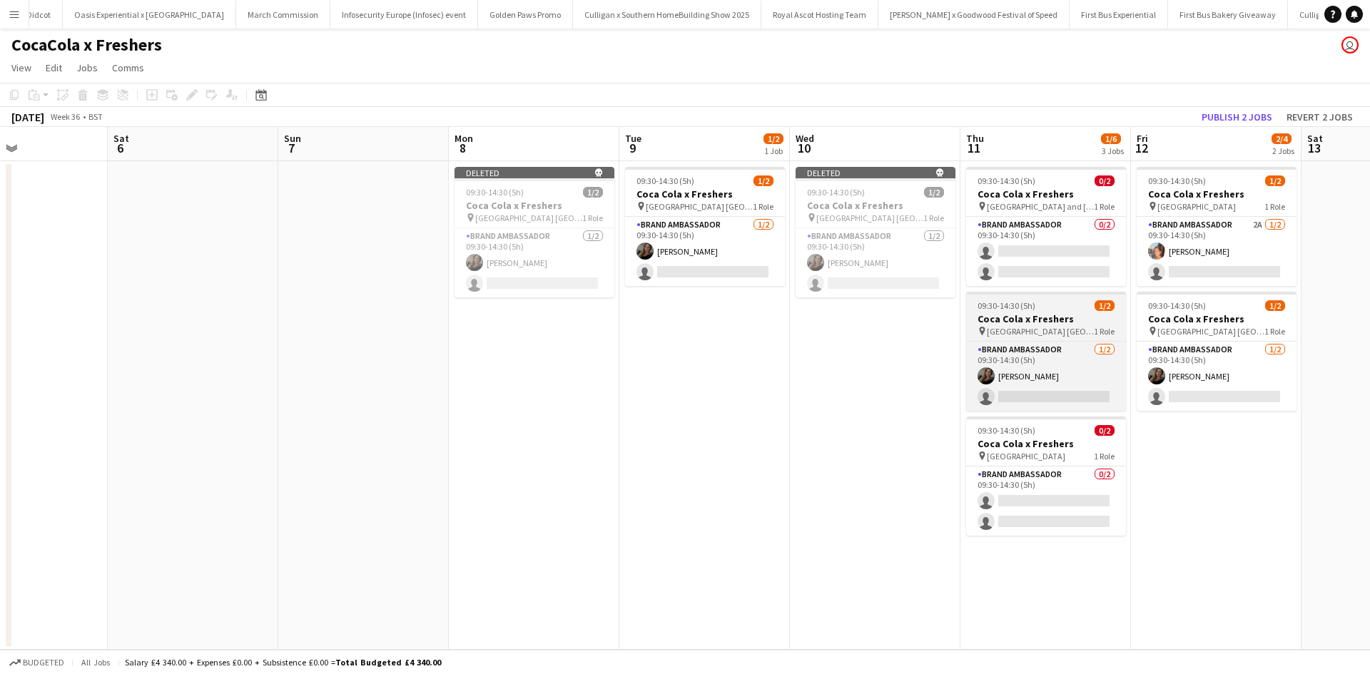
click at [1070, 307] on div "09:30-14:30 (5h) 1/2" at bounding box center [1046, 305] width 160 height 11
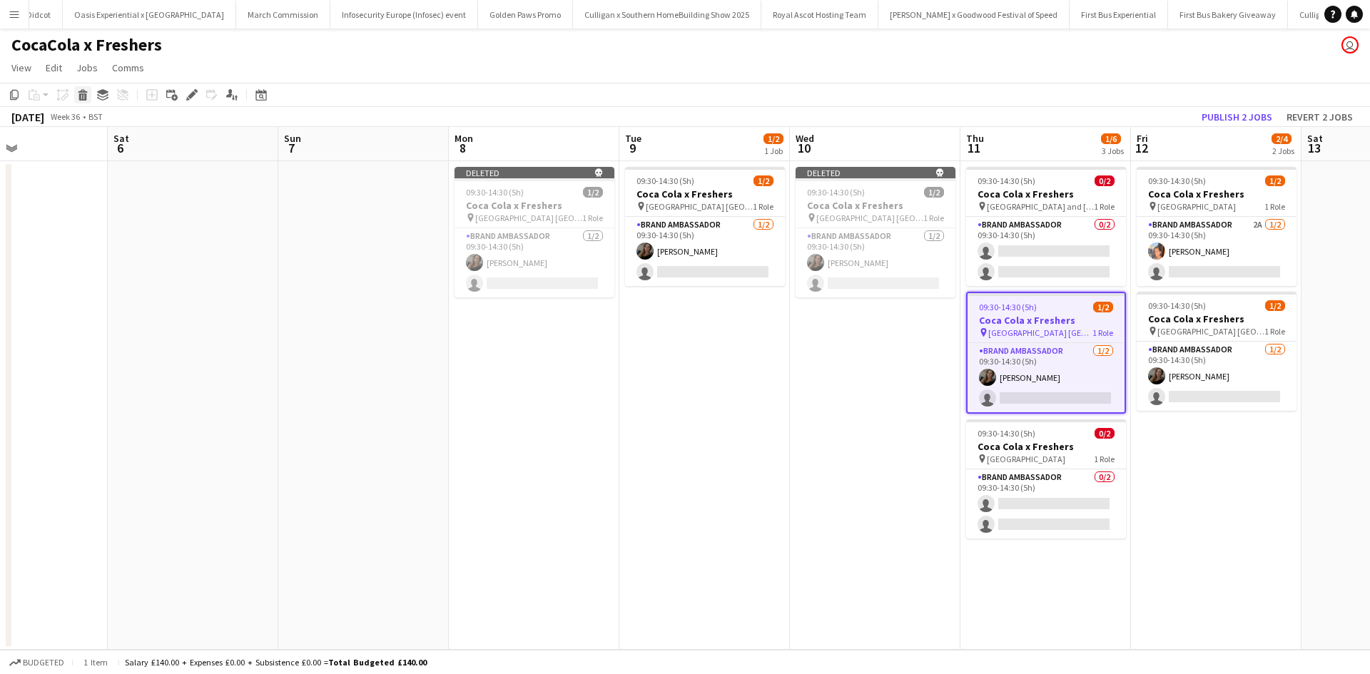
click at [83, 97] on icon at bounding box center [83, 96] width 8 height 7
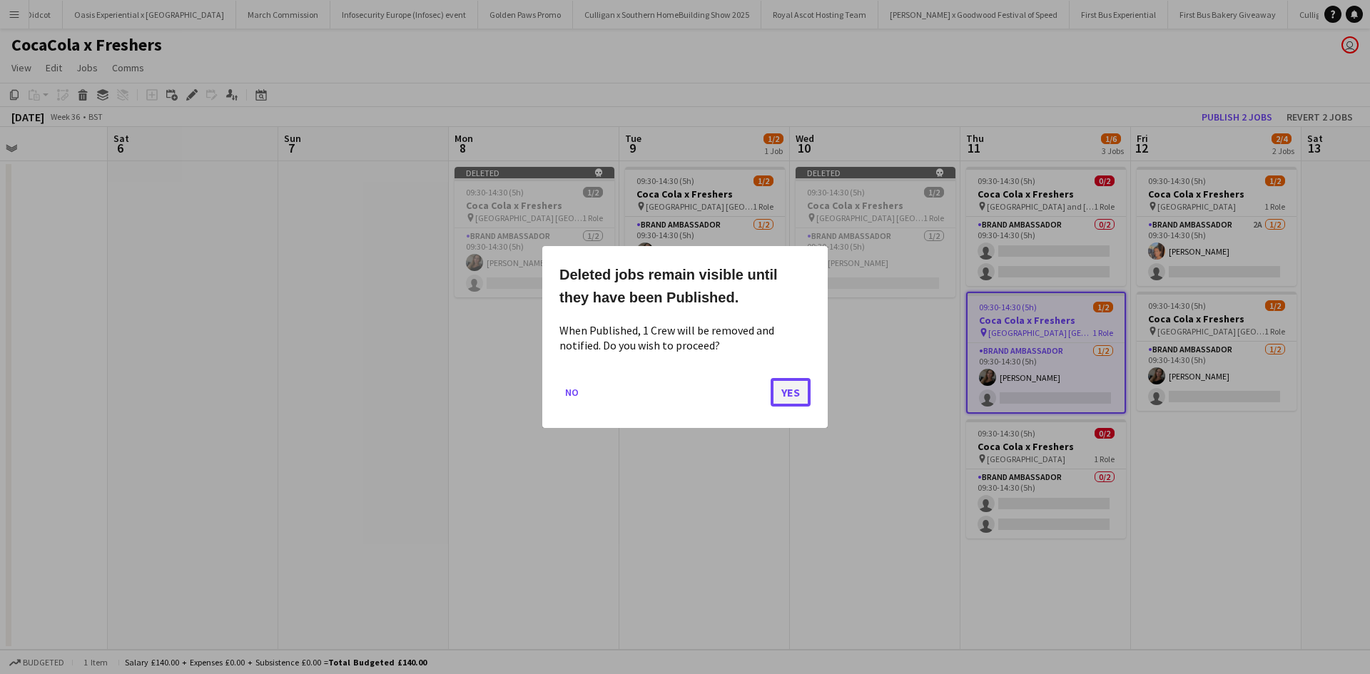
click at [787, 388] on button "Yes" at bounding box center [790, 392] width 40 height 29
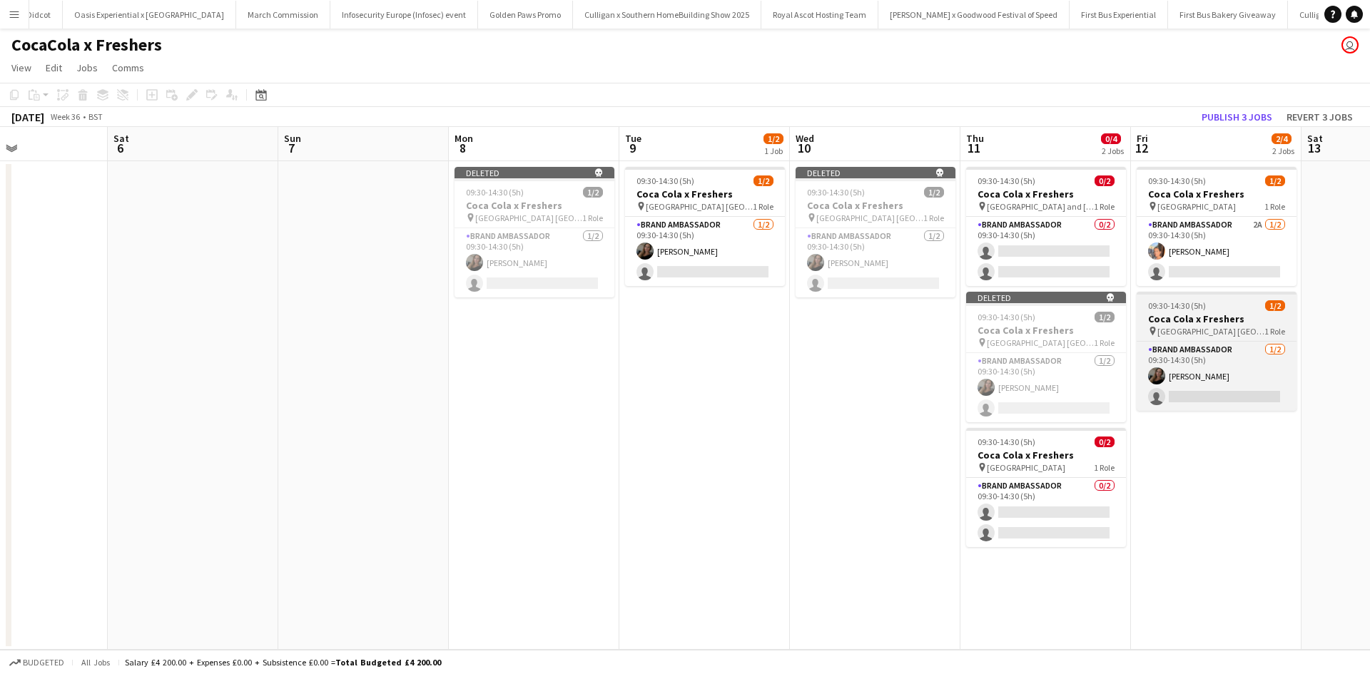
click at [1247, 310] on div "09:30-14:30 (5h) 1/2" at bounding box center [1216, 305] width 160 height 11
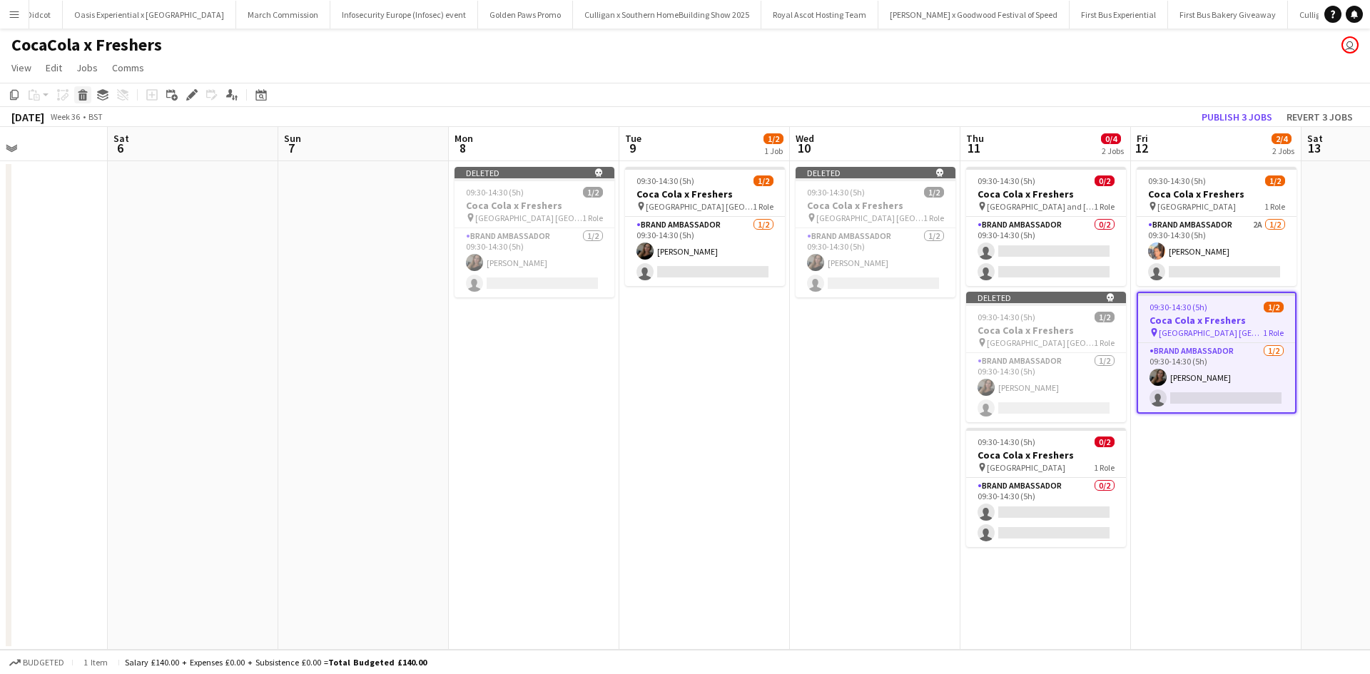
click at [74, 88] on div "Delete" at bounding box center [82, 94] width 17 height 17
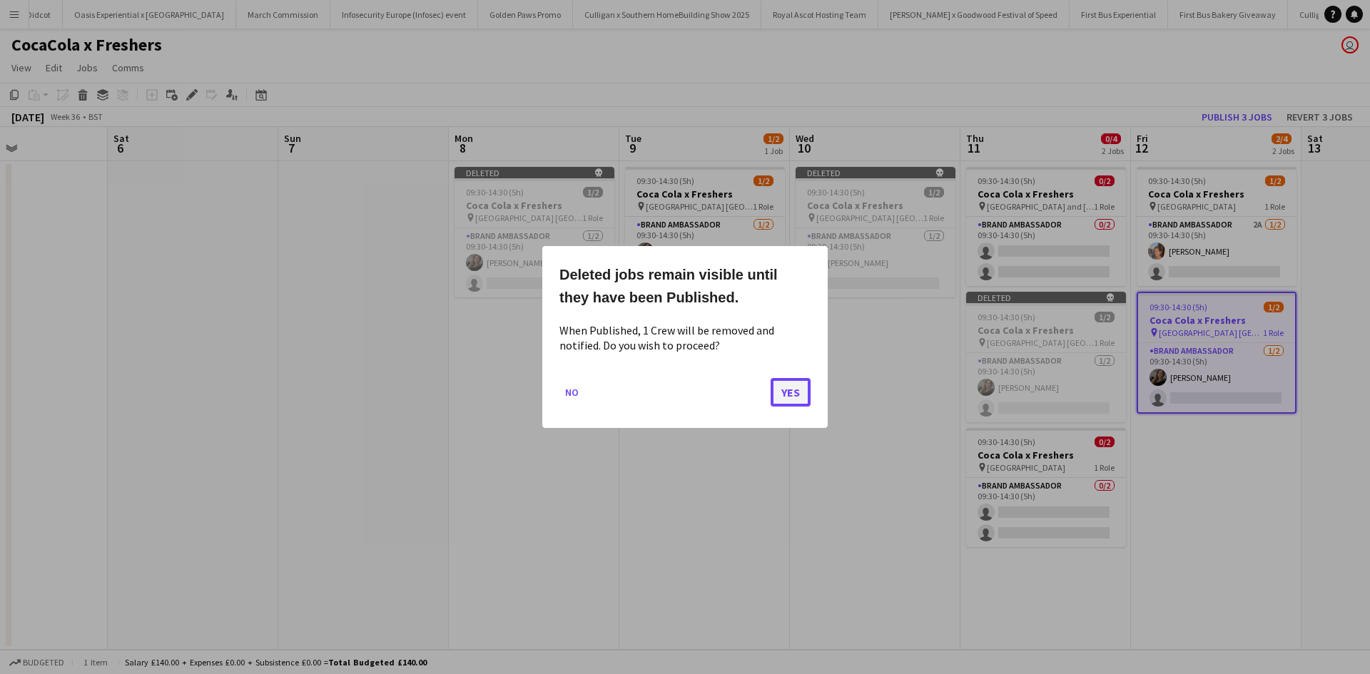
click at [783, 392] on button "Yes" at bounding box center [790, 392] width 40 height 29
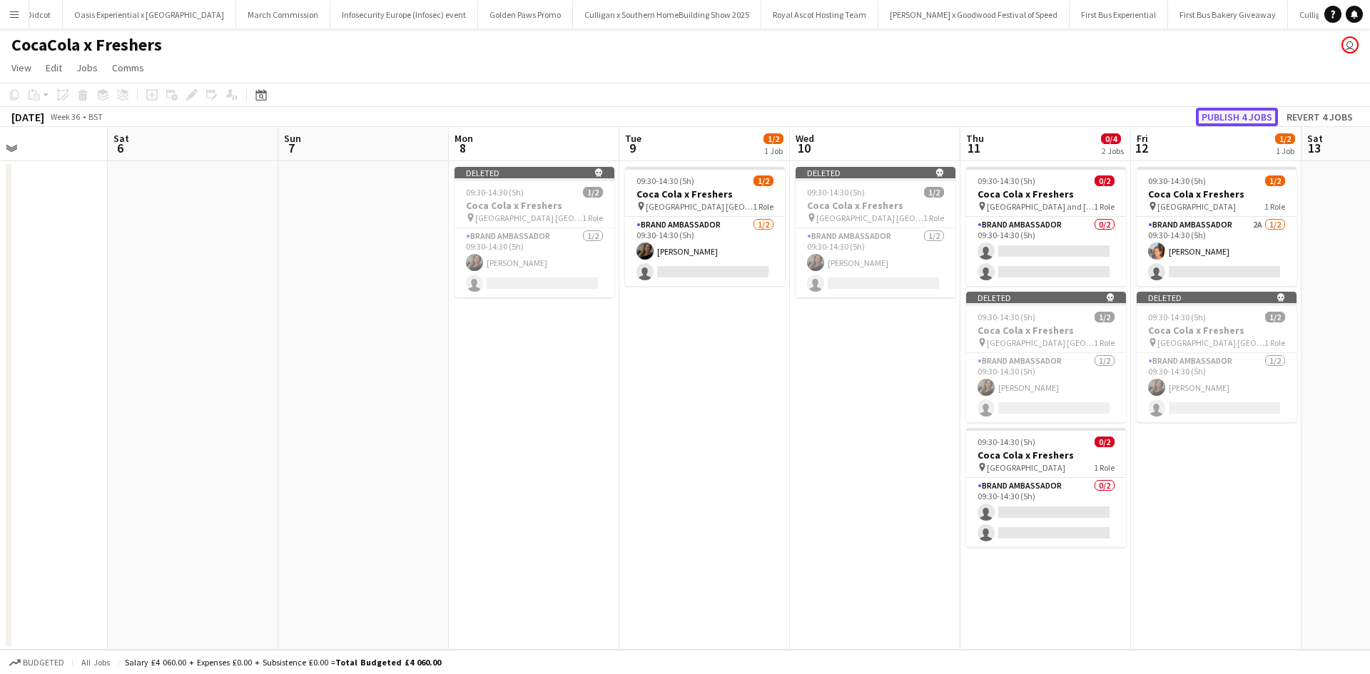
click at [1215, 113] on button "Publish 4 jobs" at bounding box center [1237, 117] width 82 height 19
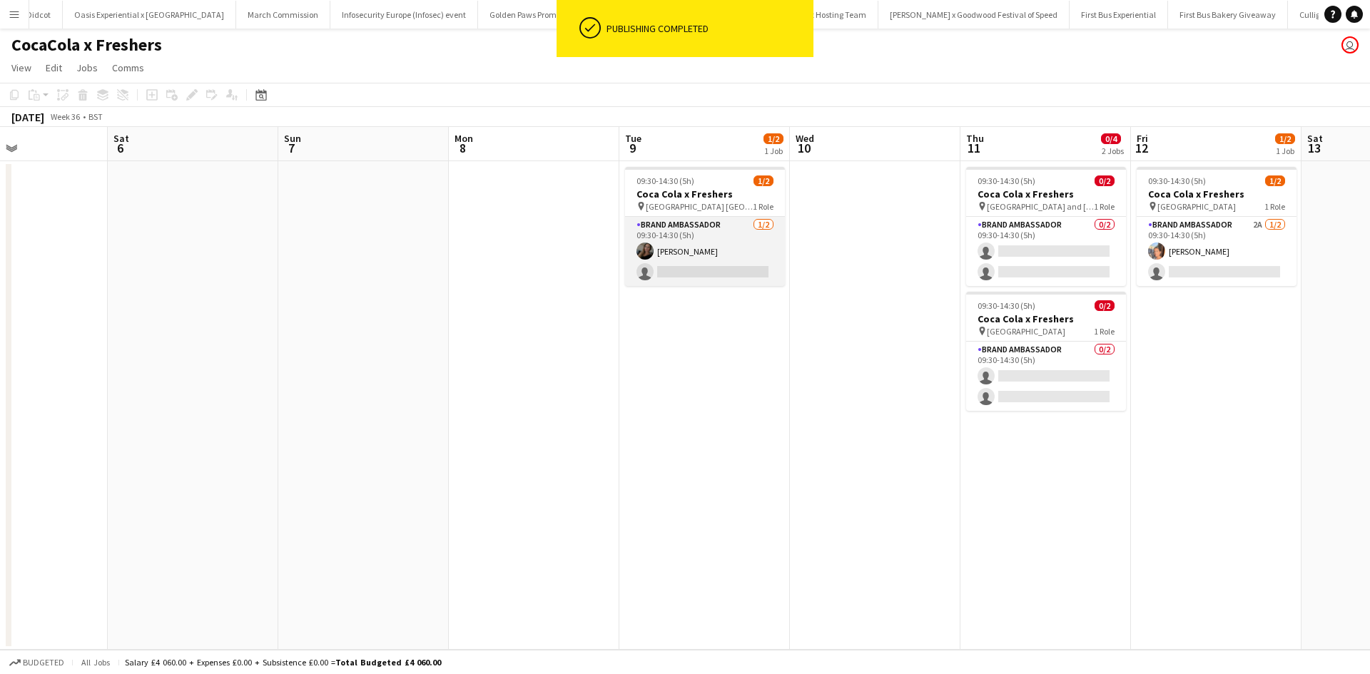
click at [684, 274] on app-card-role "Brand Ambassador 1/2 09:30-14:30 (5h) Kim Andrews single-neutral-actions" at bounding box center [705, 251] width 160 height 69
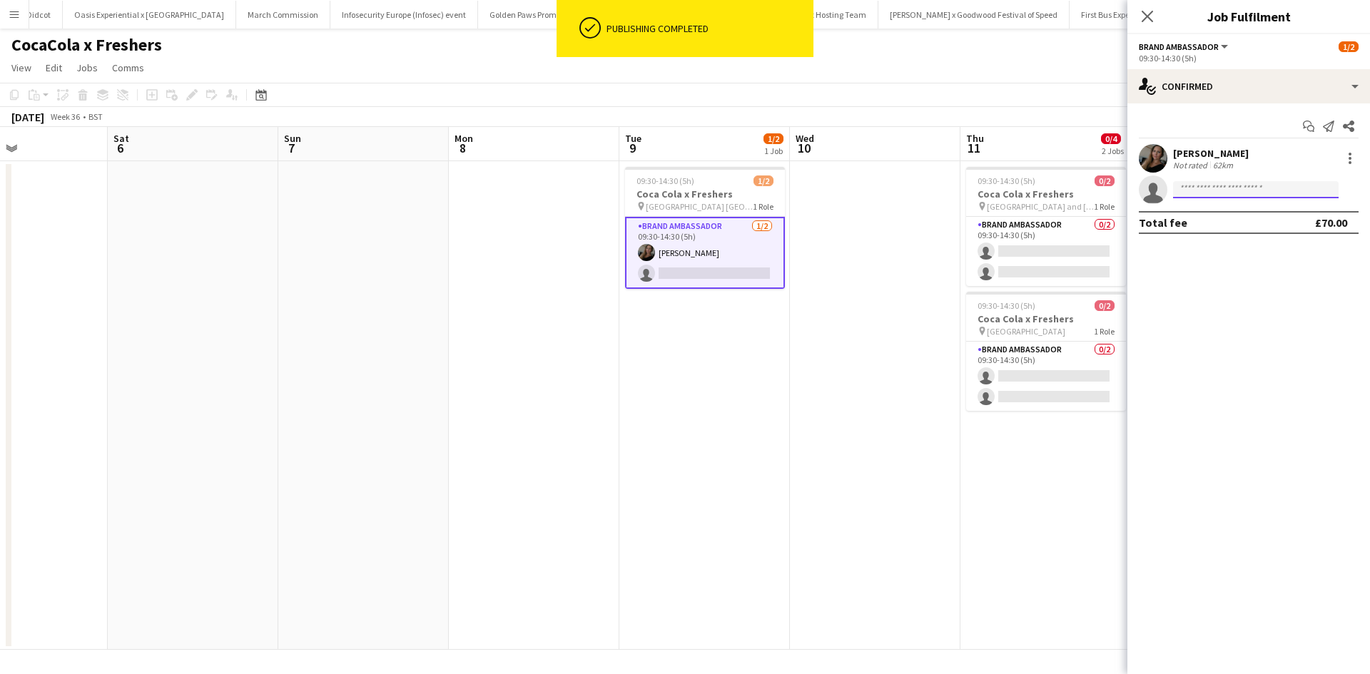
click at [1286, 192] on input at bounding box center [1256, 189] width 166 height 17
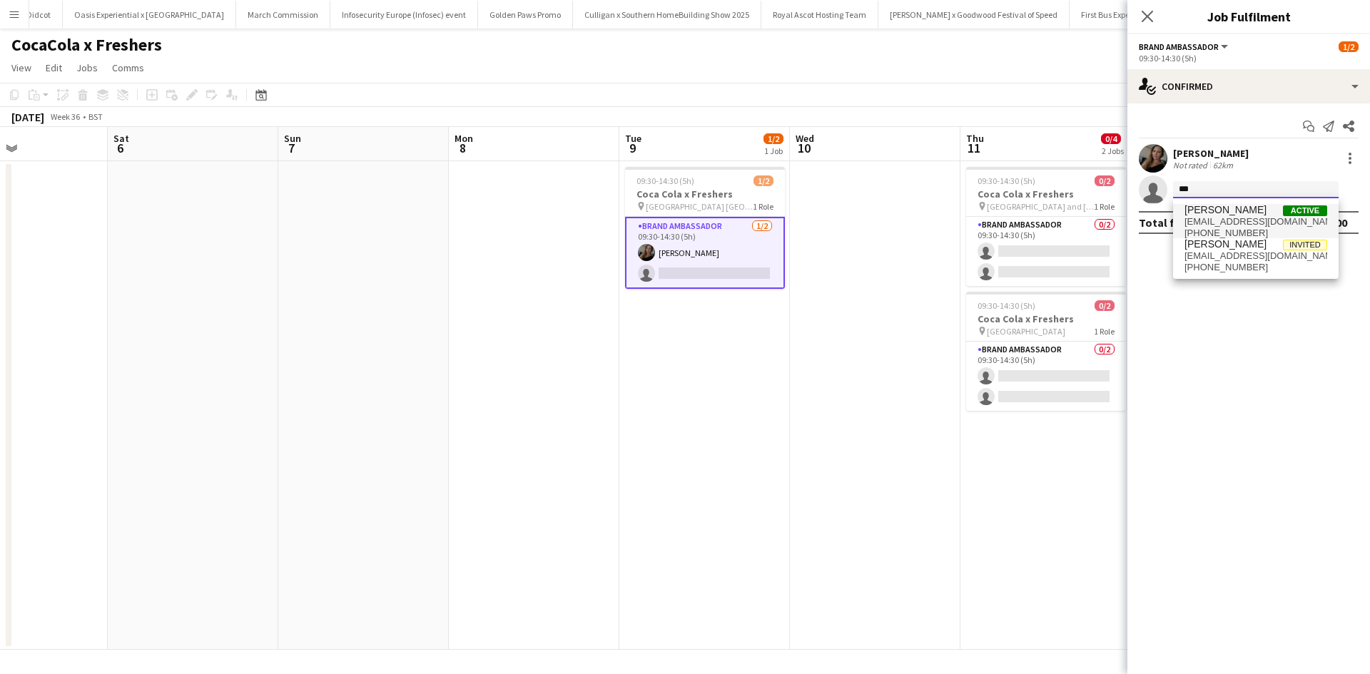
type input "***"
click at [1245, 210] on span "Sudhanshu Singh" at bounding box center [1225, 210] width 82 height 12
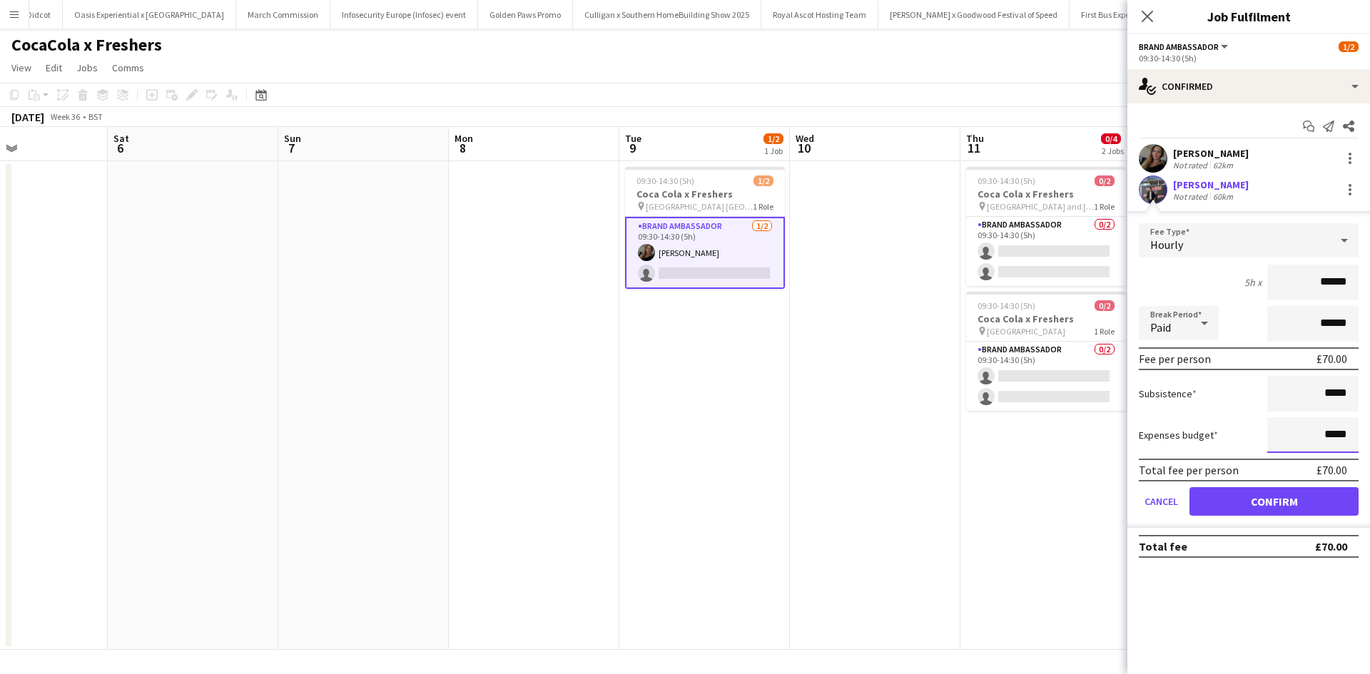
click at [1331, 432] on input "*****" at bounding box center [1312, 435] width 91 height 36
type input "******"
click at [1293, 492] on button "Confirm" at bounding box center [1273, 501] width 169 height 29
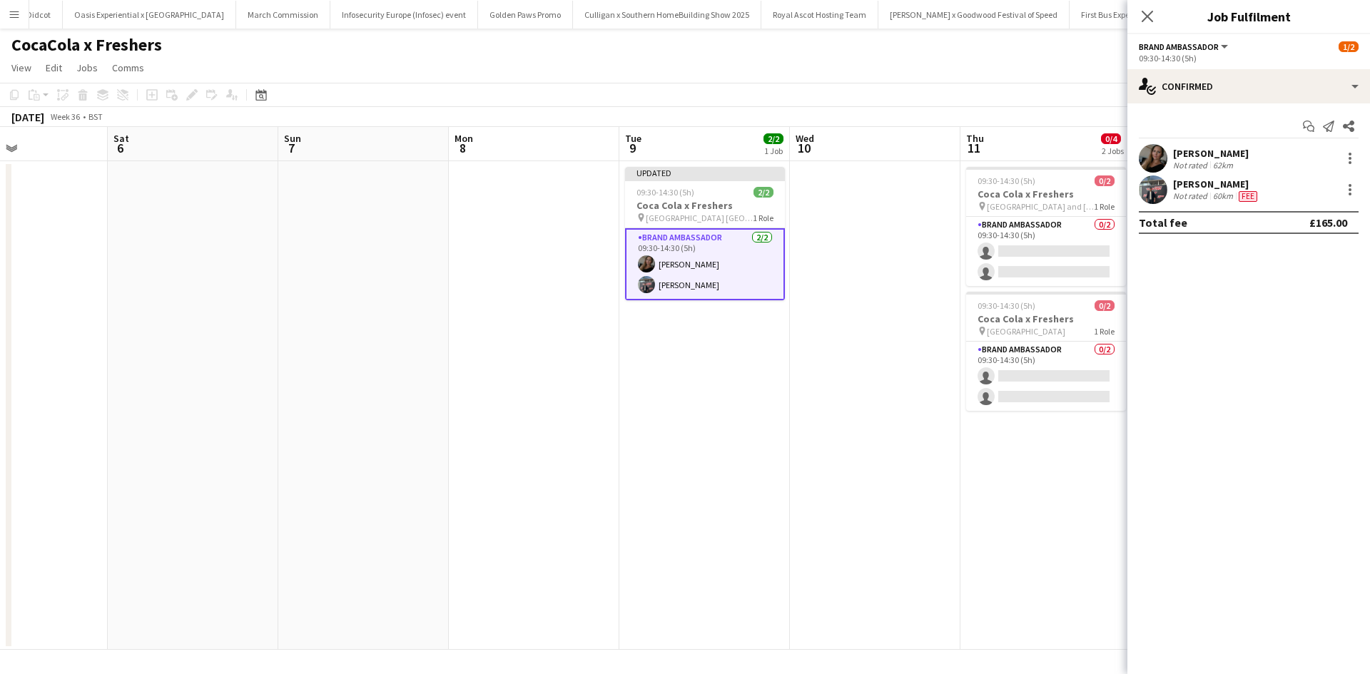
click at [1090, 523] on app-date-cell "09:30-14:30 (5h) 0/2 Coca Cola x Freshers pin Dundee and Angus College 1 Role B…" at bounding box center [1045, 405] width 171 height 489
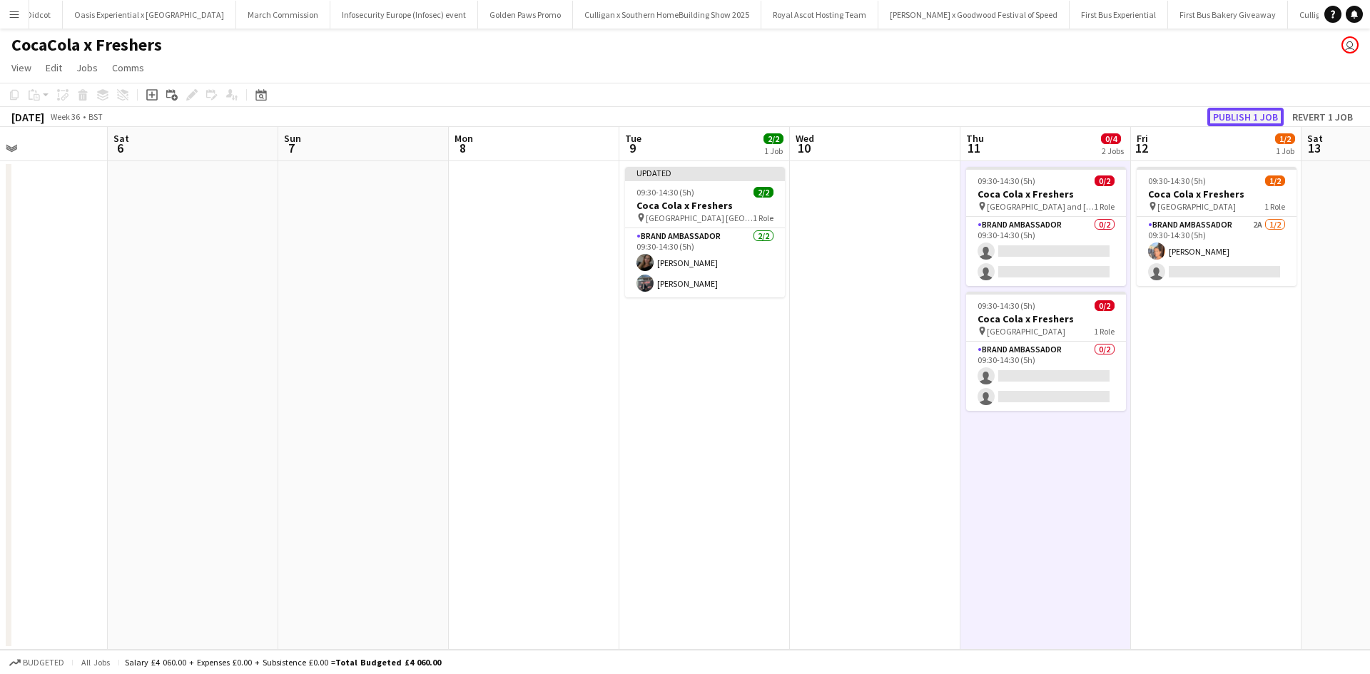
click at [1257, 116] on button "Publish 1 job" at bounding box center [1245, 117] width 76 height 19
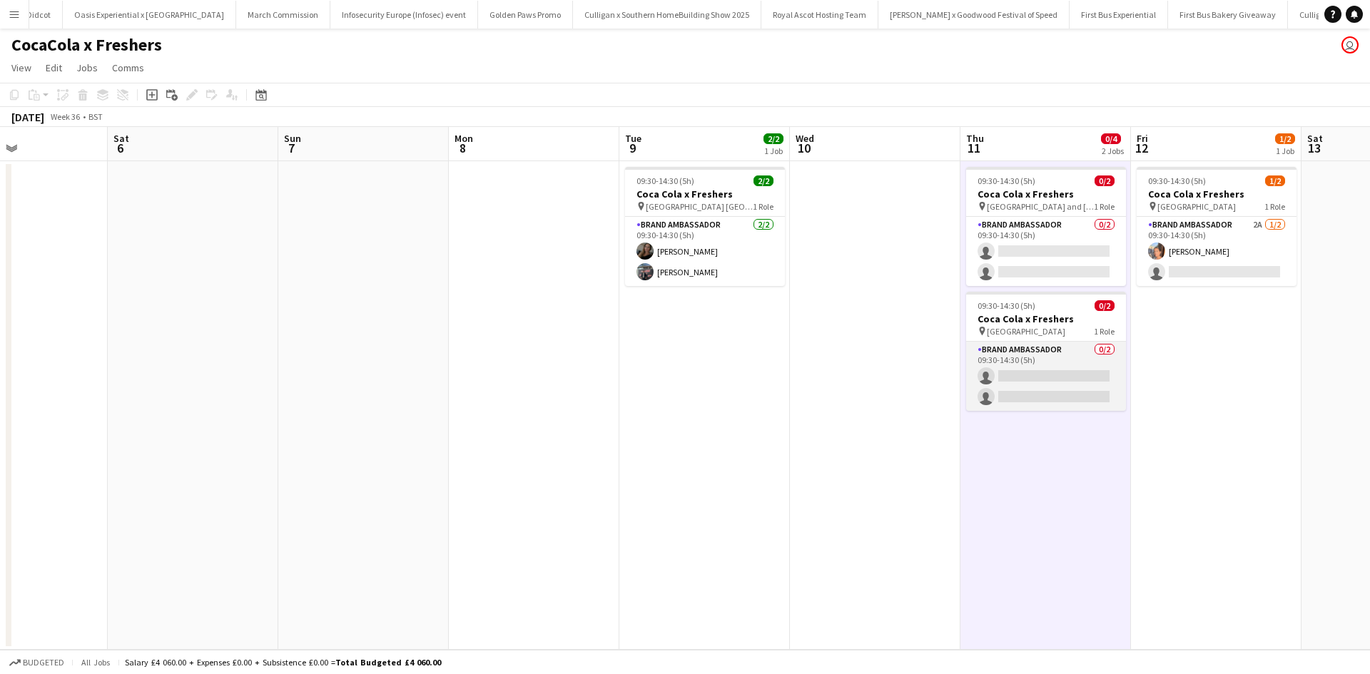
click at [1038, 373] on app-card-role "Brand Ambassador 0/2 09:30-14:30 (5h) single-neutral-actions single-neutral-act…" at bounding box center [1046, 376] width 160 height 69
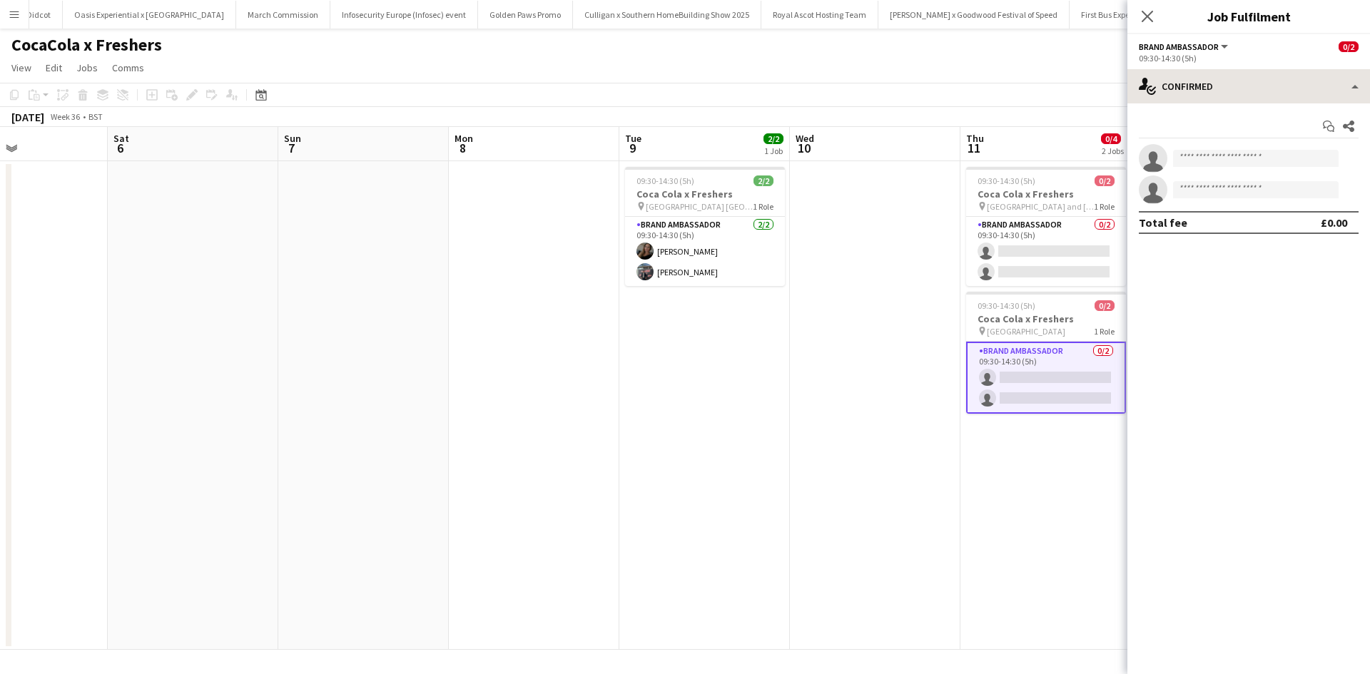
drag, startPoint x: 1286, startPoint y: 55, endPoint x: 1287, endPoint y: 79, distance: 24.3
click at [1287, 58] on div "09:30-14:30 (5h)" at bounding box center [1249, 58] width 220 height 11
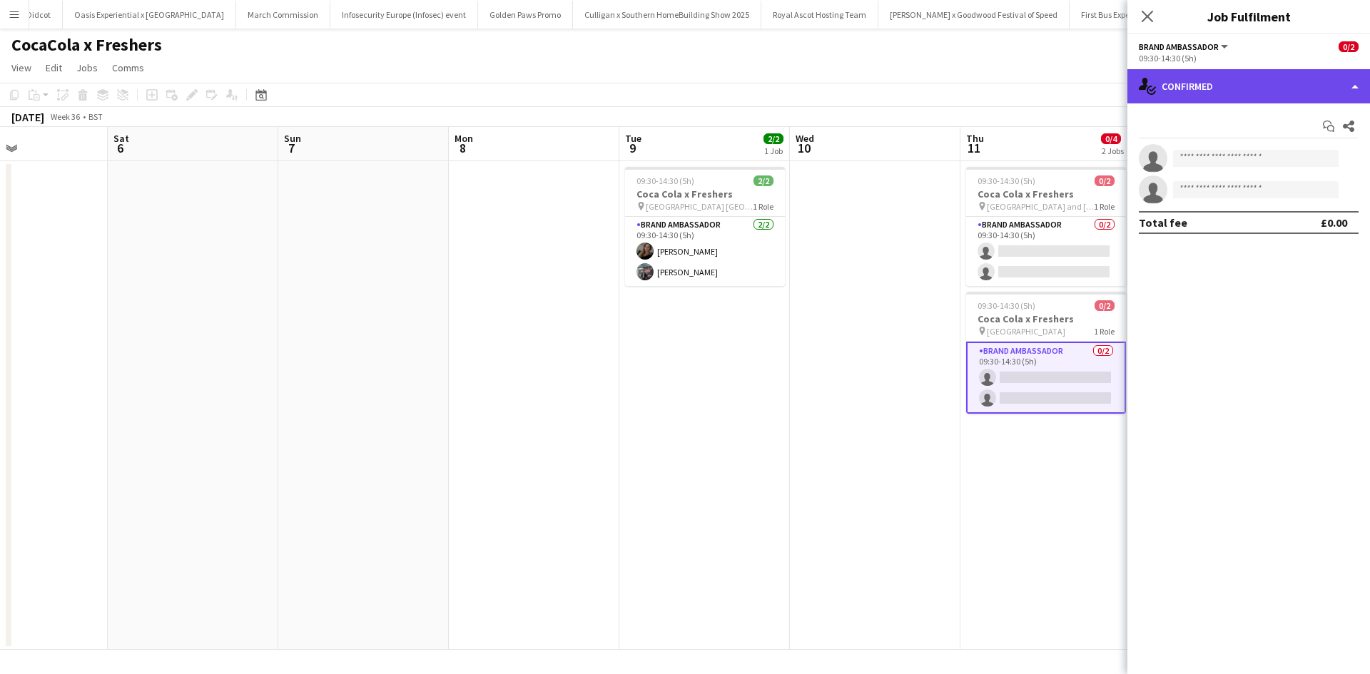
click at [1286, 87] on div "single-neutral-actions-check-2 Confirmed" at bounding box center [1248, 86] width 243 height 34
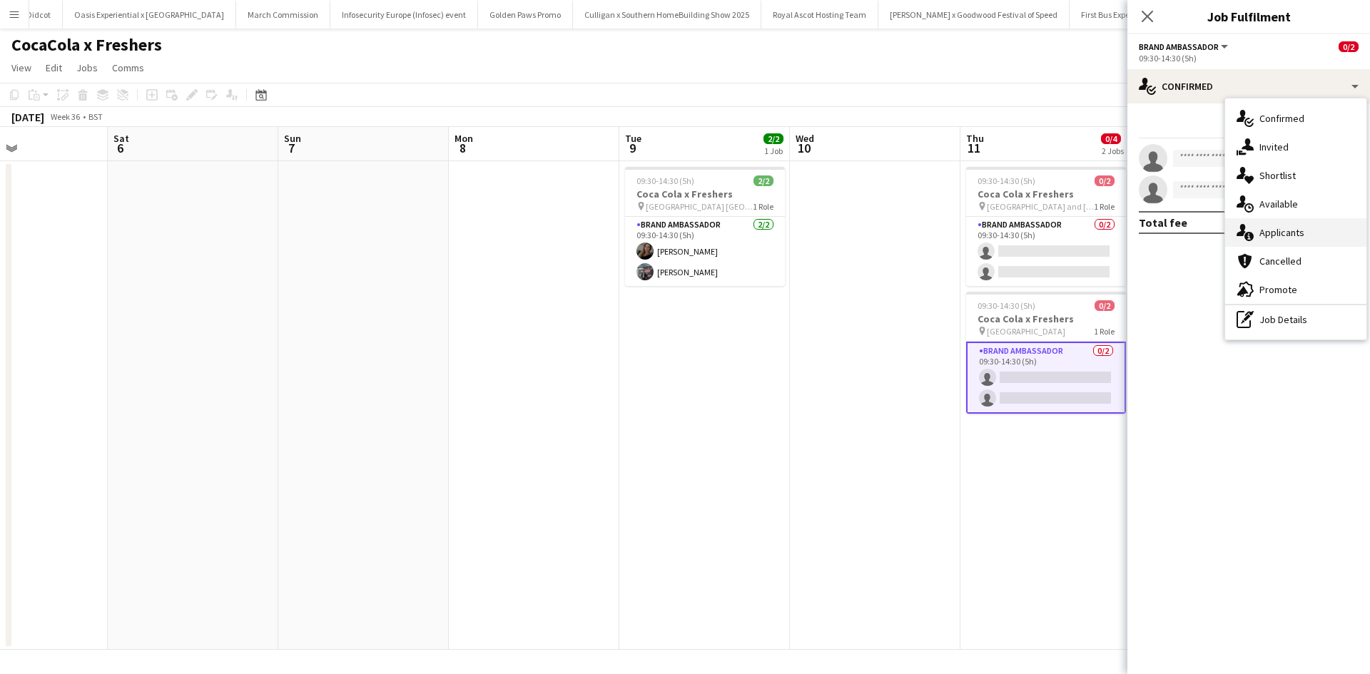
click at [1313, 225] on div "single-neutral-actions-information Applicants" at bounding box center [1295, 232] width 141 height 29
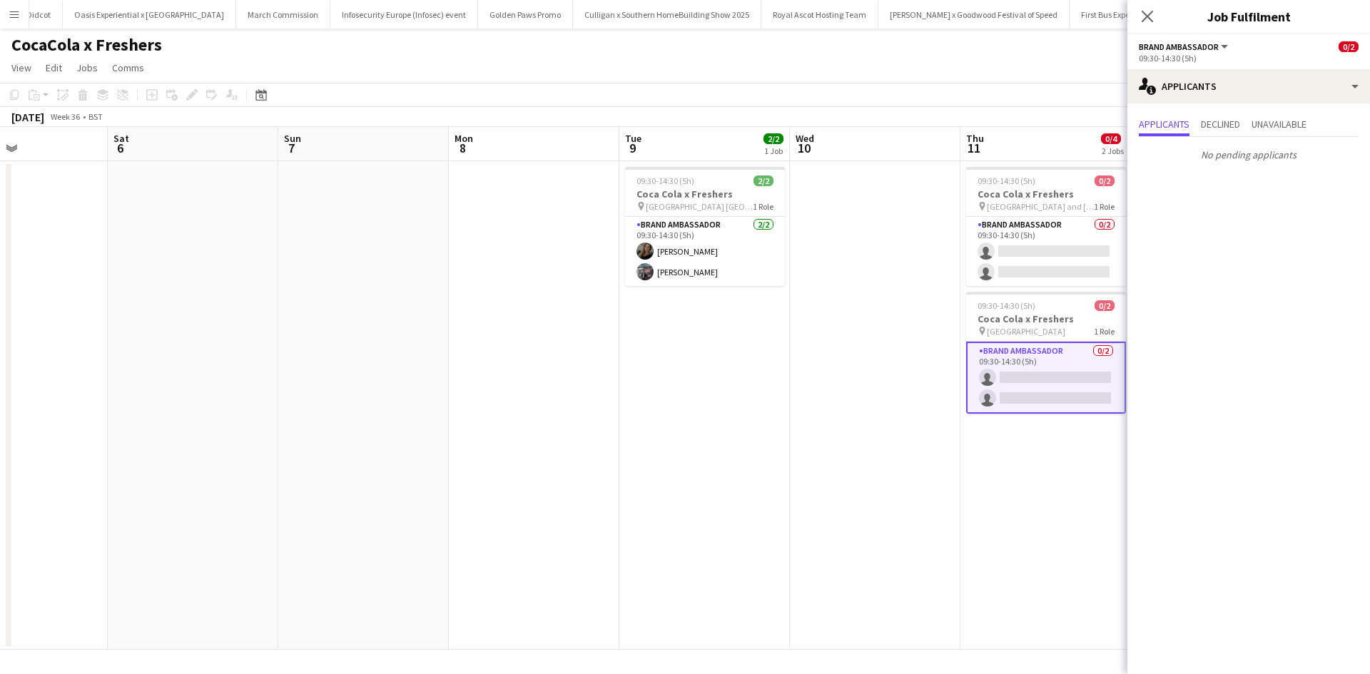
click at [1050, 502] on app-date-cell "09:30-14:30 (5h) 0/2 Coca Cola x Freshers pin Dundee and Angus College 1 Role B…" at bounding box center [1045, 405] width 171 height 489
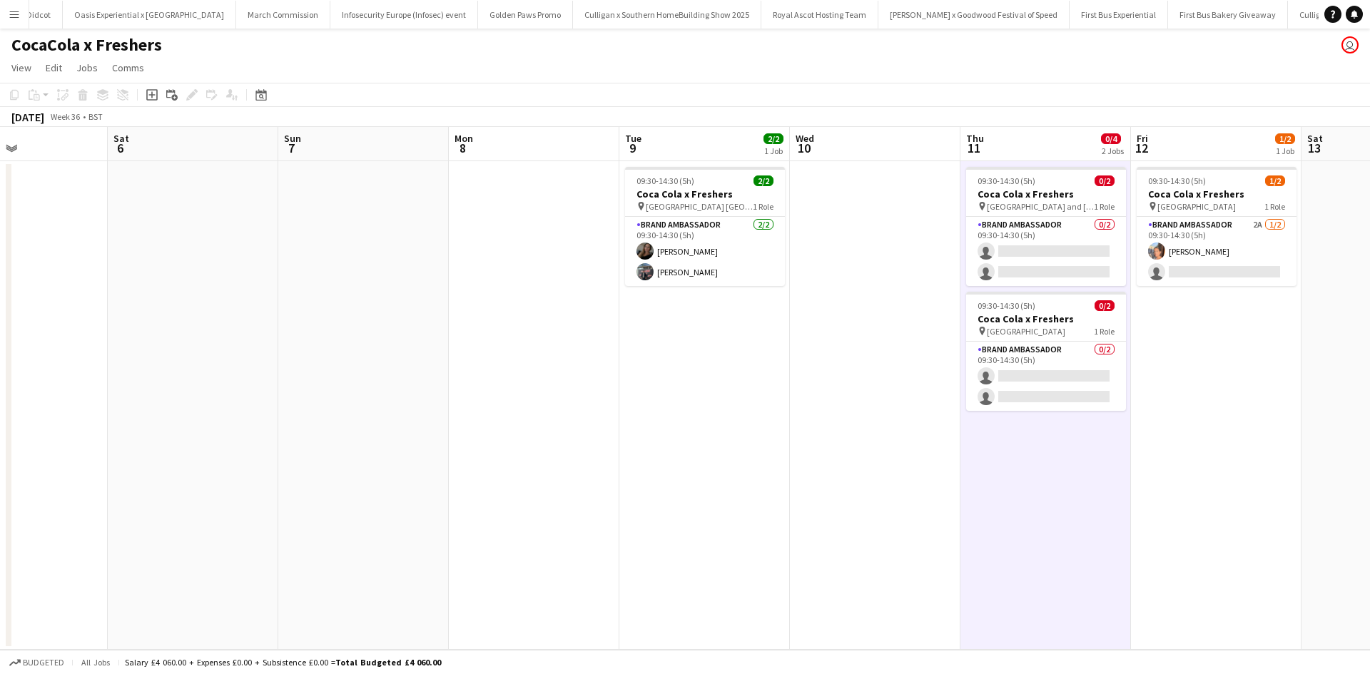
click at [790, 422] on app-date-cell at bounding box center [875, 405] width 171 height 489
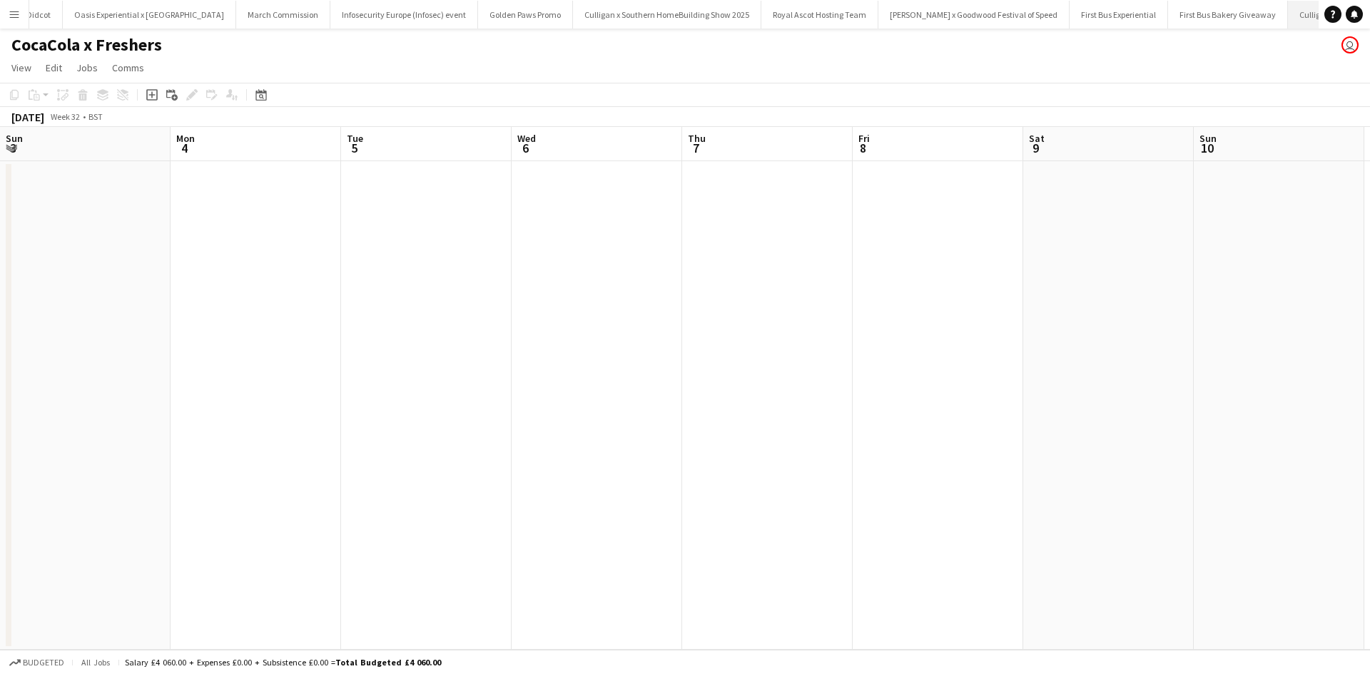
scroll to position [0, 341]
click at [6, 14] on button "Menu" at bounding box center [14, 14] width 29 height 29
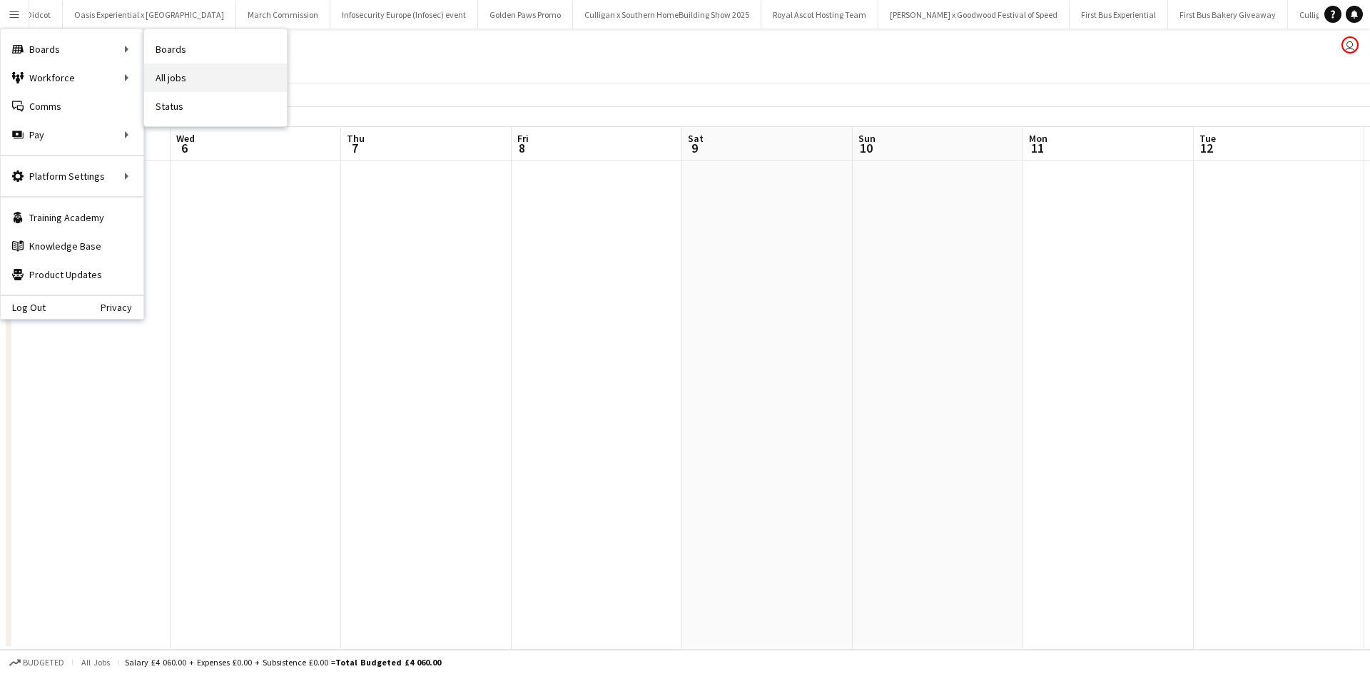
click at [216, 83] on link "All jobs" at bounding box center [215, 77] width 143 height 29
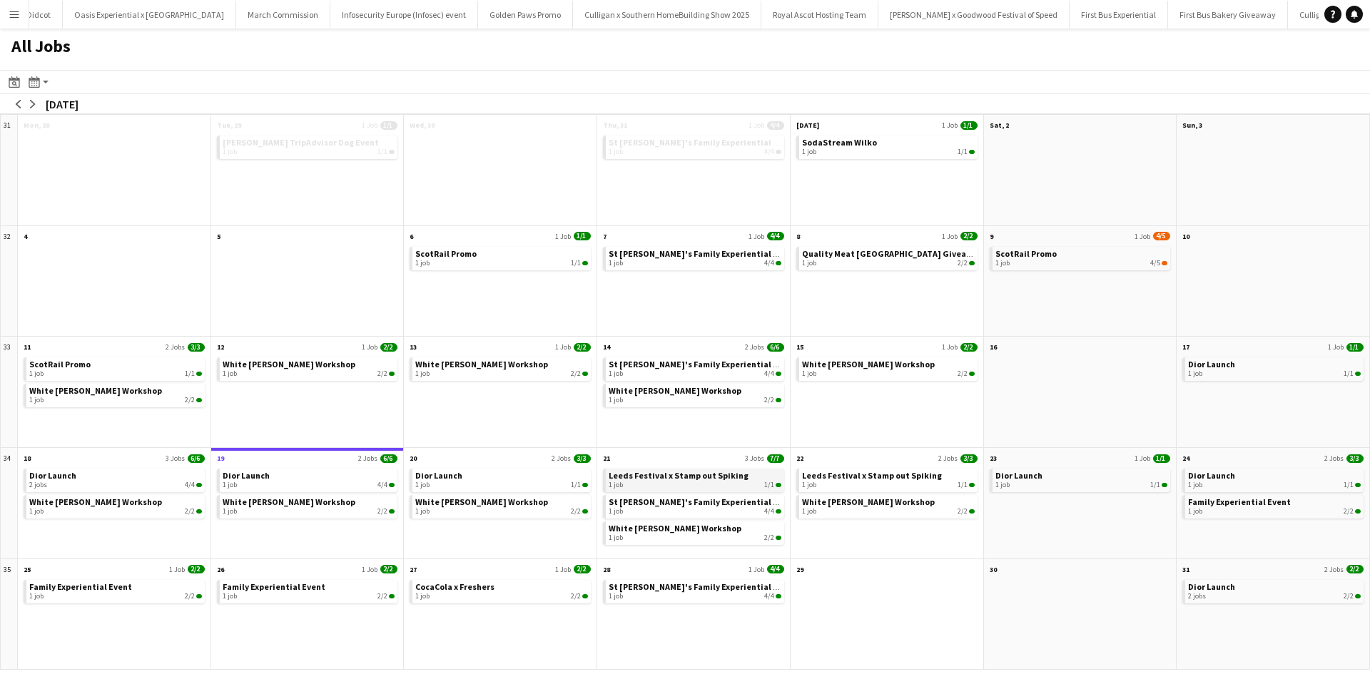
click at [713, 482] on div "1 job 1/1" at bounding box center [695, 485] width 173 height 9
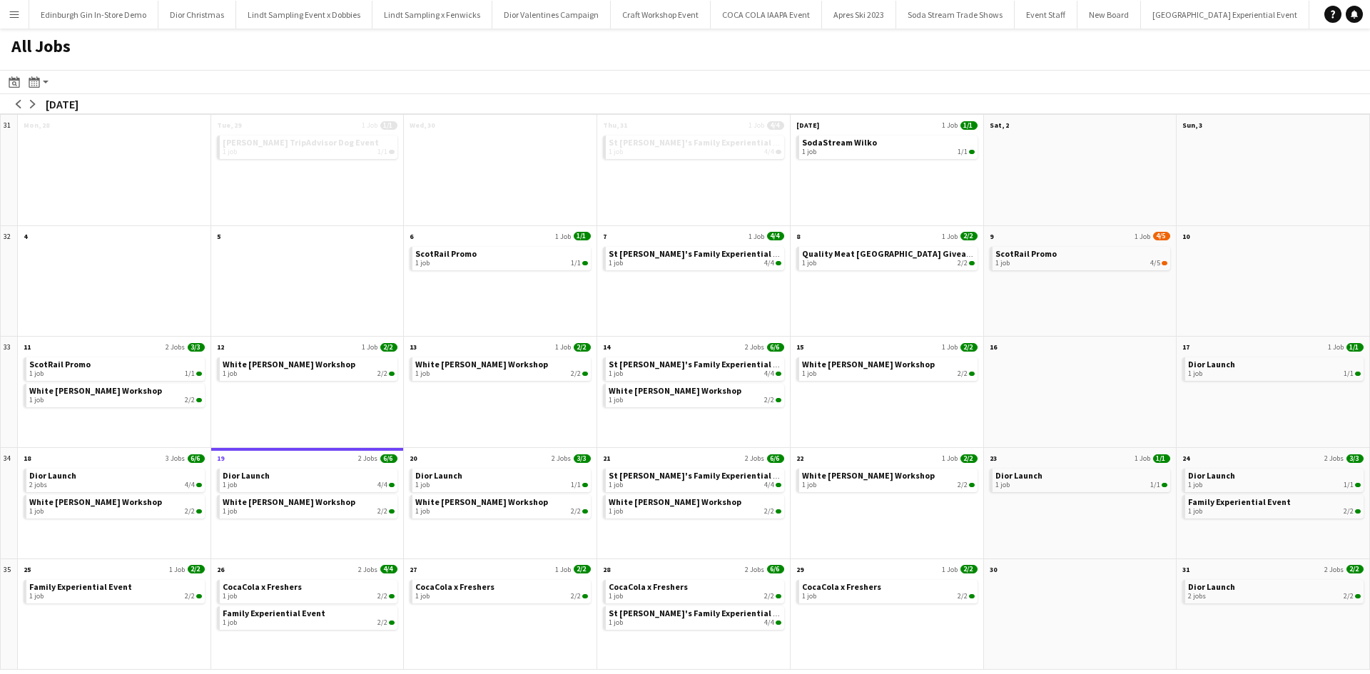
scroll to position [0, 13055]
click at [457, 502] on span "White [PERSON_NAME] Workshop" at bounding box center [481, 502] width 133 height 11
click at [525, 370] on div "1 job 2/2" at bounding box center [501, 374] width 173 height 9
click at [1206, 504] on span "Family Experiential Event" at bounding box center [1239, 502] width 103 height 11
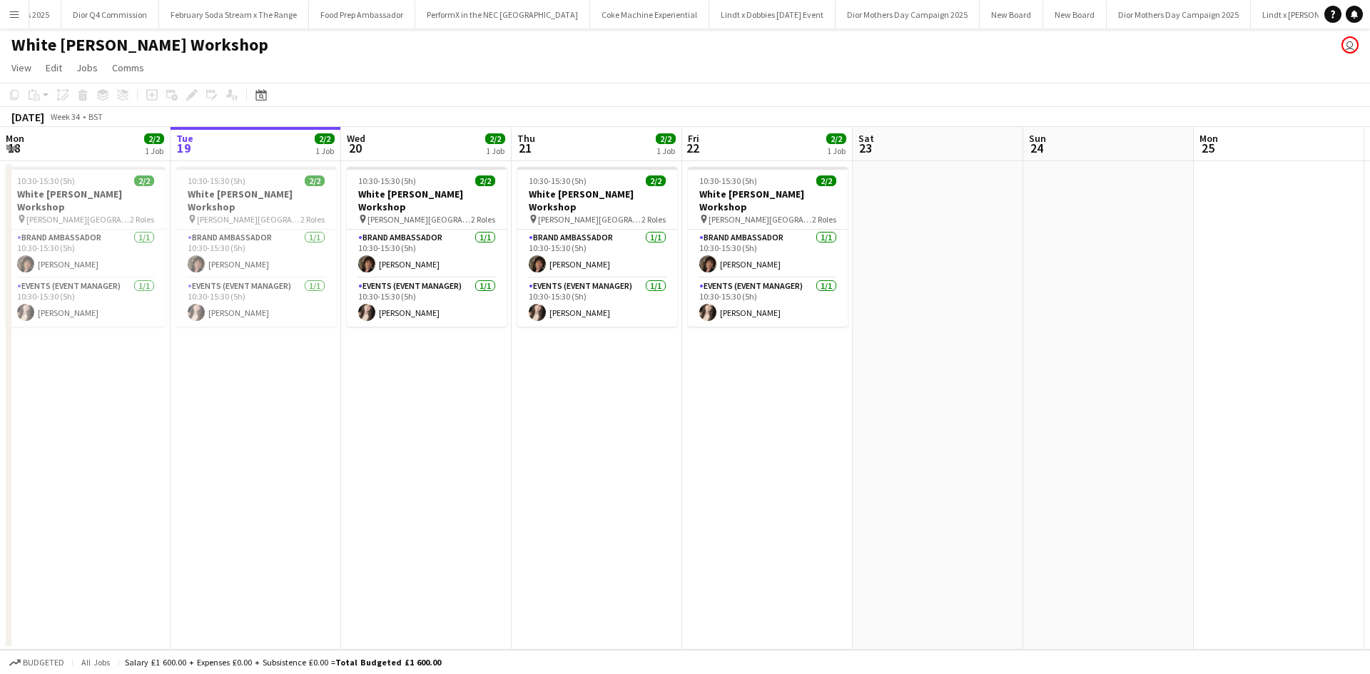
scroll to position [0, 10730]
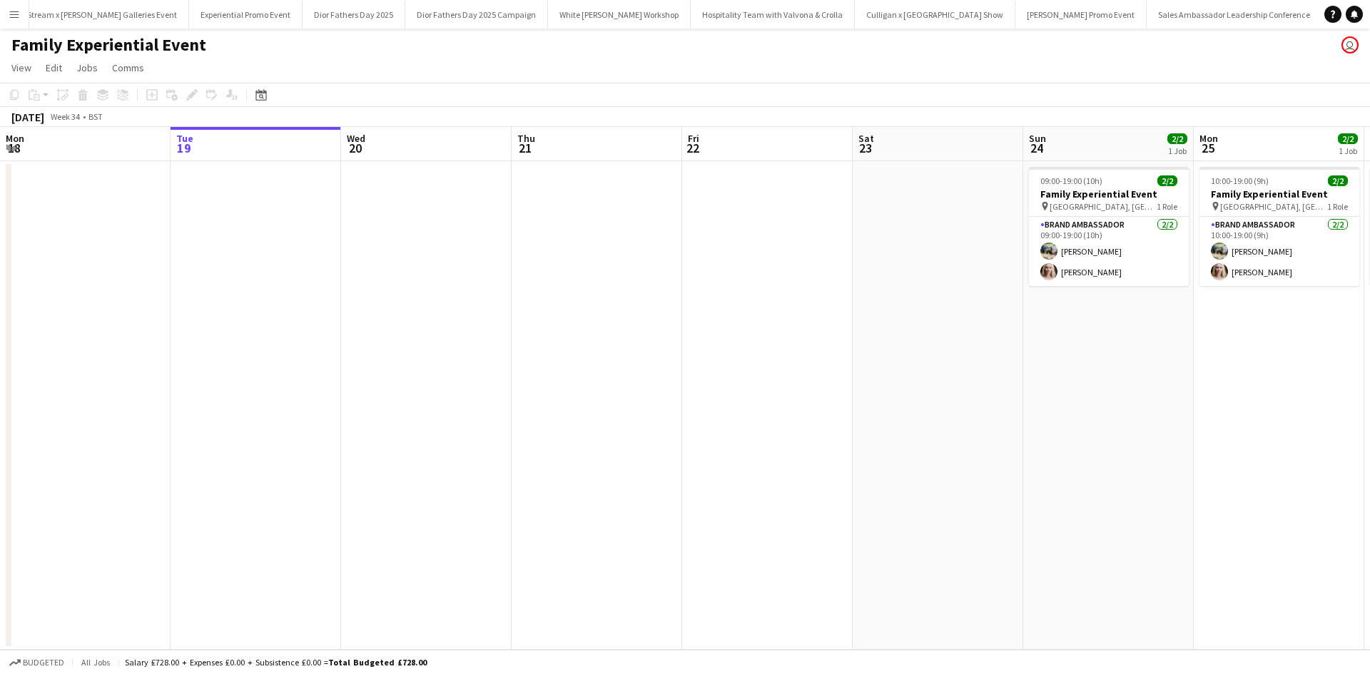
scroll to position [0, 13762]
click at [16, 17] on app-icon "Menu" at bounding box center [14, 14] width 11 height 11
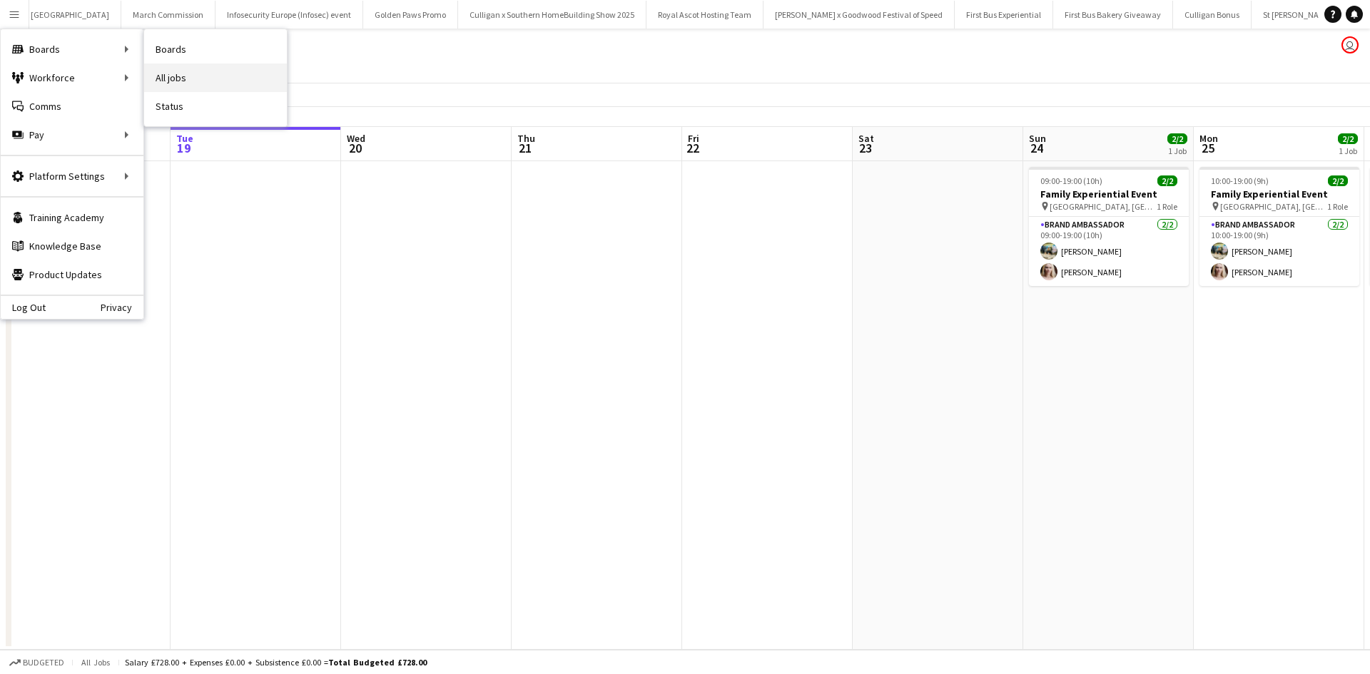
click at [151, 69] on link "All jobs" at bounding box center [215, 77] width 143 height 29
